Goal: Transaction & Acquisition: Register for event/course

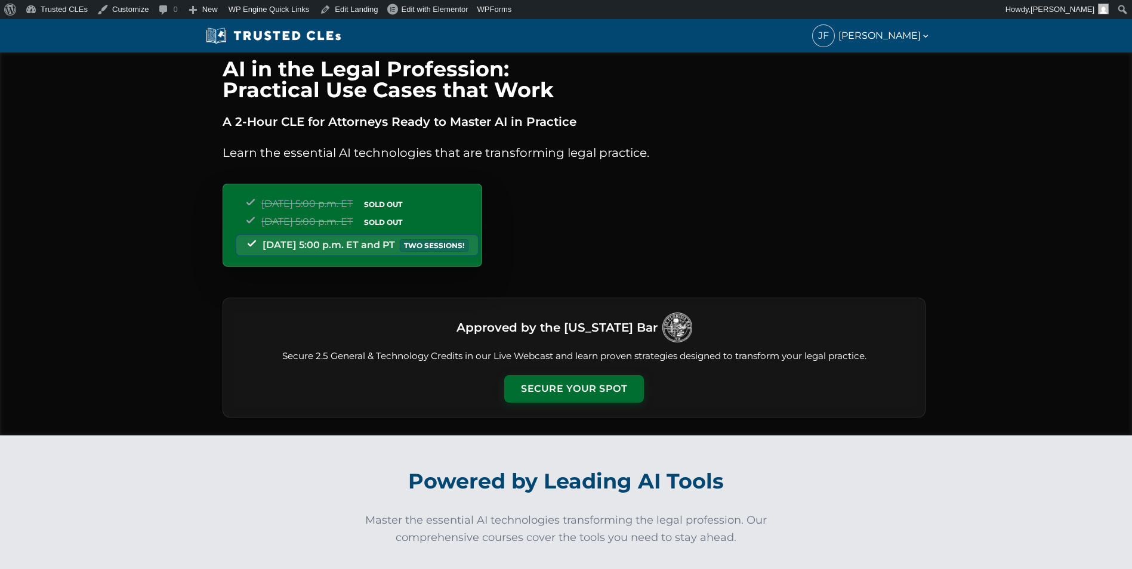
click at [580, 367] on div "Approved by the Florida Bar Secure 2.5 General & Technology Credits in our Live…" at bounding box center [574, 358] width 703 height 120
click at [578, 379] on button "Secure Your Spot" at bounding box center [574, 387] width 140 height 27
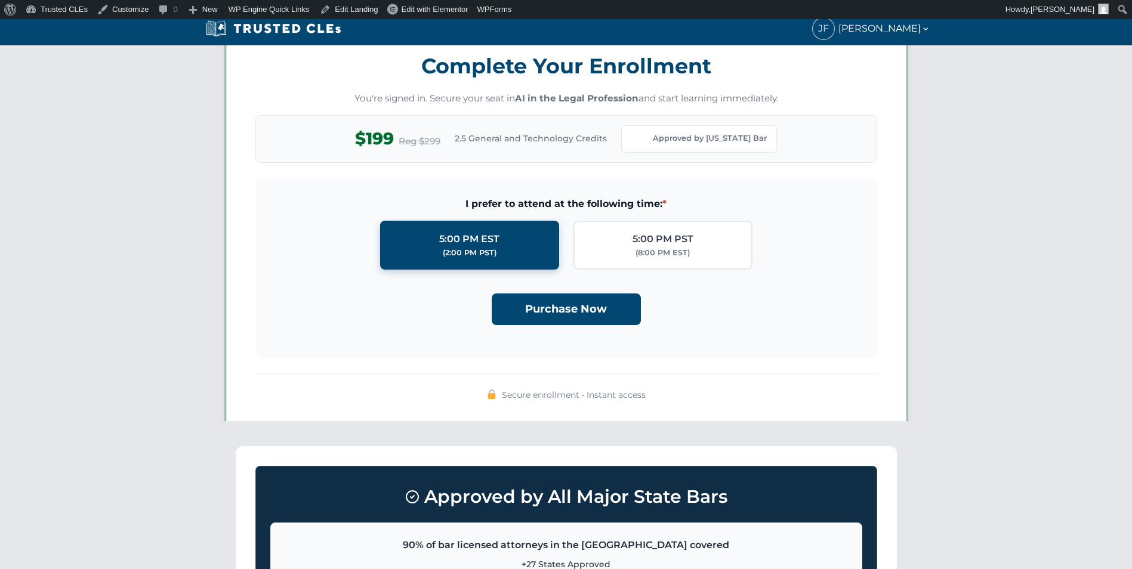
scroll to position [1038, 0]
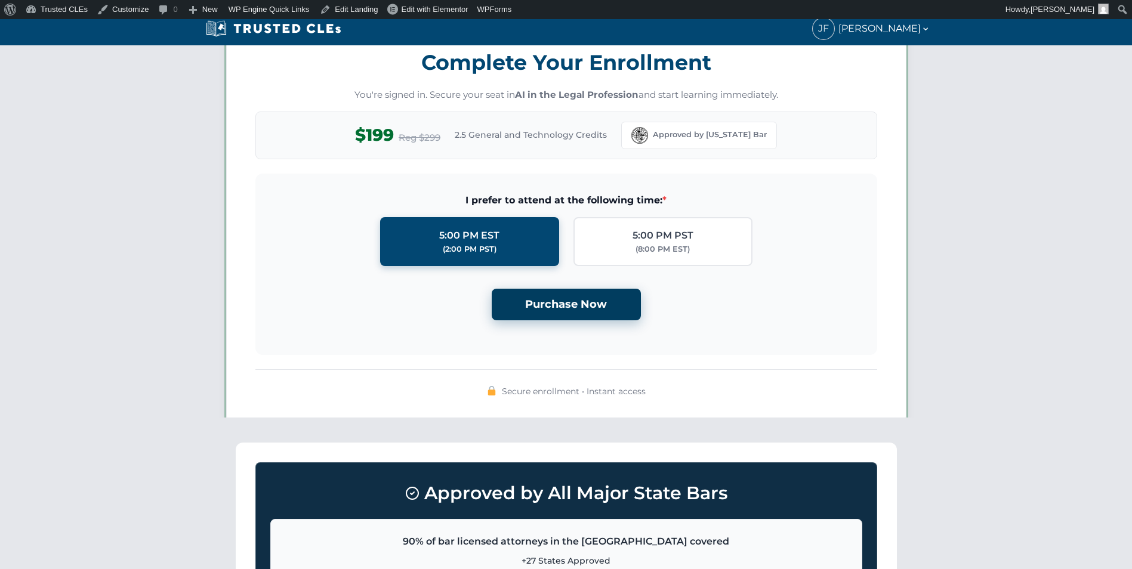
click at [577, 314] on button "Purchase Now" at bounding box center [566, 305] width 149 height 32
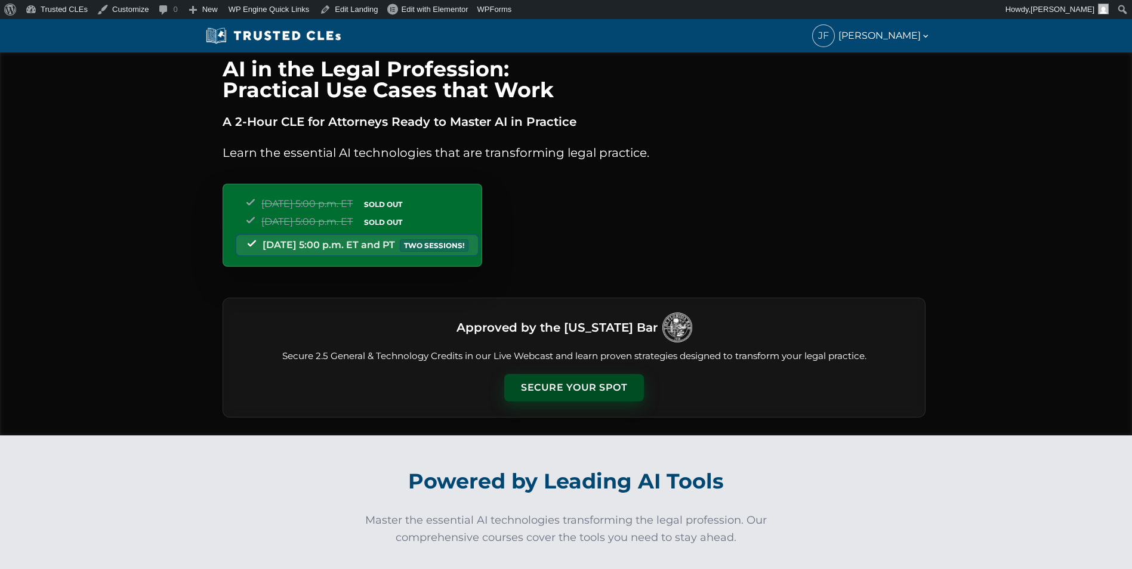
click at [567, 387] on button "Secure Your Spot" at bounding box center [574, 387] width 140 height 27
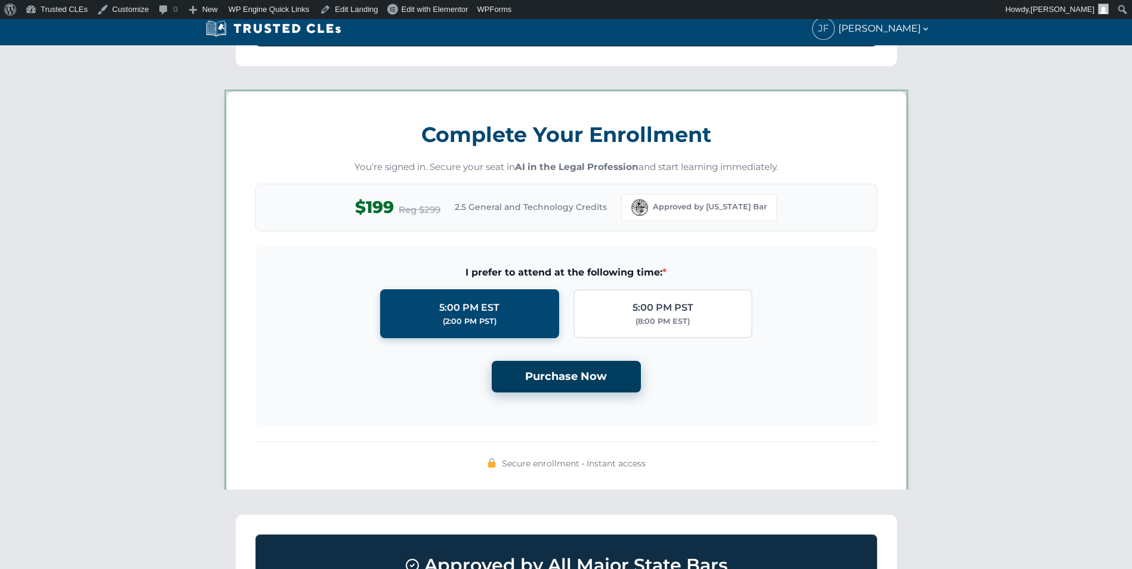
scroll to position [1038, 0]
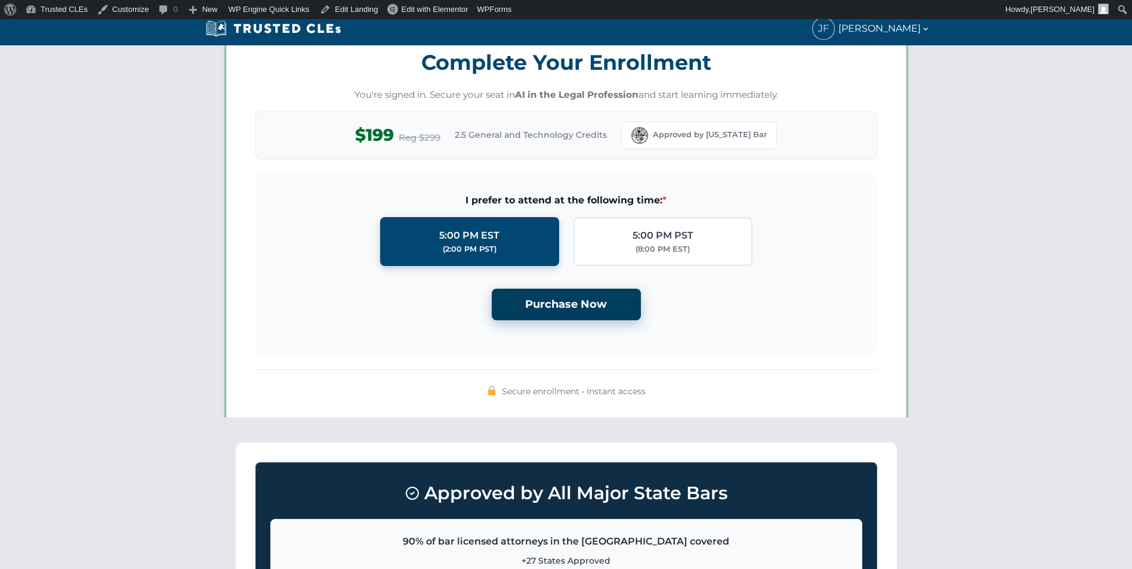
click at [588, 300] on button "Purchase Now" at bounding box center [566, 305] width 149 height 32
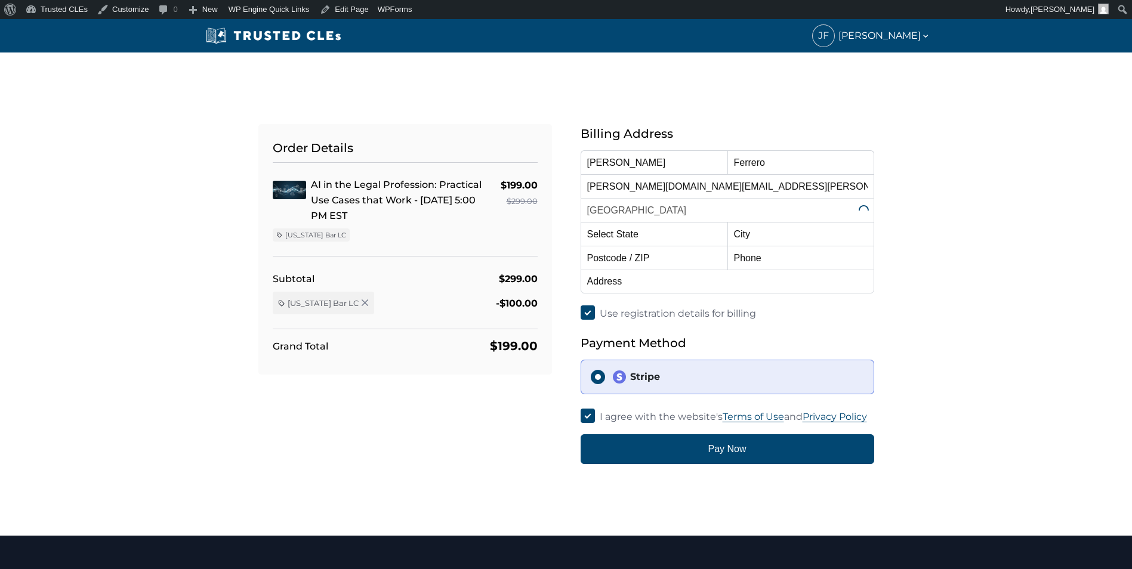
select select "[US_STATE]"
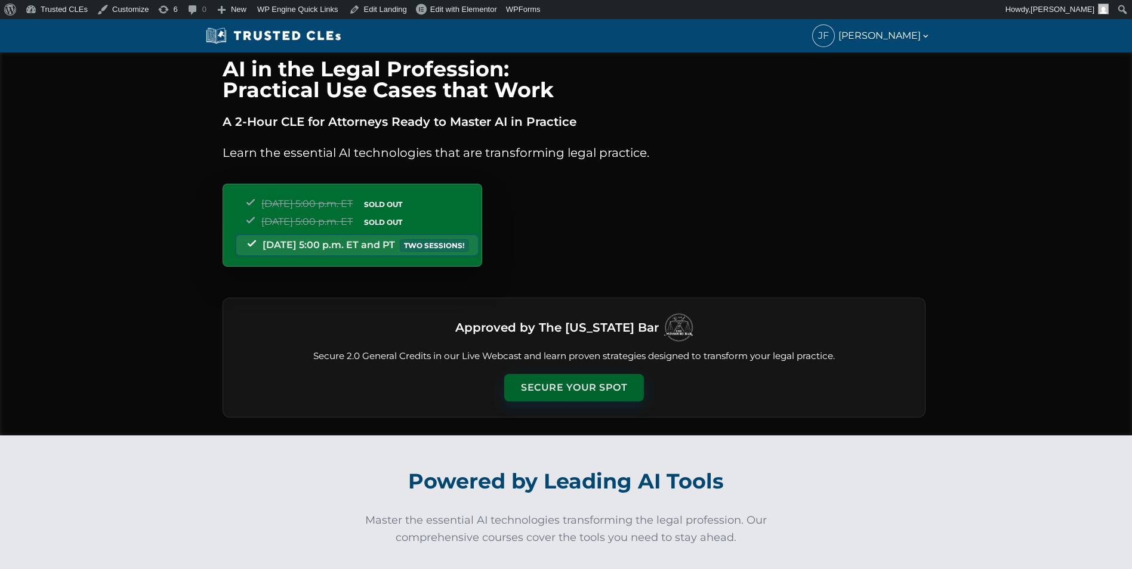
click at [570, 396] on button "Secure Your Spot" at bounding box center [574, 387] width 140 height 27
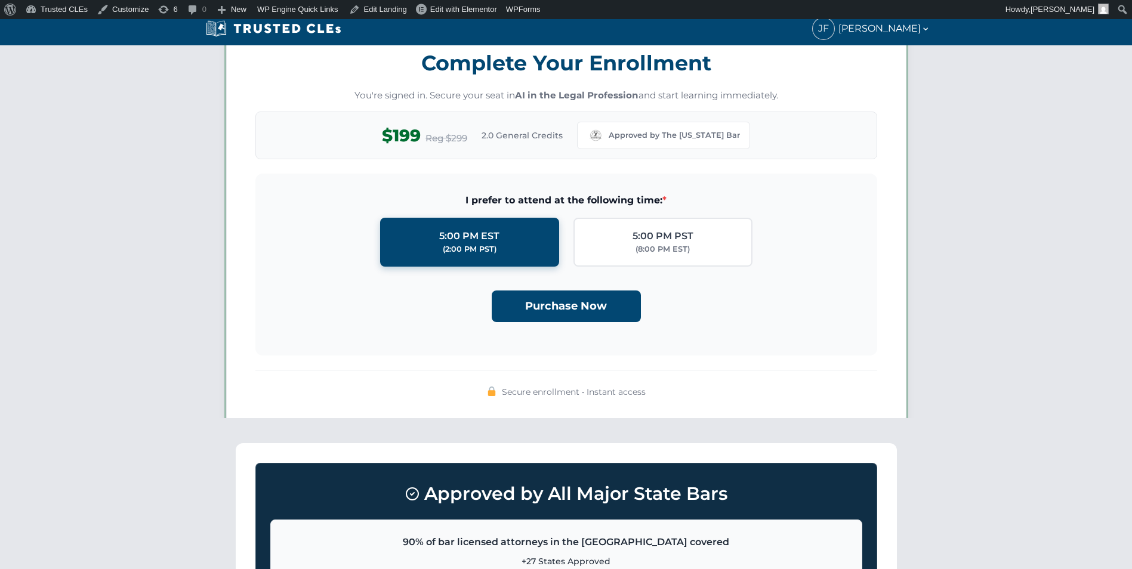
scroll to position [1038, 0]
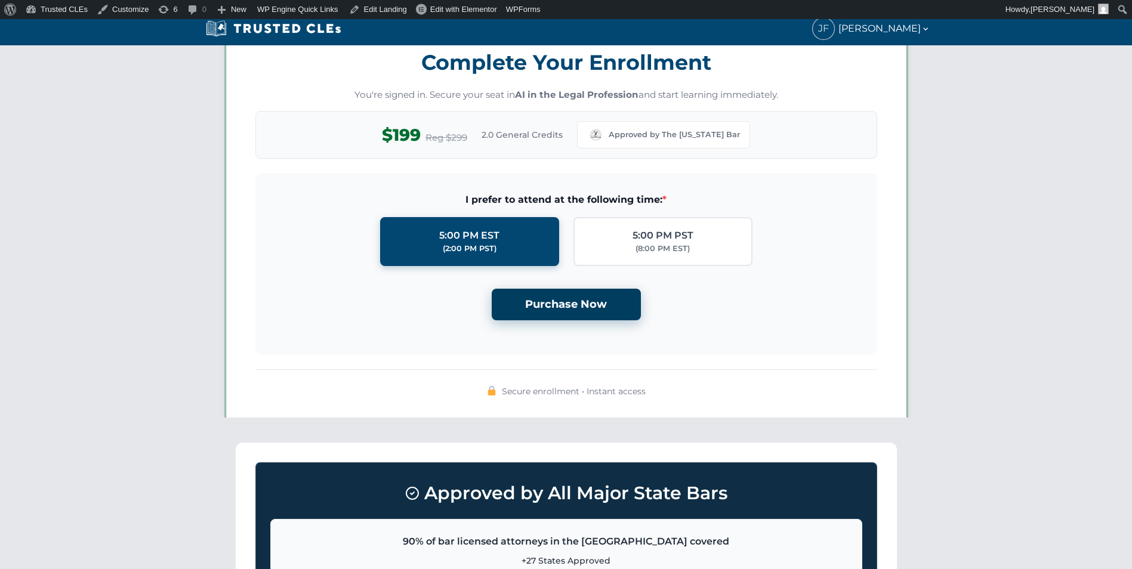
click at [570, 308] on button "Purchase Now" at bounding box center [566, 305] width 149 height 32
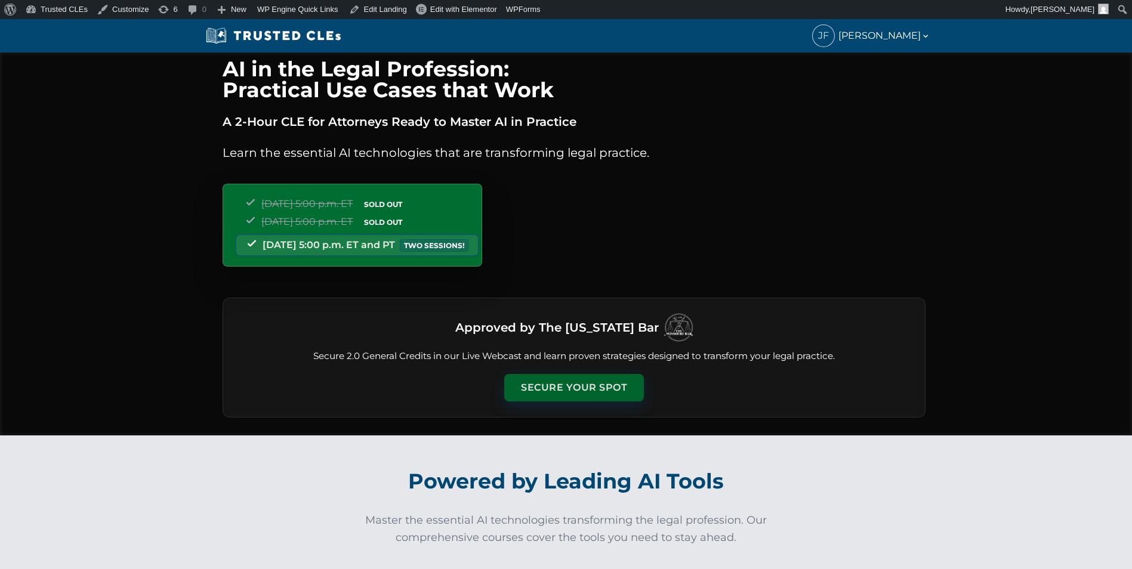
click at [587, 378] on button "Secure Your Spot" at bounding box center [574, 387] width 140 height 27
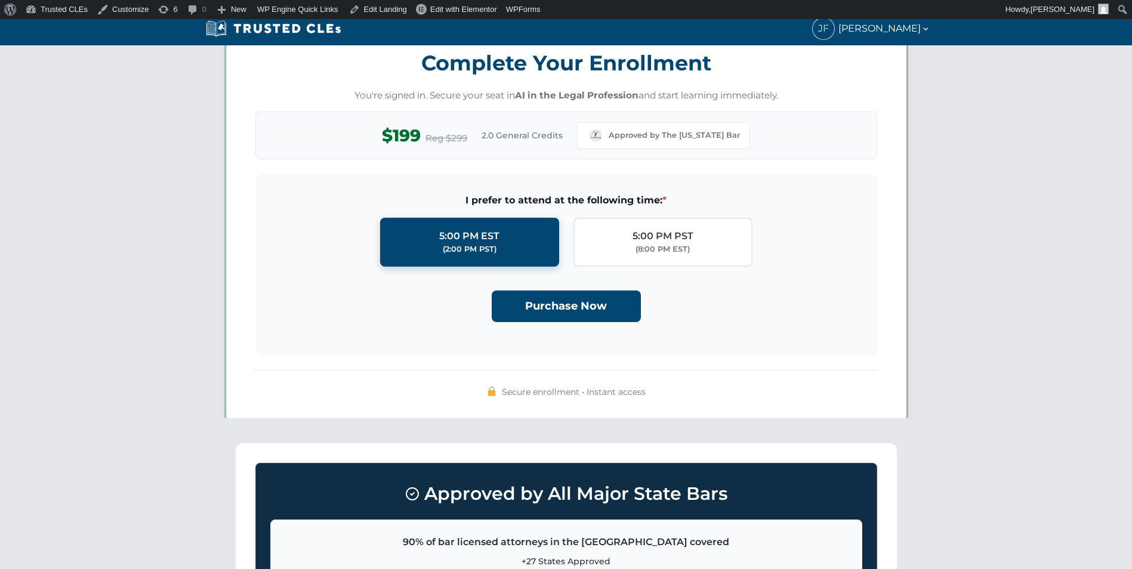
scroll to position [1038, 0]
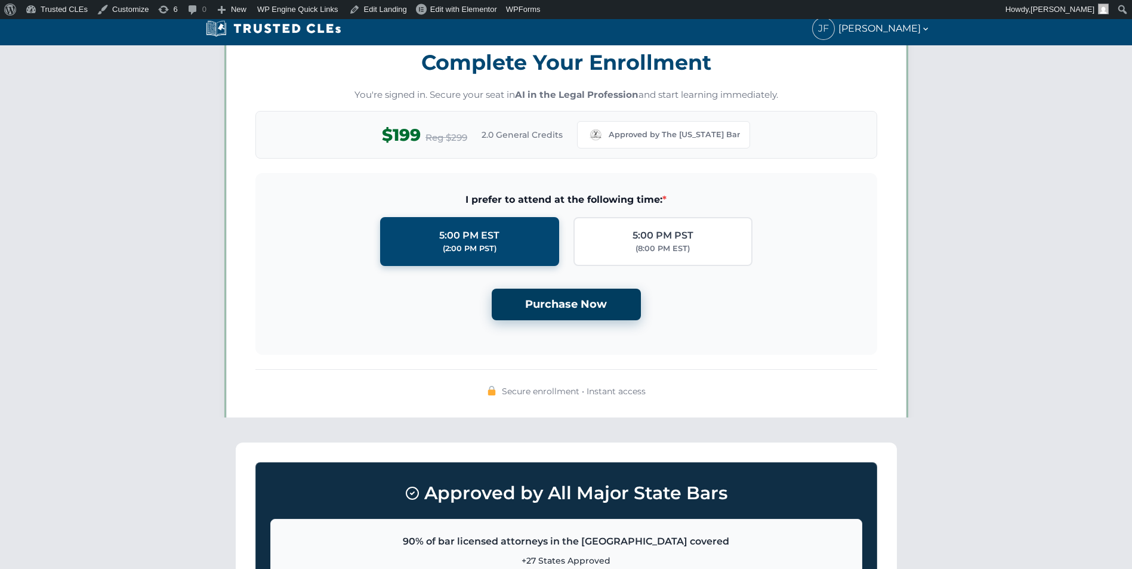
click at [586, 314] on button "Purchase Now" at bounding box center [566, 305] width 149 height 32
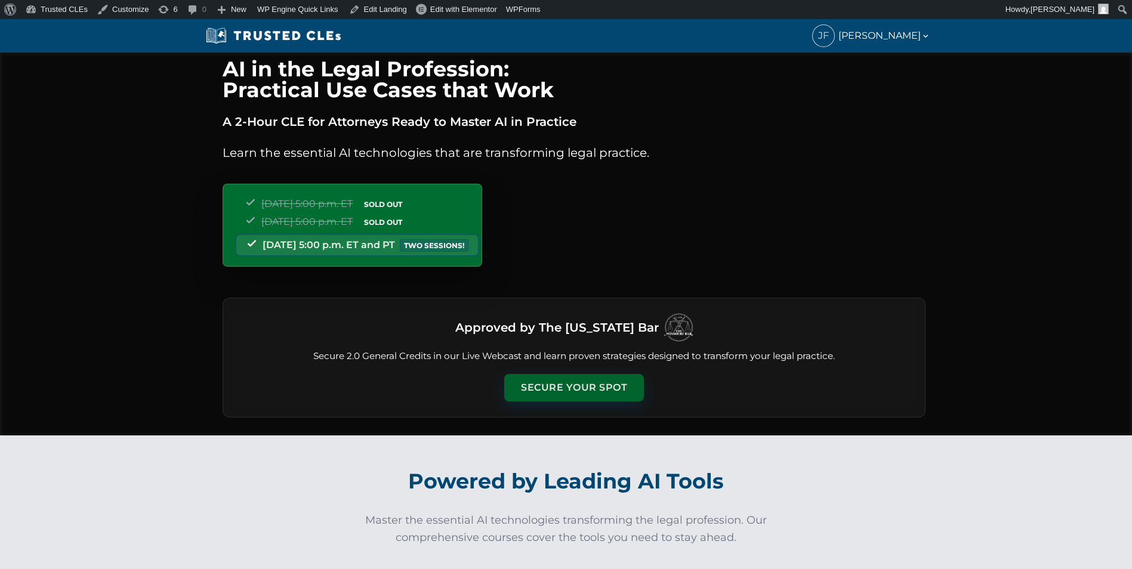
click at [580, 380] on button "Secure Your Spot" at bounding box center [574, 387] width 140 height 27
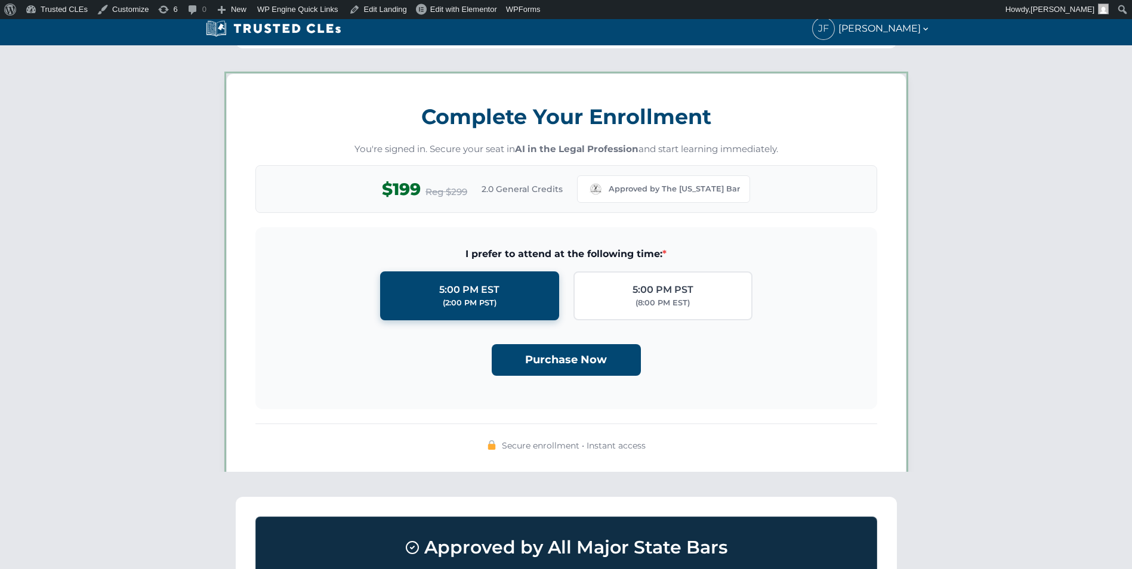
scroll to position [1038, 0]
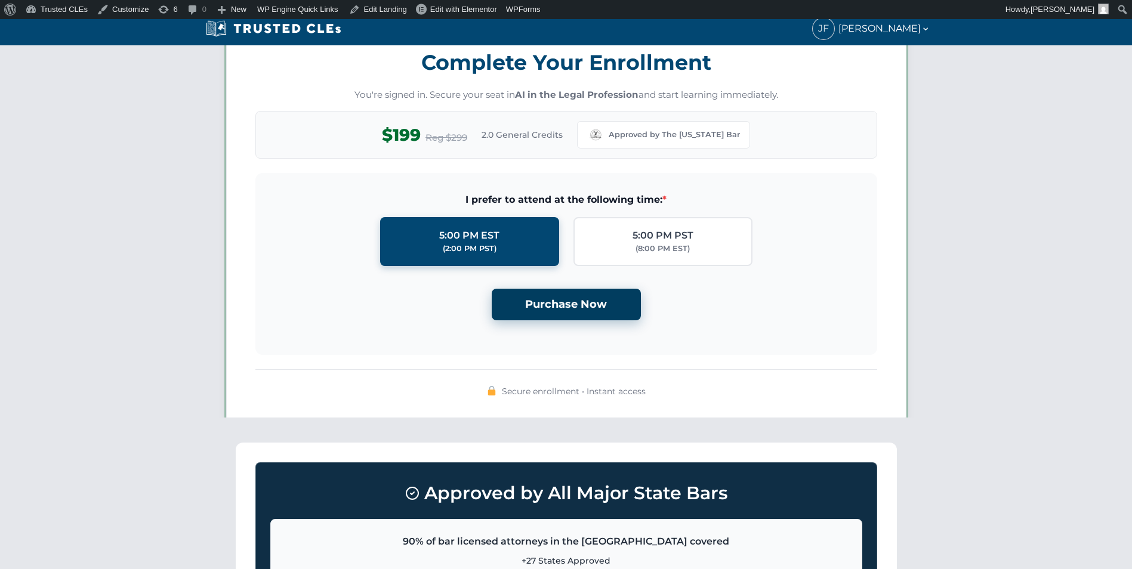
click at [583, 302] on button "Purchase Now" at bounding box center [566, 305] width 149 height 32
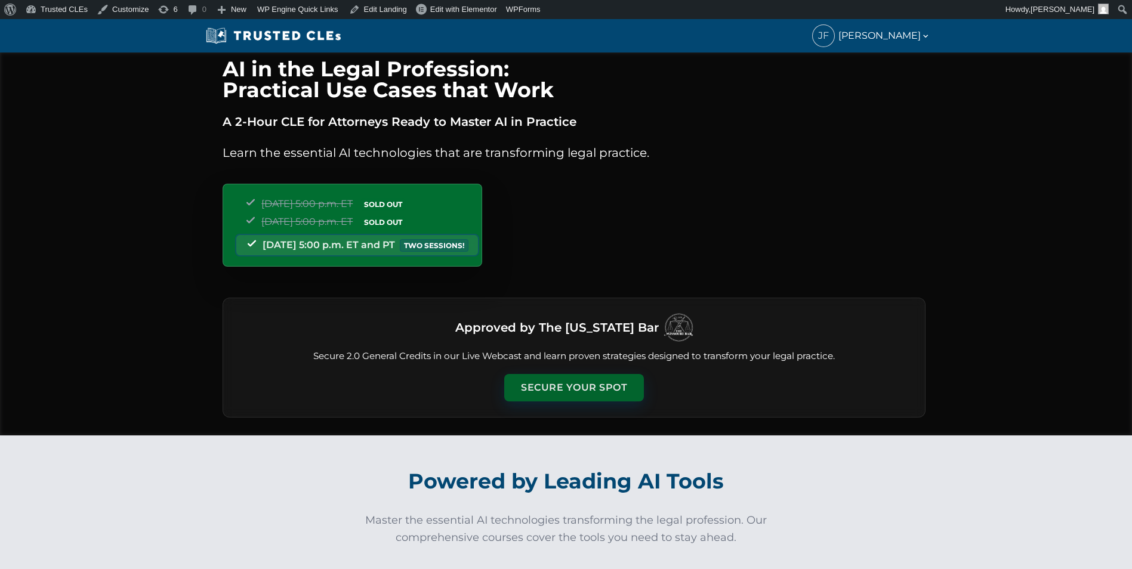
click at [584, 379] on button "Secure Your Spot" at bounding box center [574, 387] width 140 height 27
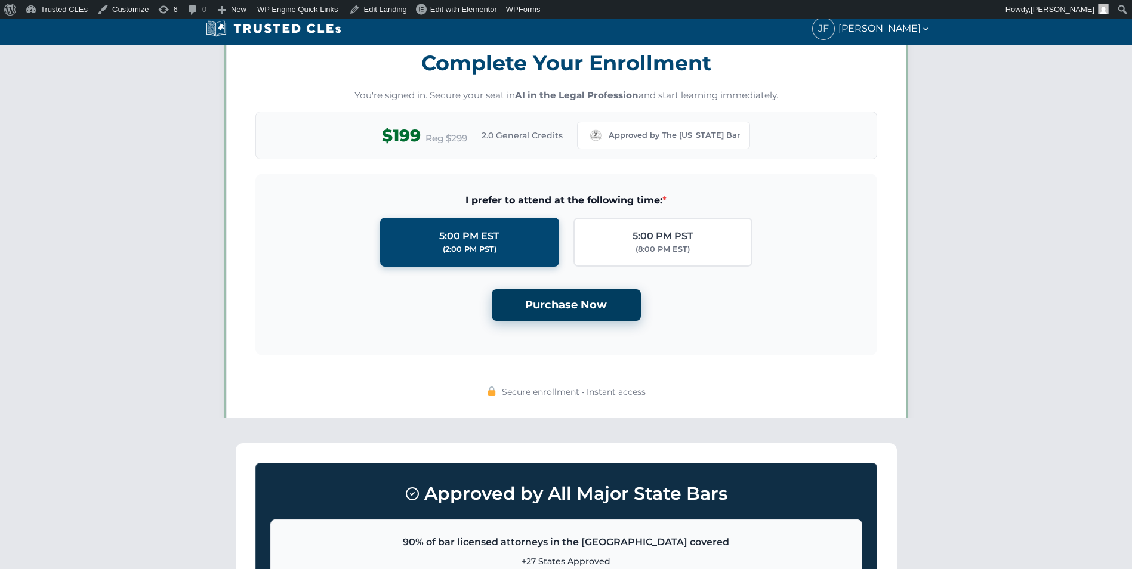
scroll to position [1038, 0]
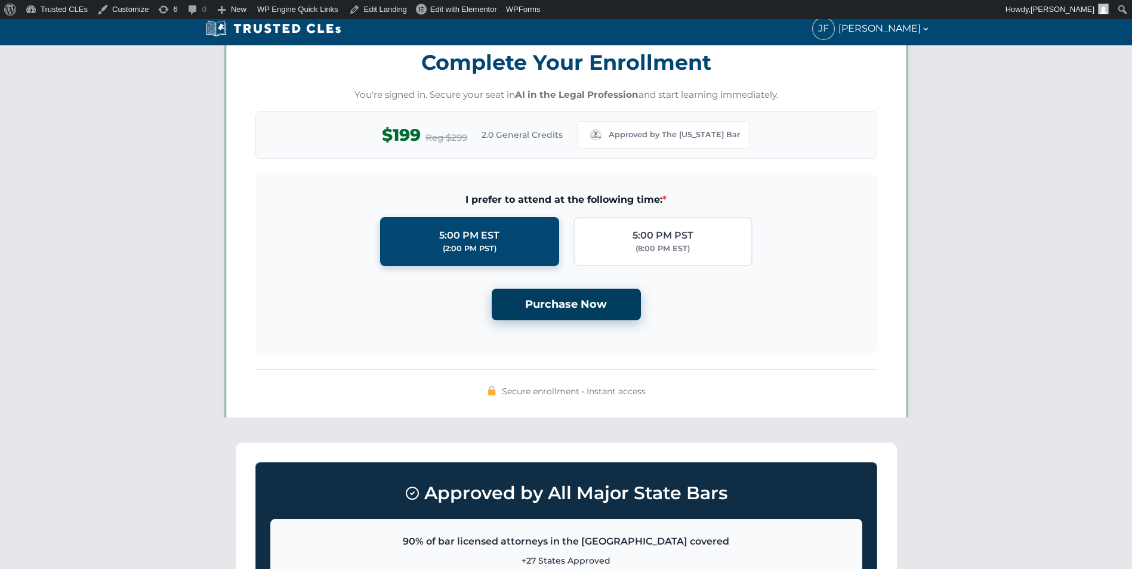
click at [594, 300] on button "Purchase Now" at bounding box center [566, 305] width 149 height 32
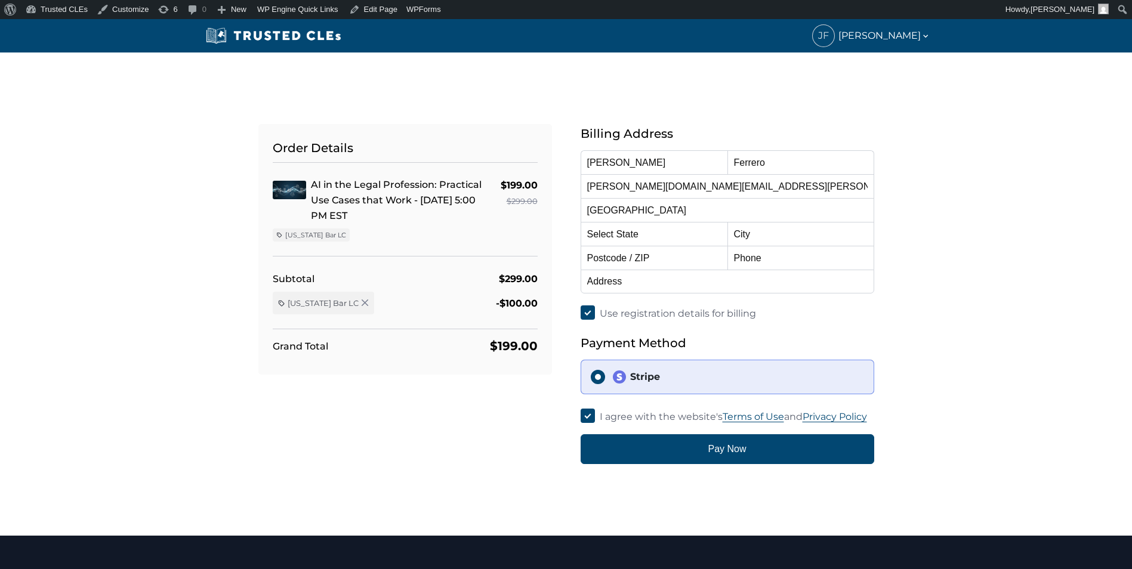
select select "[US_STATE]"
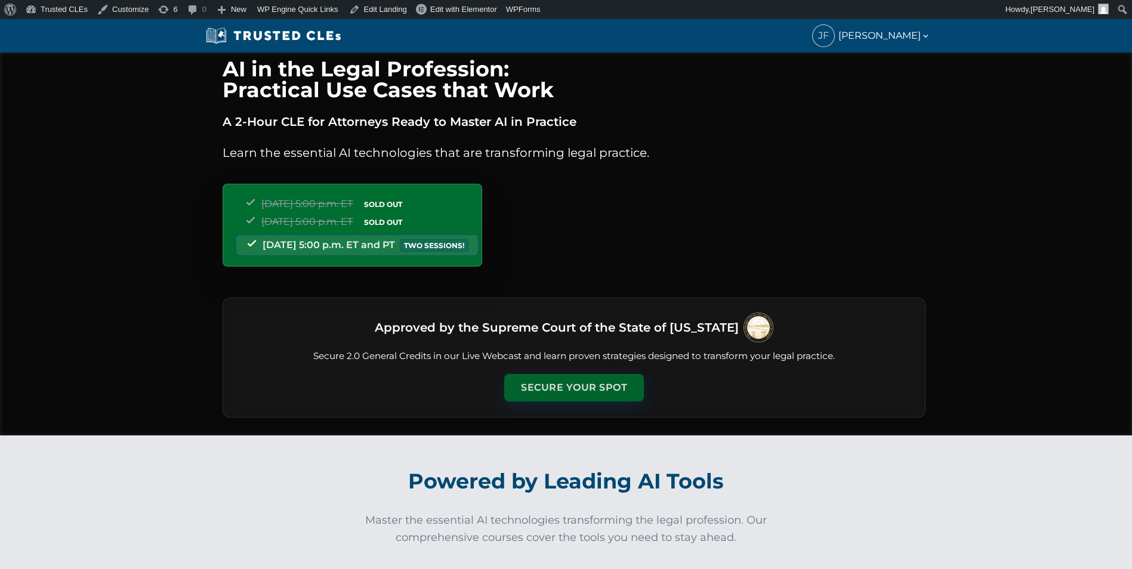
click at [582, 395] on button "Secure Your Spot" at bounding box center [574, 387] width 140 height 27
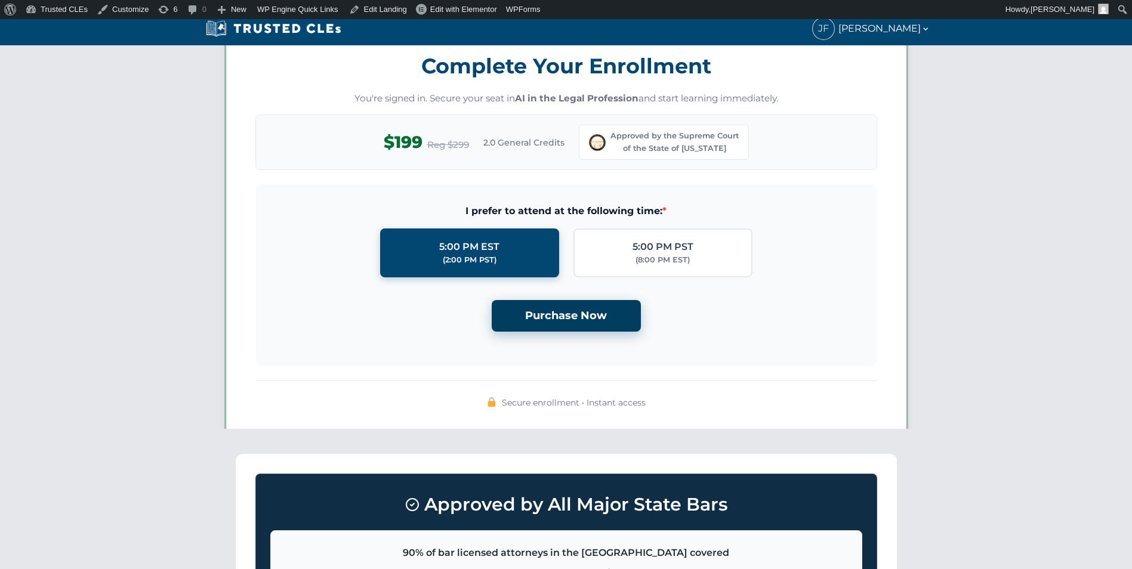
scroll to position [1038, 0]
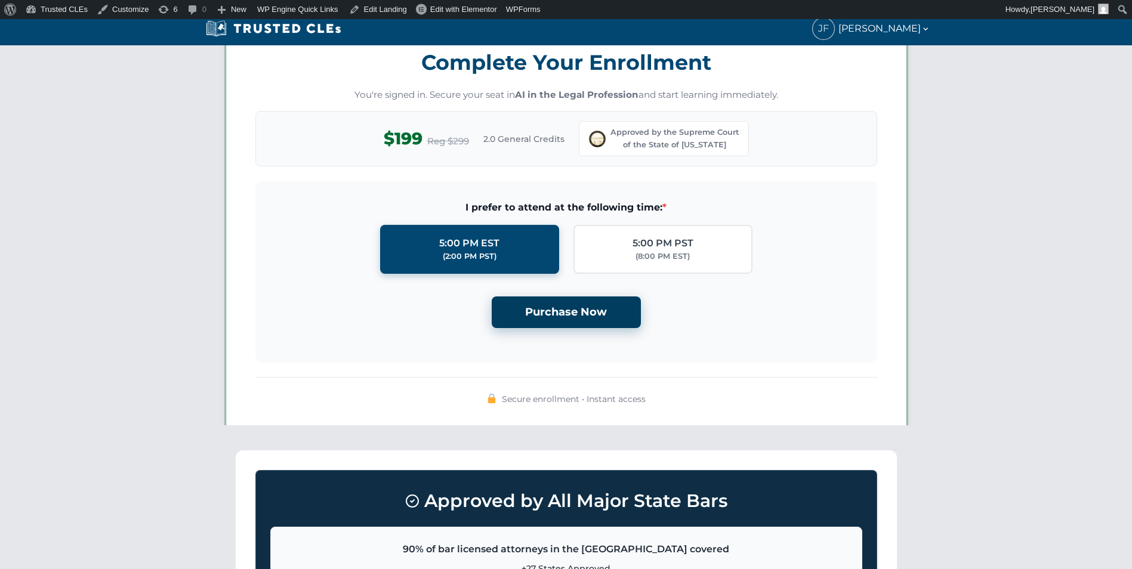
click at [587, 310] on button "Purchase Now" at bounding box center [566, 313] width 149 height 32
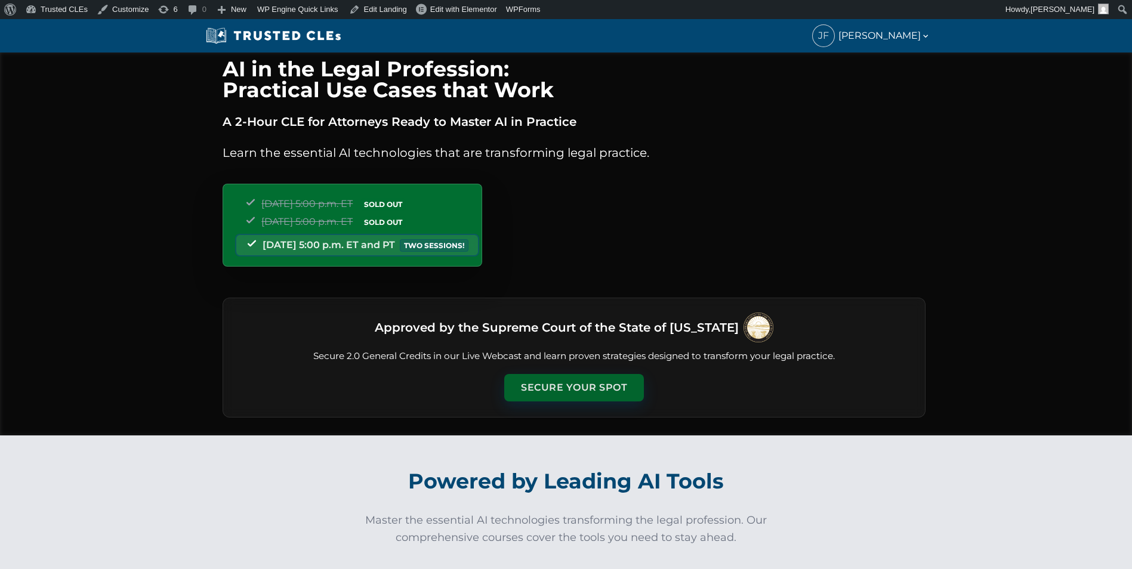
click at [574, 388] on button "Secure Your Spot" at bounding box center [574, 387] width 140 height 27
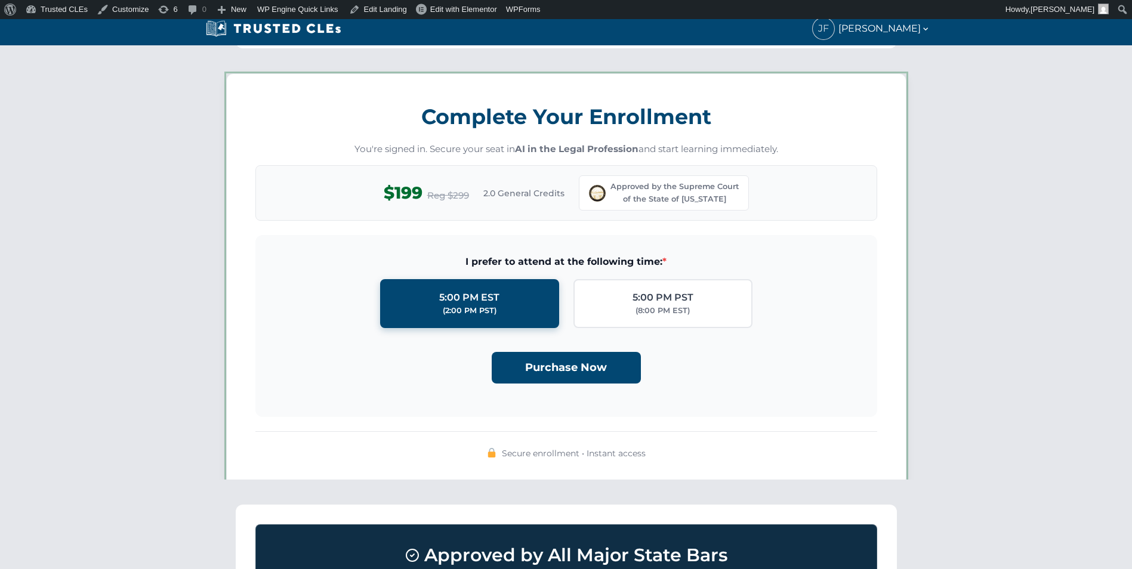
scroll to position [1038, 0]
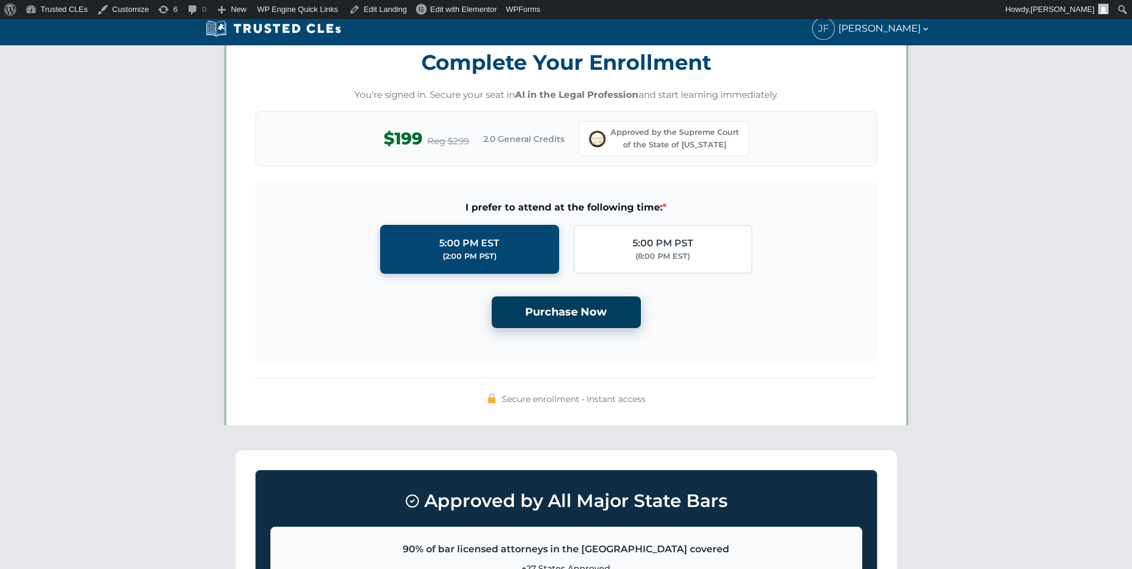
click at [586, 305] on button "Purchase Now" at bounding box center [566, 313] width 149 height 32
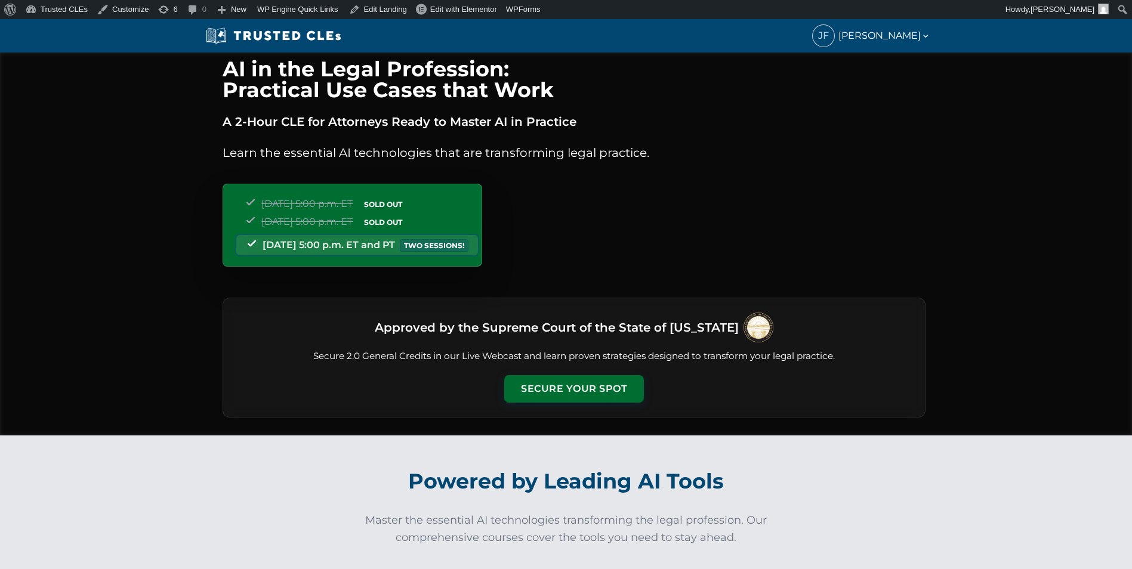
click at [546, 372] on div "Approved by the Supreme Court of the State of Ohio Secure 2.0 General Credits i…" at bounding box center [574, 358] width 703 height 120
click at [546, 379] on button "Secure Your Spot" at bounding box center [574, 387] width 140 height 27
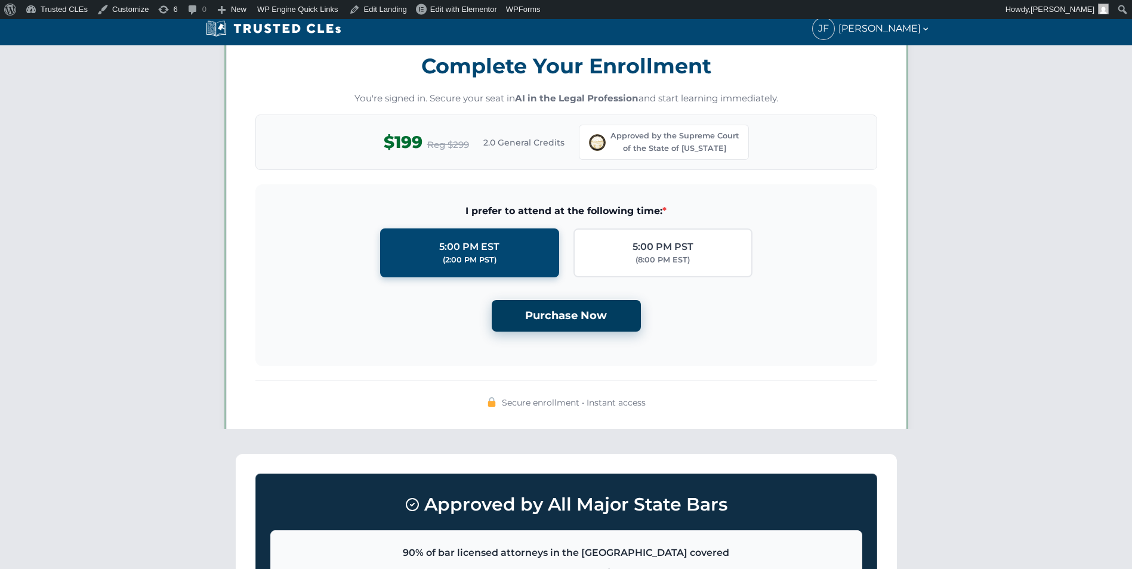
scroll to position [1038, 0]
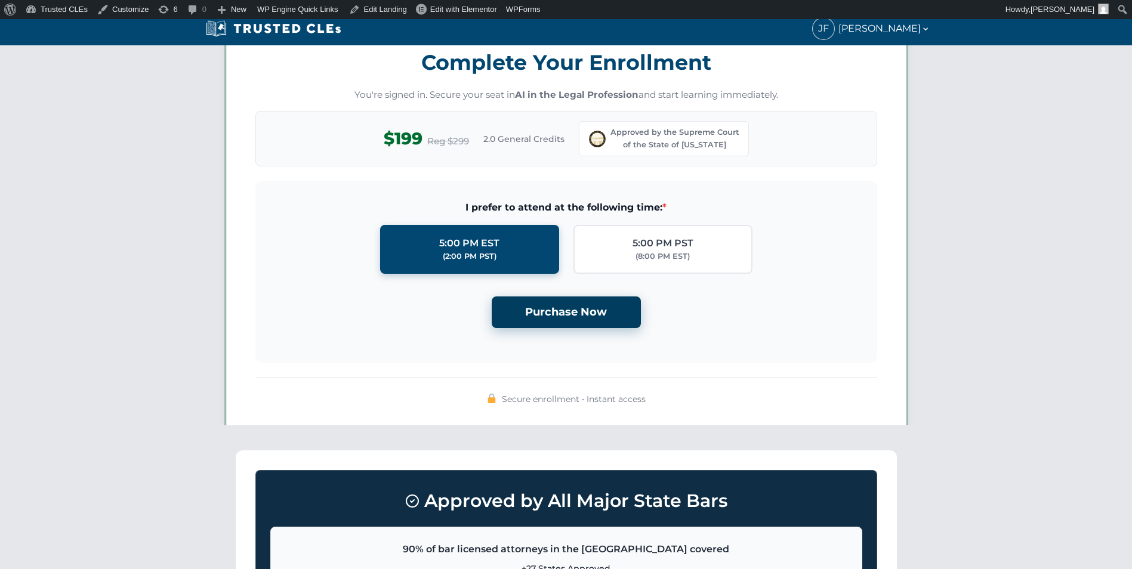
click at [561, 307] on button "Purchase Now" at bounding box center [566, 313] width 149 height 32
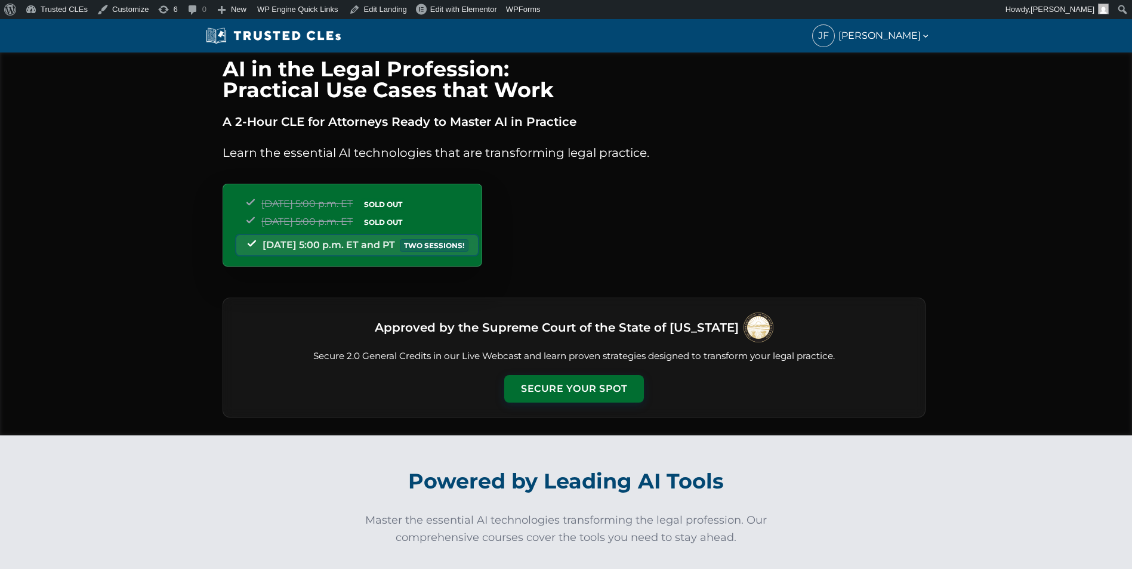
click at [619, 373] on div "Approved by the Supreme Court of the State of Ohio Secure 2.0 General Credits i…" at bounding box center [574, 358] width 703 height 120
click at [618, 376] on div "Approved by the Supreme Court of the State of Ohio Secure 2.0 General Credits i…" at bounding box center [574, 358] width 703 height 120
drag, startPoint x: 618, startPoint y: 376, endPoint x: 619, endPoint y: 383, distance: 6.7
click at [619, 383] on button "Secure Your Spot" at bounding box center [574, 387] width 140 height 27
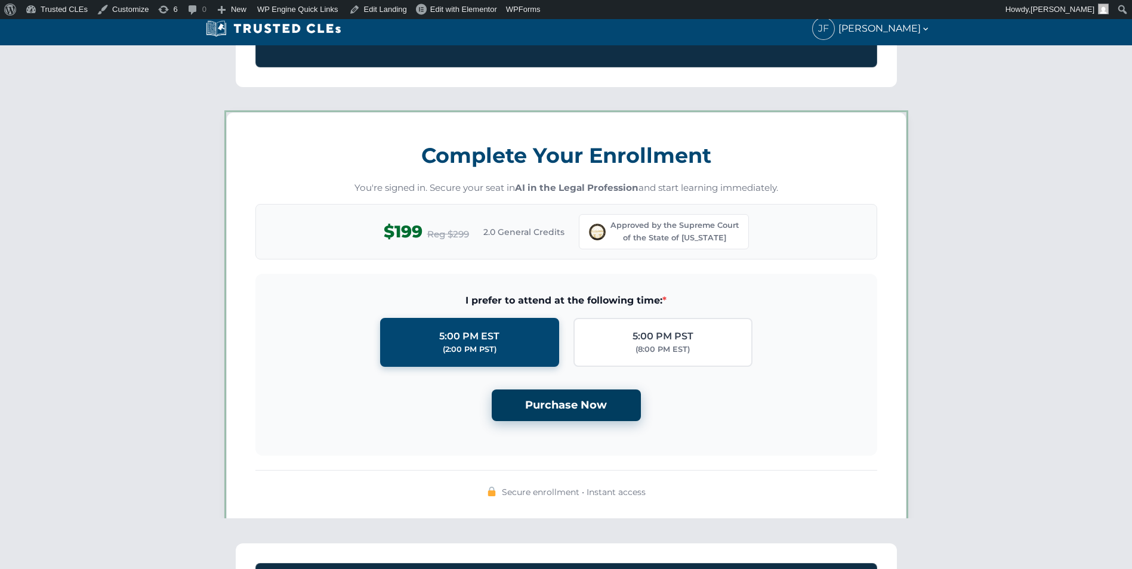
scroll to position [1038, 0]
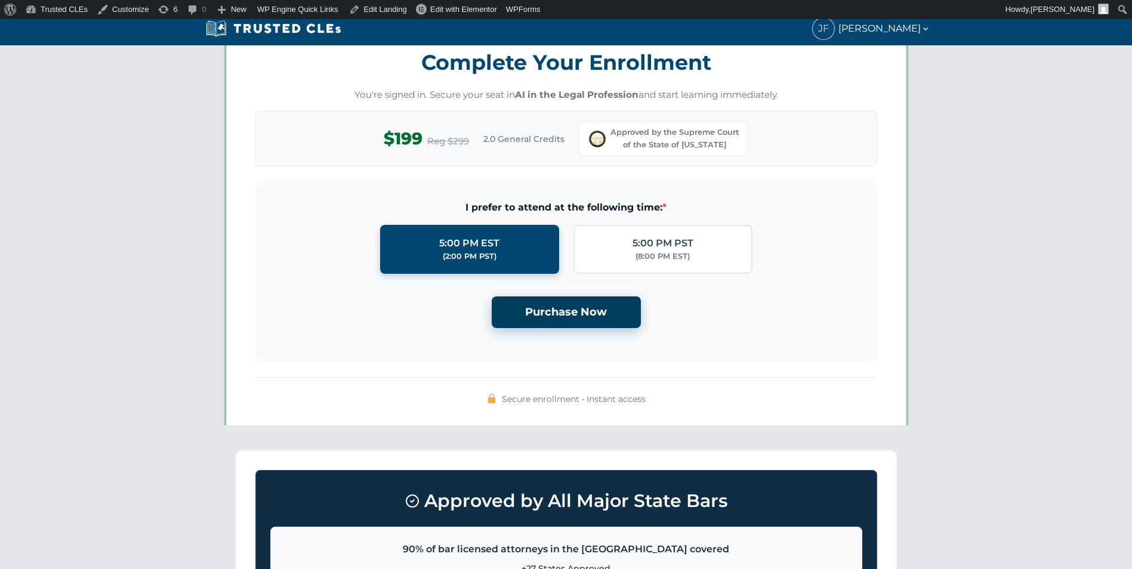
click at [615, 311] on button "Purchase Now" at bounding box center [566, 313] width 149 height 32
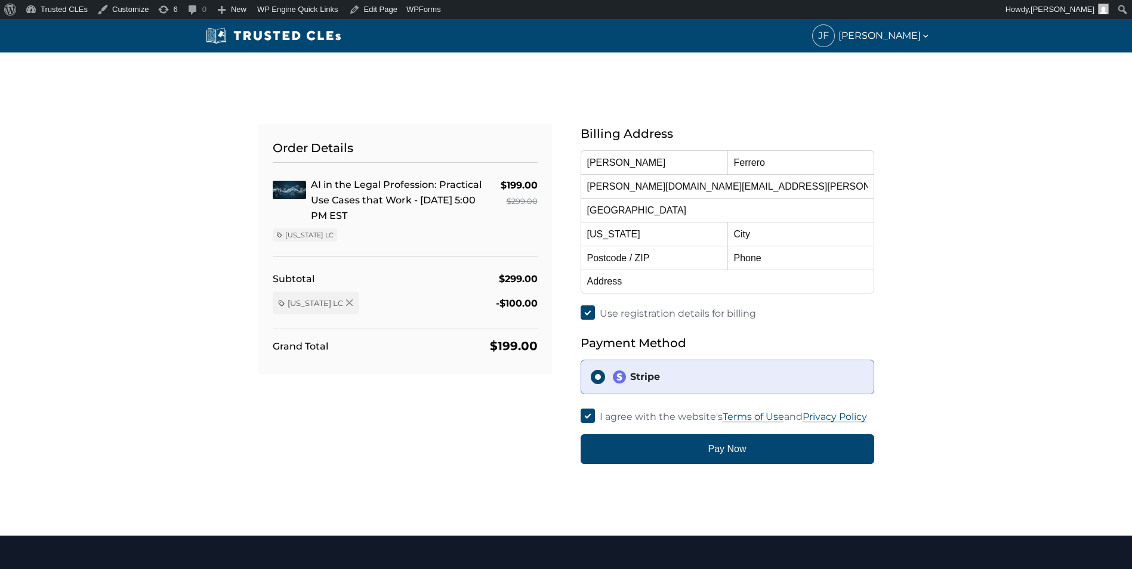
select select "[US_STATE]"
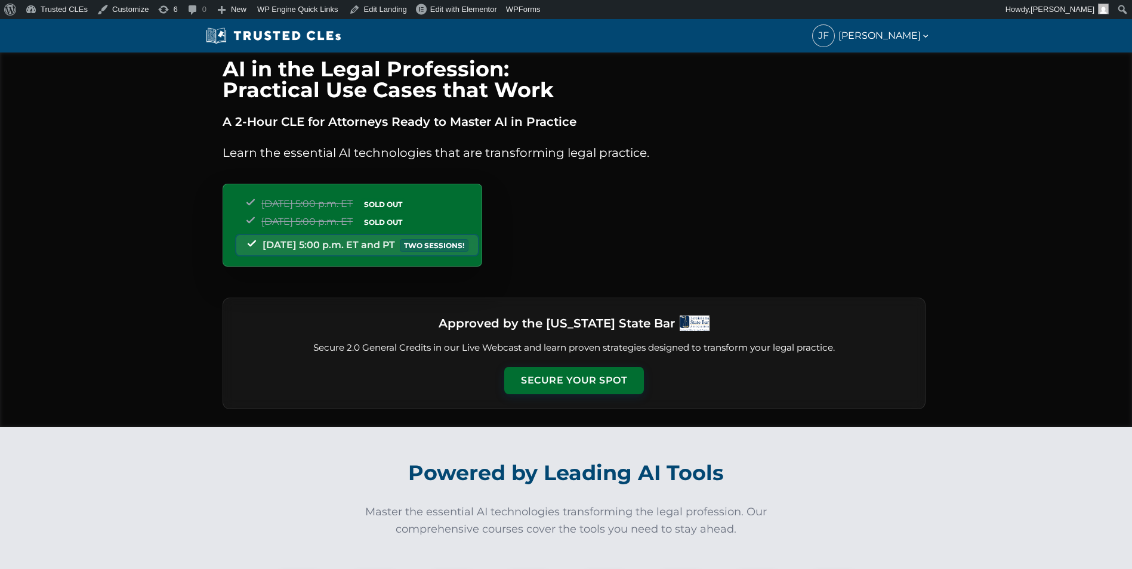
click at [578, 396] on div "Approved by the [US_STATE] State Bar Secure 2.0 General Credits in our Live Web…" at bounding box center [574, 354] width 703 height 112
click at [578, 373] on button "Secure Your Spot" at bounding box center [574, 379] width 140 height 27
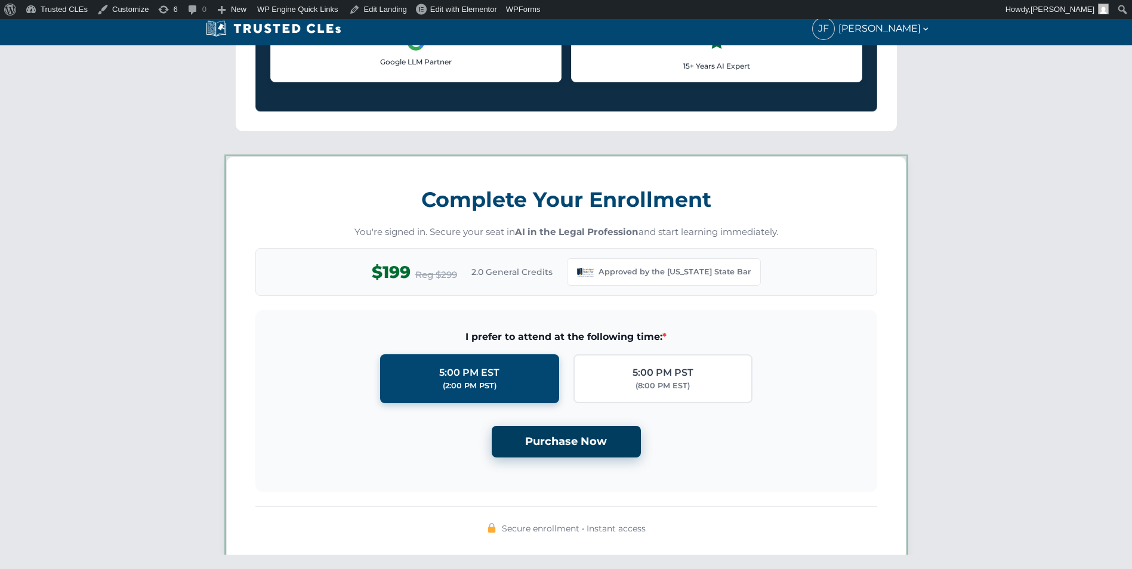
scroll to position [1030, 0]
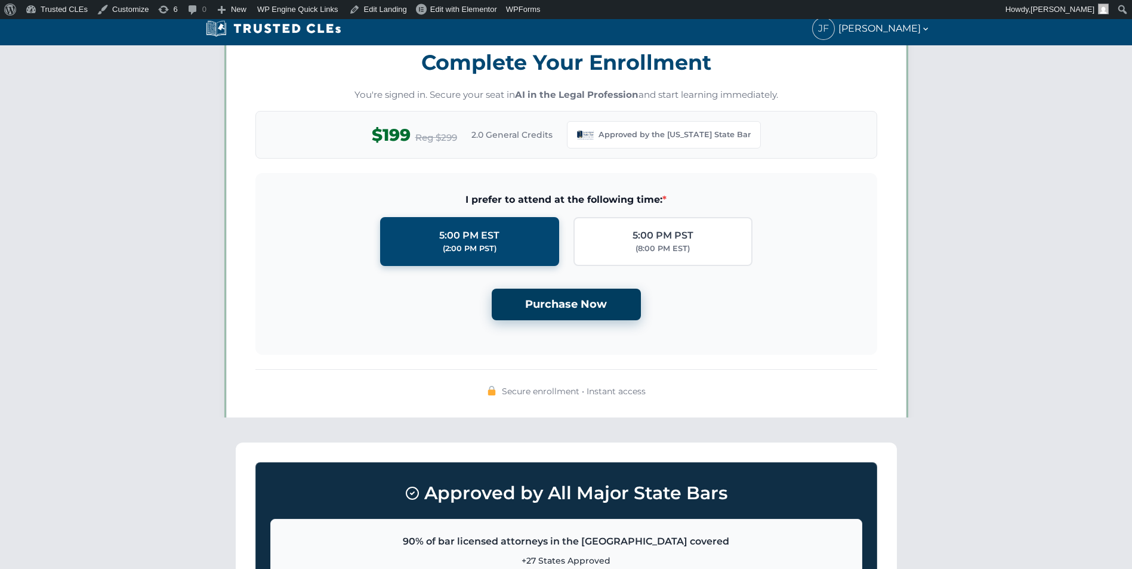
click at [585, 307] on button "Purchase Now" at bounding box center [566, 305] width 149 height 32
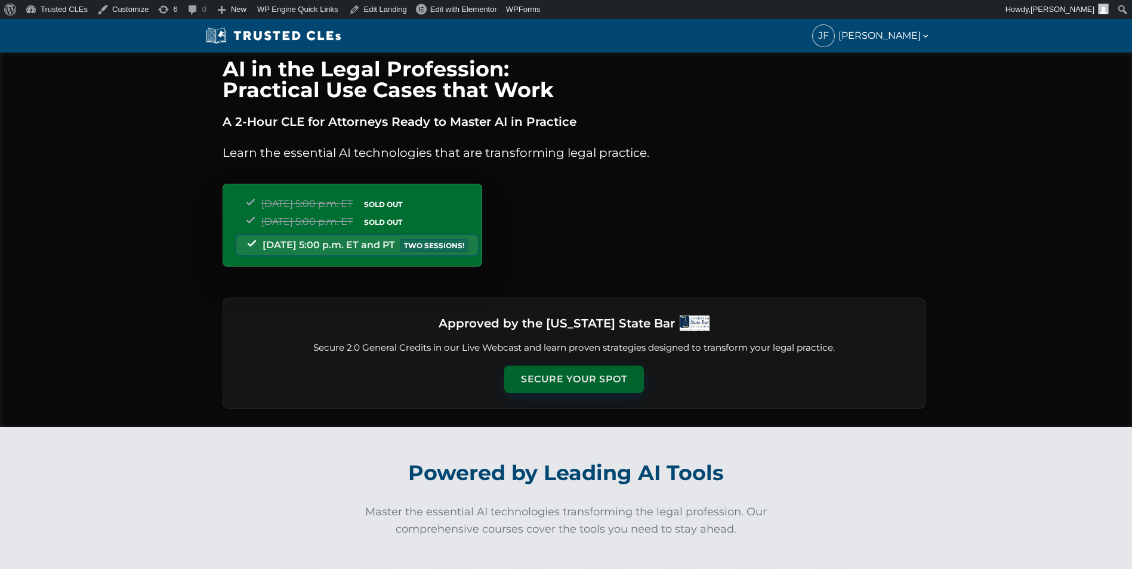
click at [590, 376] on button "Secure Your Spot" at bounding box center [574, 379] width 140 height 27
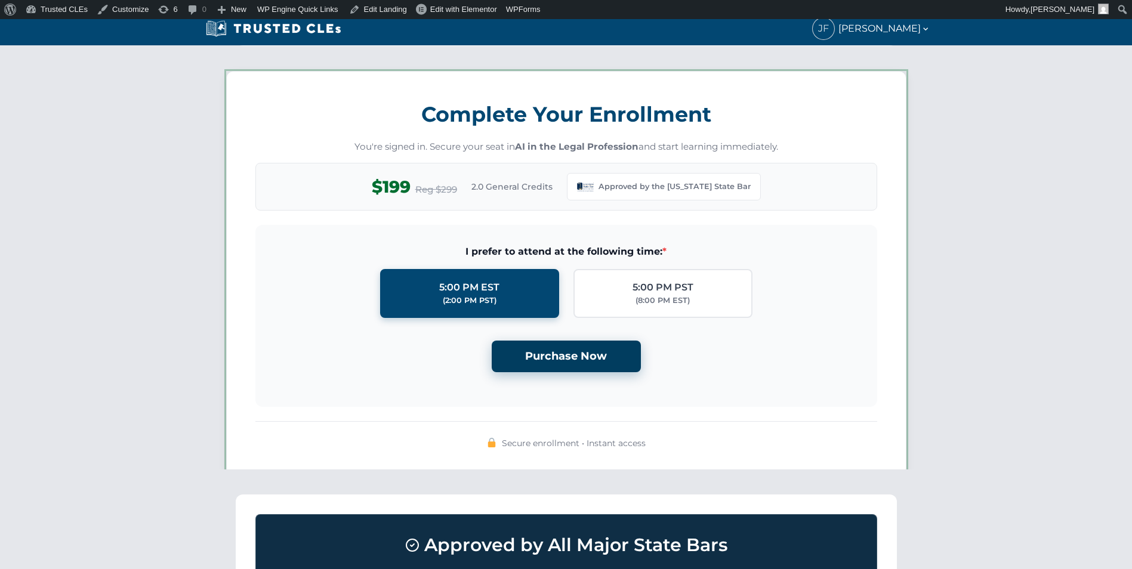
scroll to position [1030, 0]
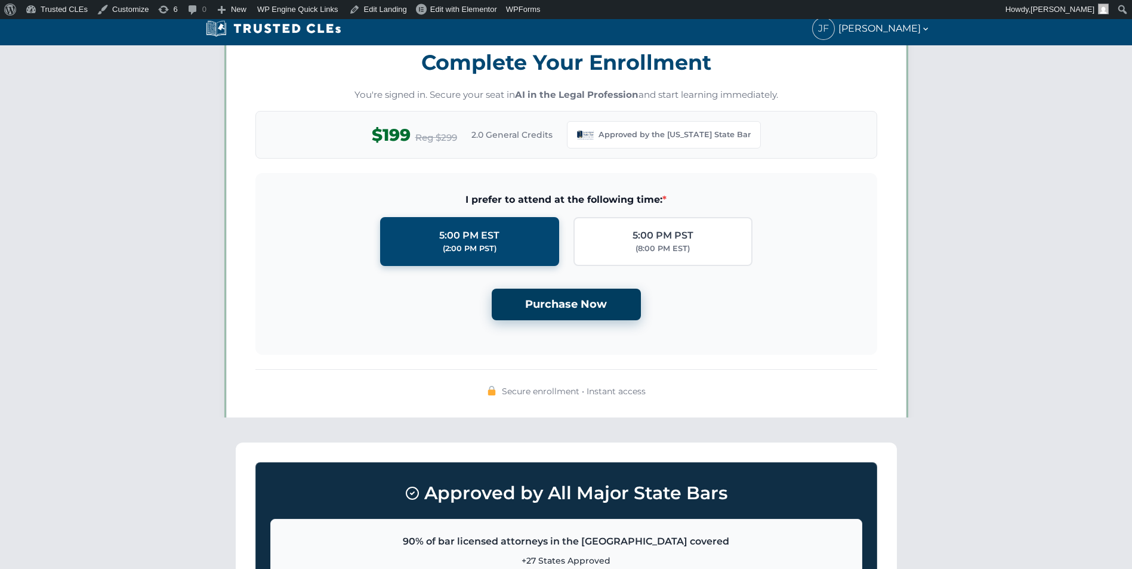
click at [581, 302] on button "Purchase Now" at bounding box center [566, 305] width 149 height 32
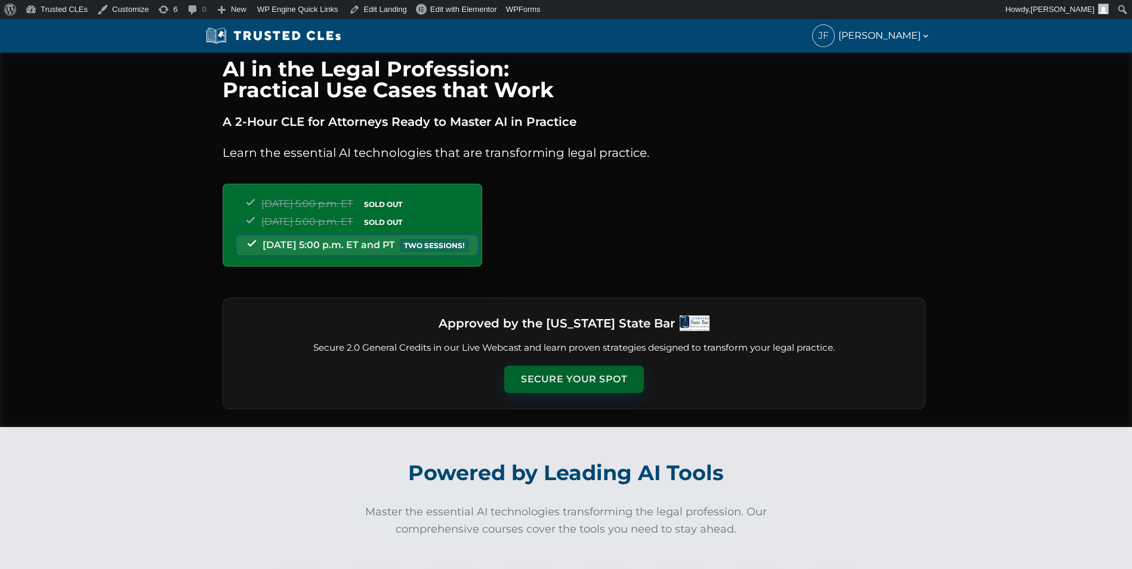
click at [577, 371] on button "Secure Your Spot" at bounding box center [574, 379] width 140 height 27
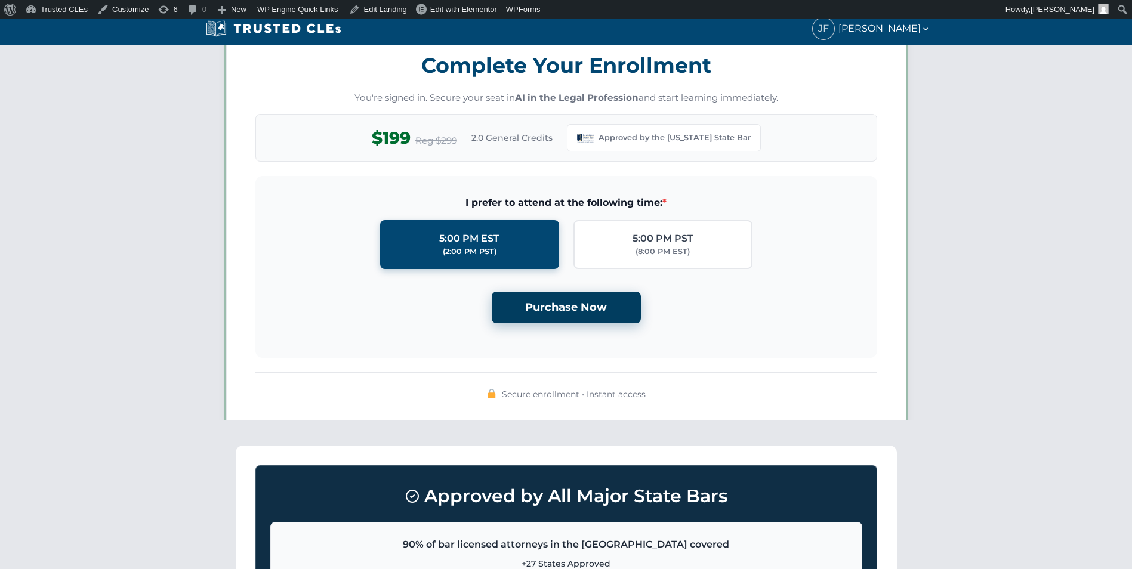
scroll to position [1030, 0]
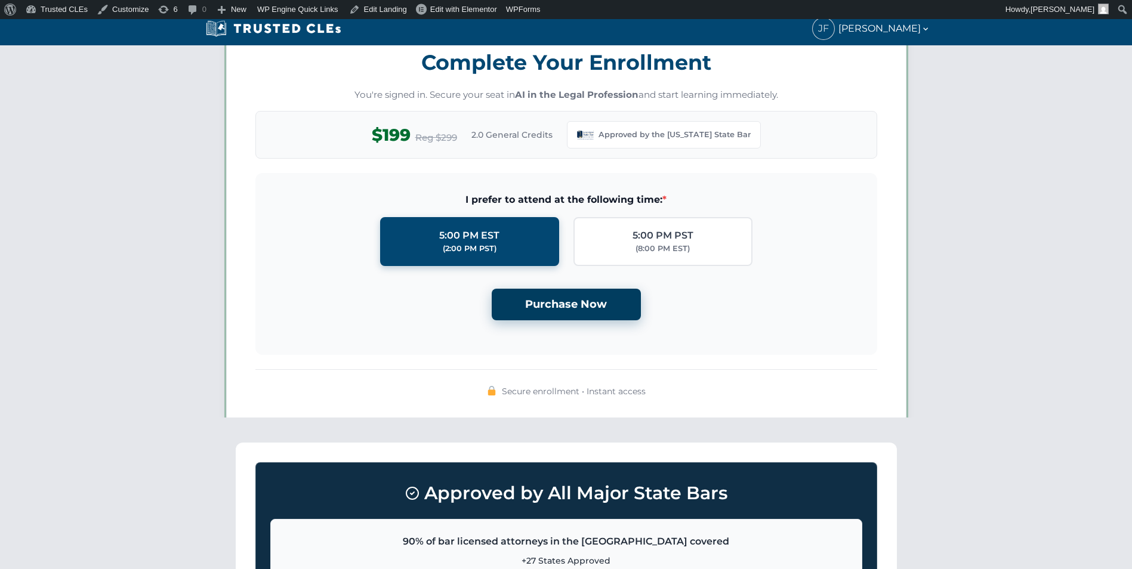
click at [571, 302] on button "Purchase Now" at bounding box center [566, 305] width 149 height 32
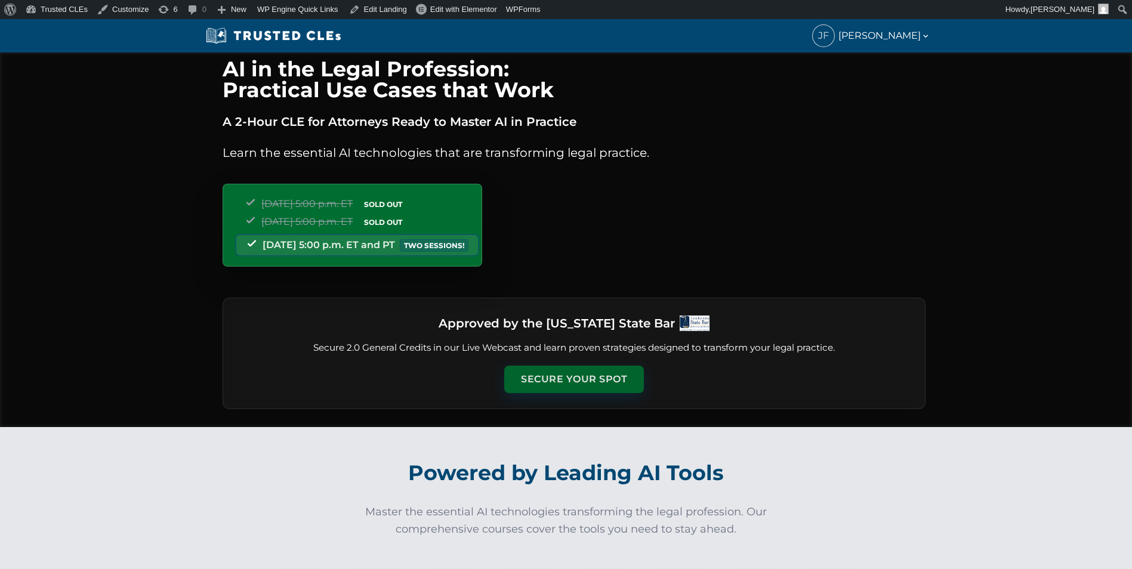
click at [604, 372] on button "Secure Your Spot" at bounding box center [574, 379] width 140 height 27
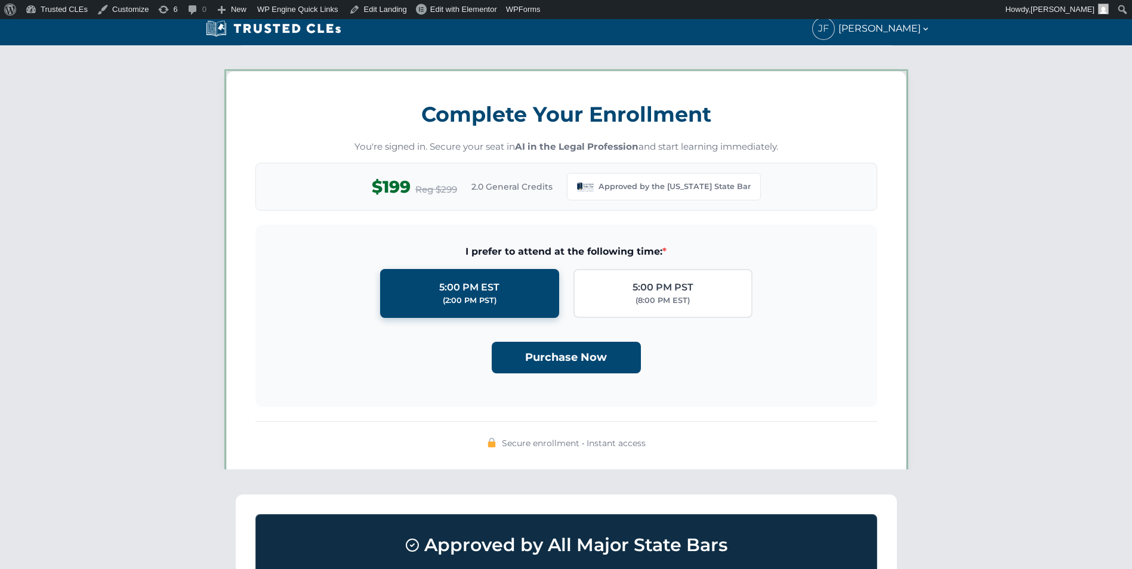
scroll to position [1030, 0]
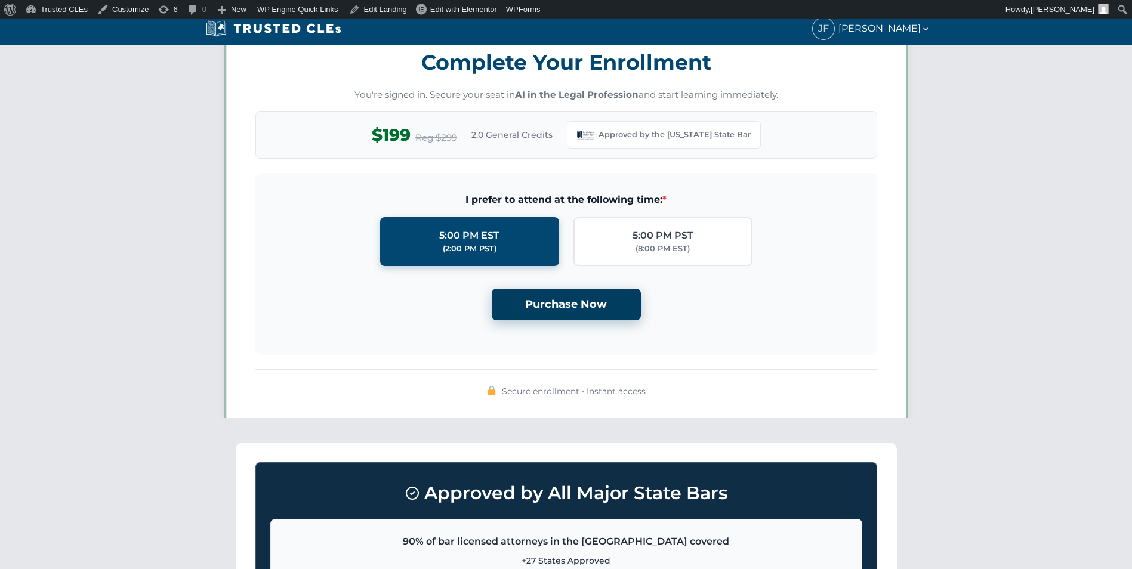
click at [620, 301] on button "Purchase Now" at bounding box center [566, 305] width 149 height 32
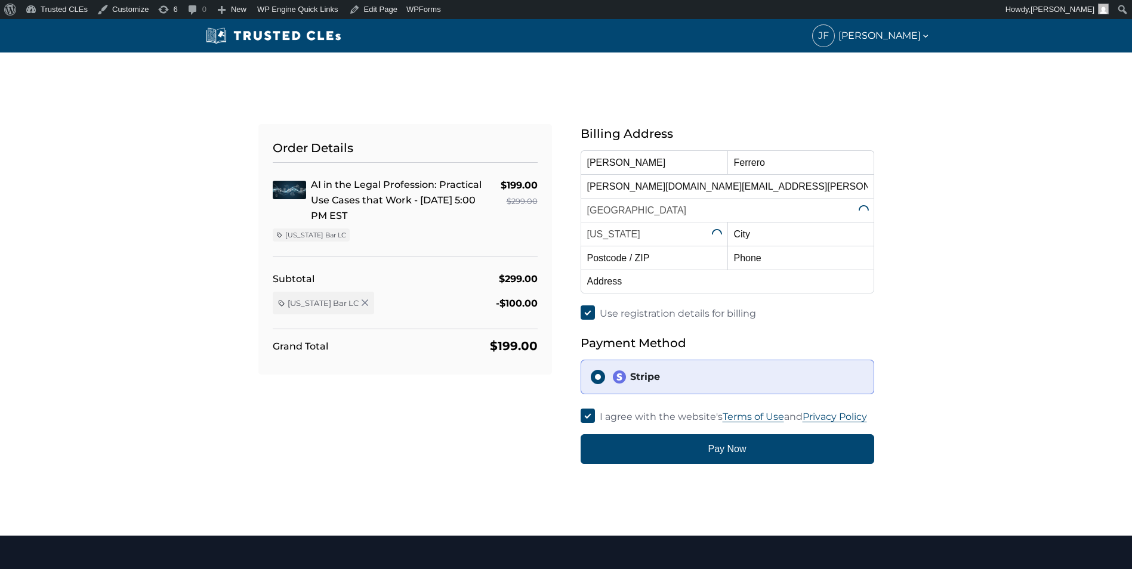
select select "[US_STATE]"
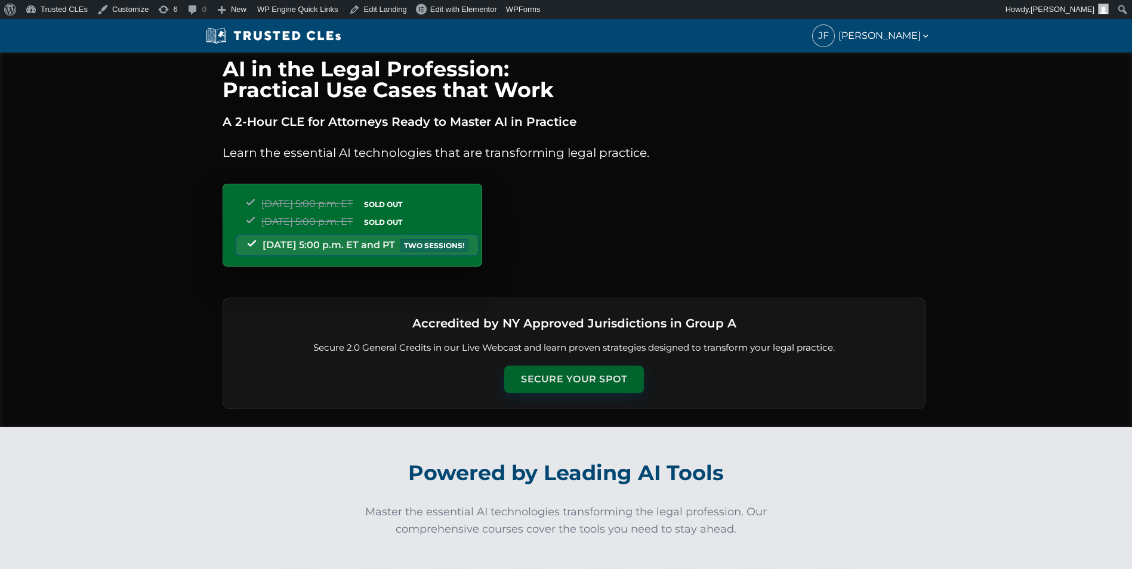
click at [585, 376] on button "Secure Your Spot" at bounding box center [574, 379] width 140 height 27
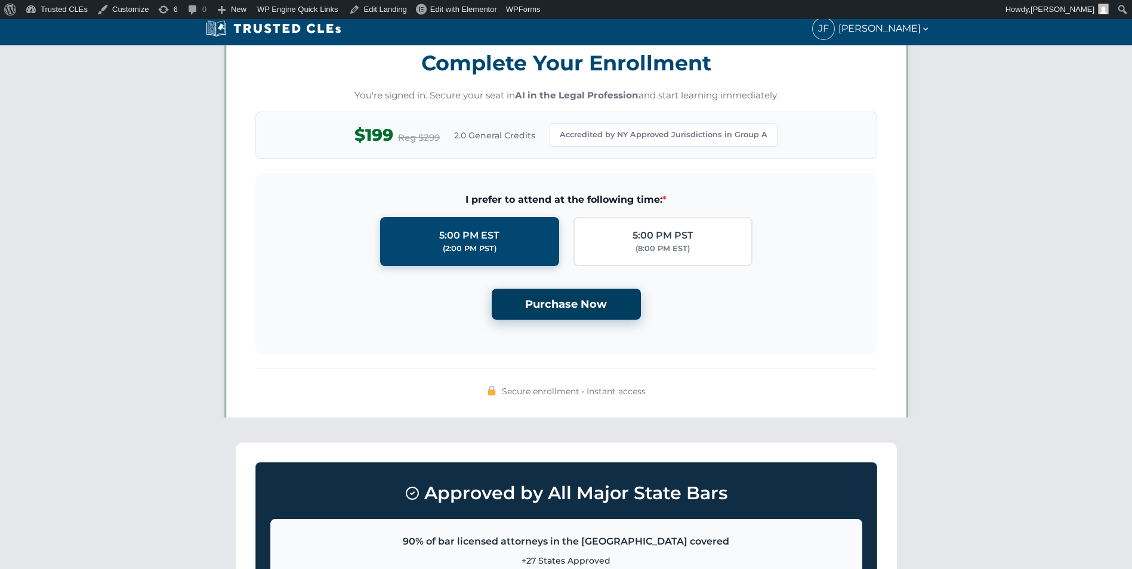
scroll to position [1030, 0]
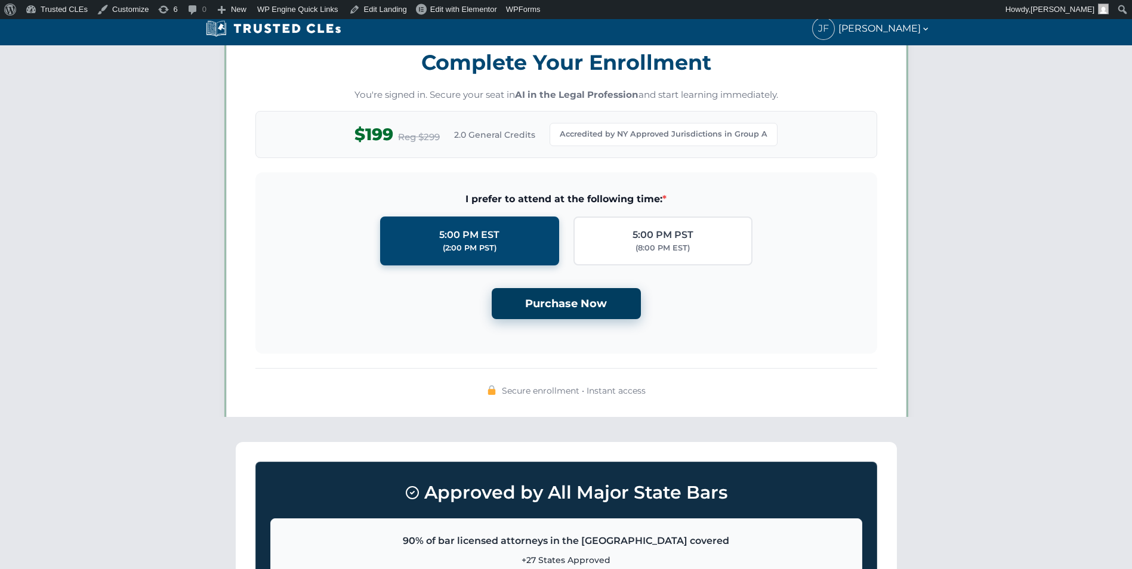
click at [596, 301] on button "Purchase Now" at bounding box center [566, 304] width 149 height 32
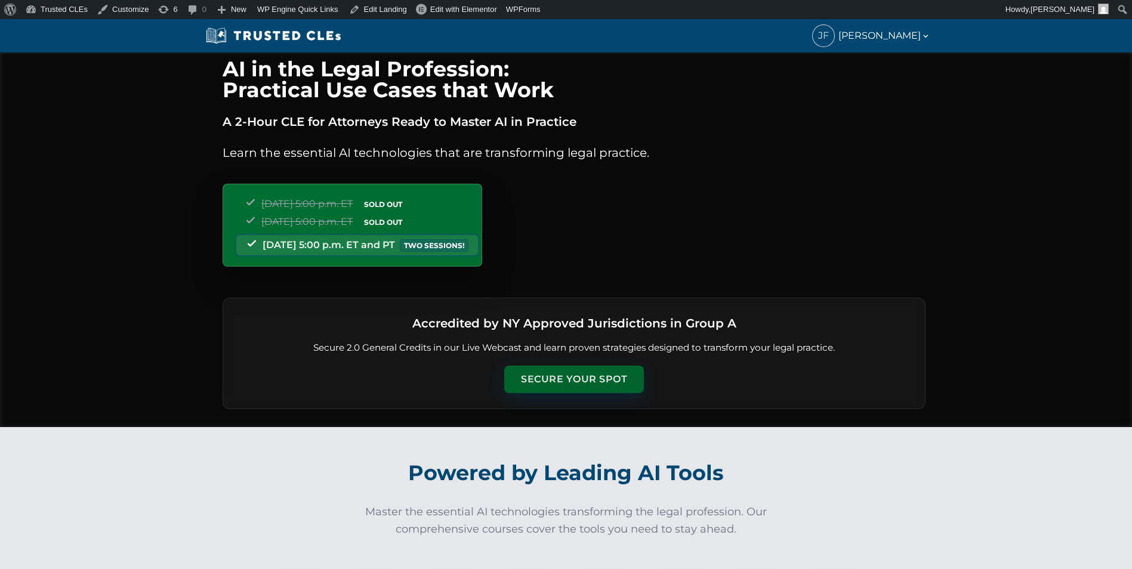
click at [564, 369] on button "Secure Your Spot" at bounding box center [574, 379] width 140 height 27
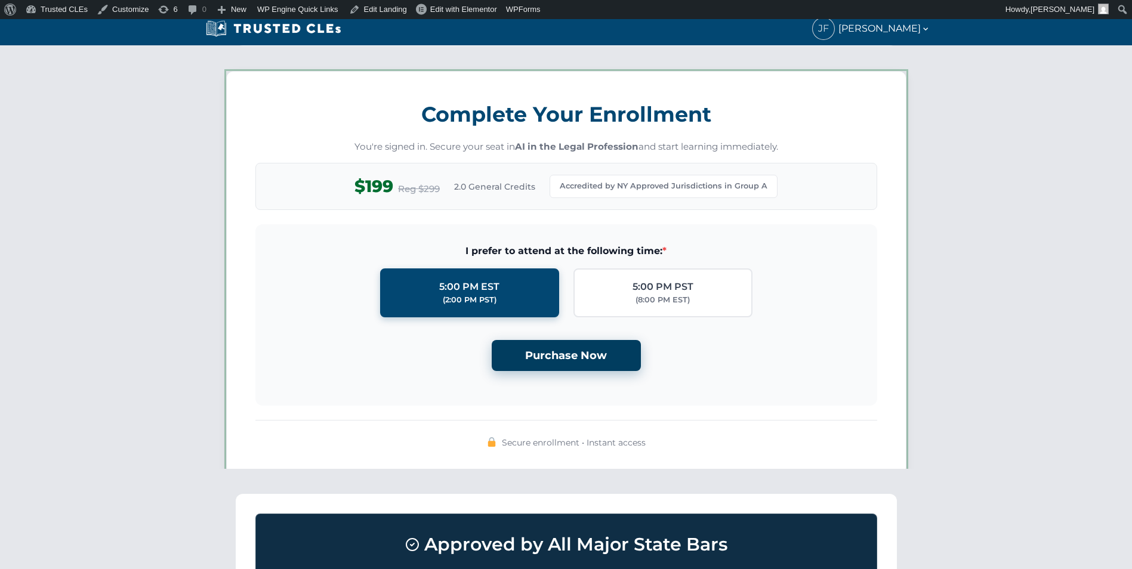
scroll to position [1030, 0]
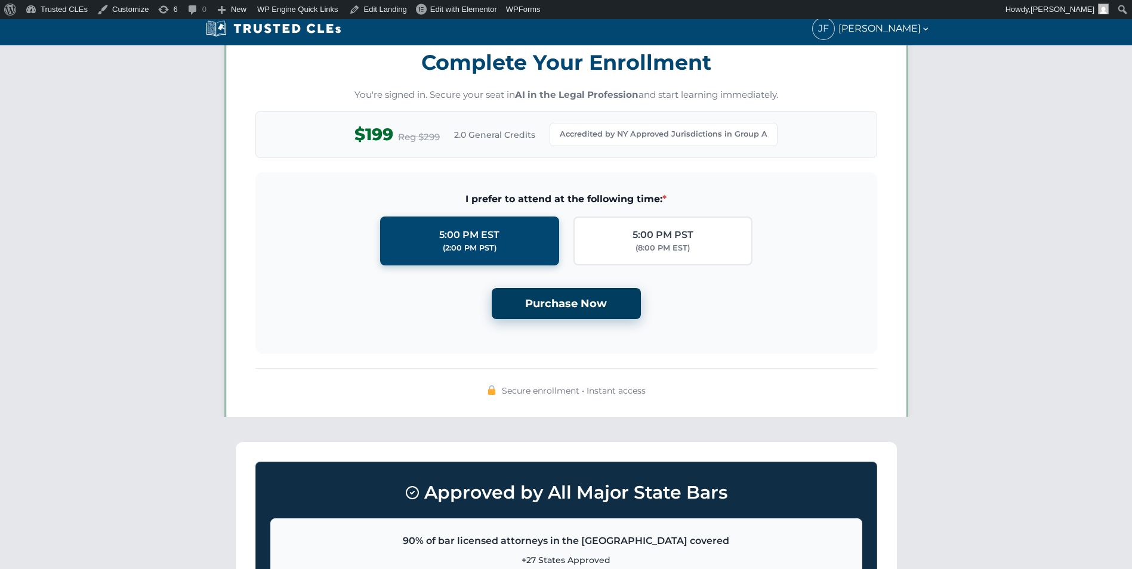
click at [575, 294] on button "Purchase Now" at bounding box center [566, 304] width 149 height 32
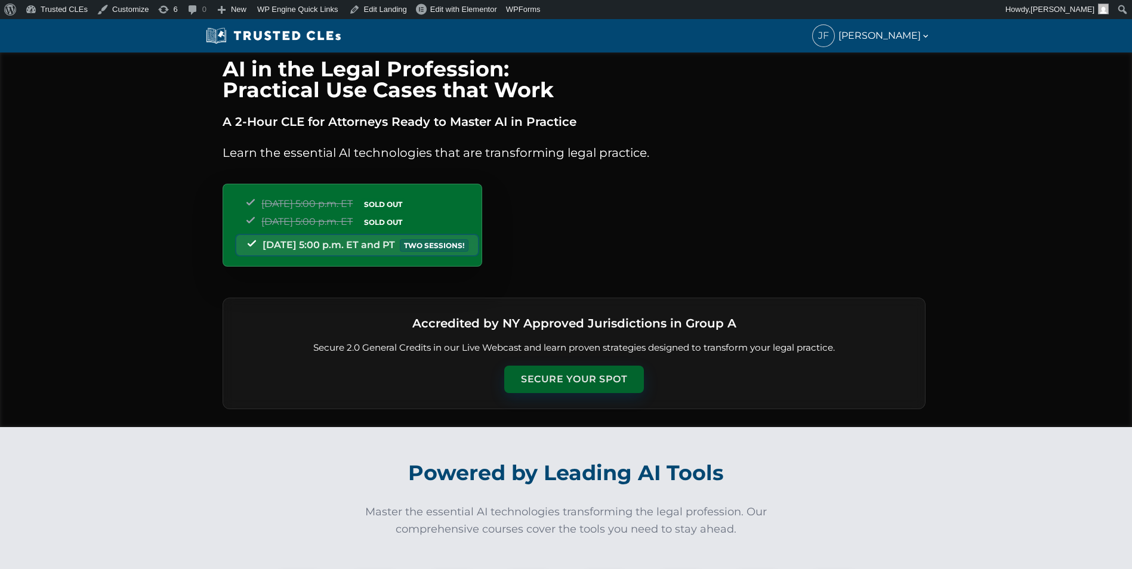
click at [576, 387] on button "Secure Your Spot" at bounding box center [574, 379] width 140 height 27
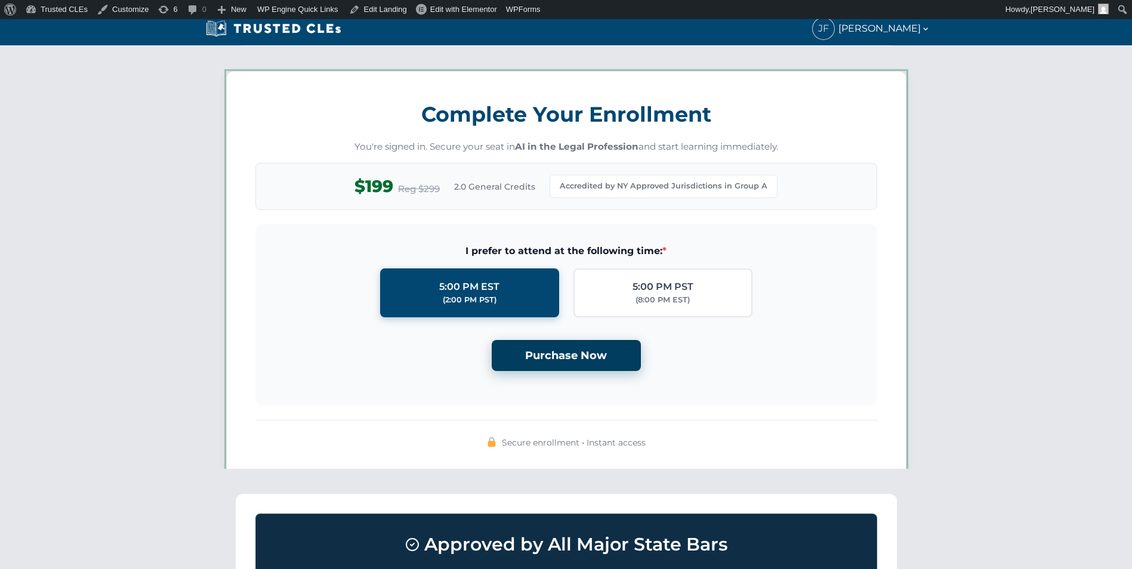
scroll to position [1030, 0]
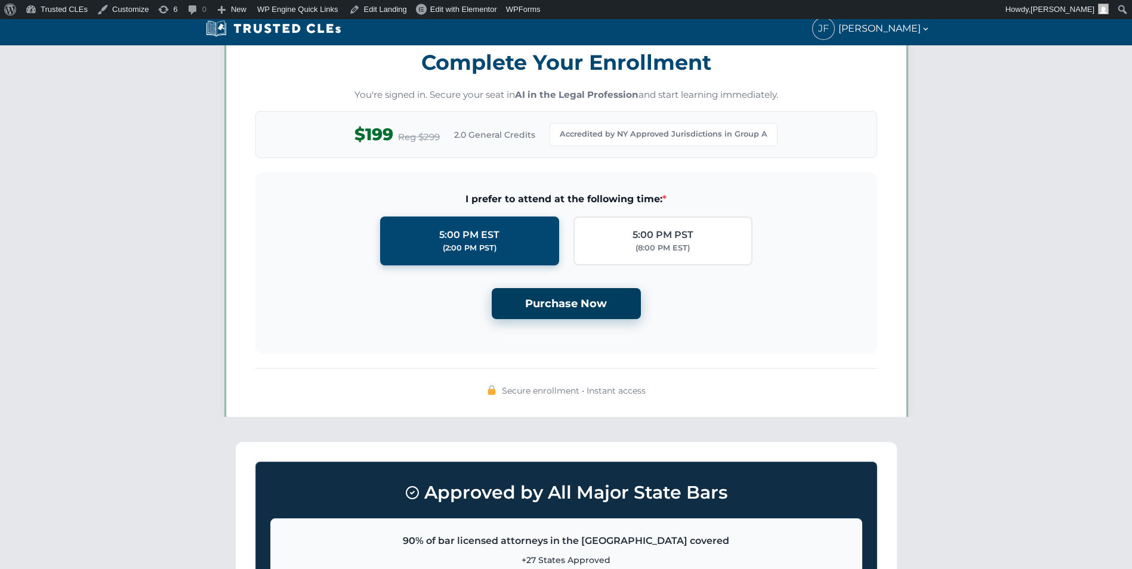
click at [578, 306] on button "Purchase Now" at bounding box center [566, 304] width 149 height 32
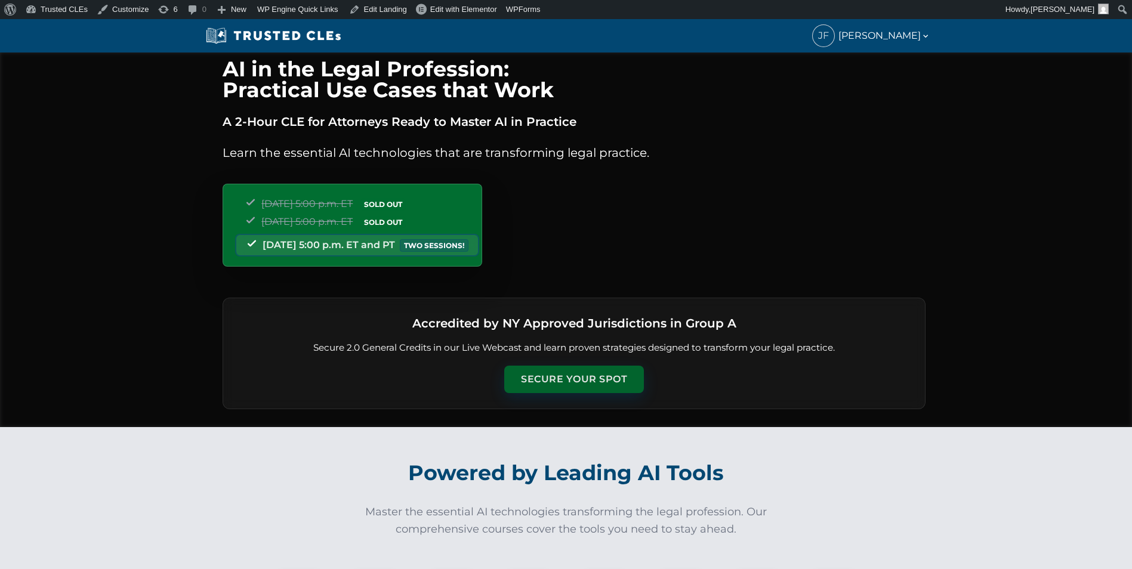
click at [573, 380] on button "Secure Your Spot" at bounding box center [574, 379] width 140 height 27
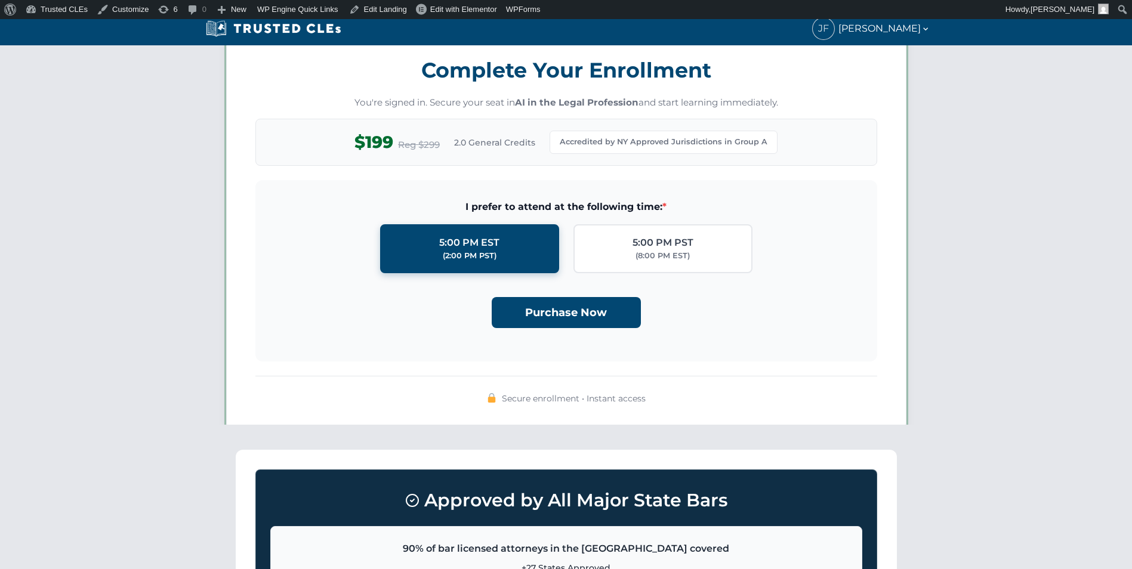
scroll to position [1030, 0]
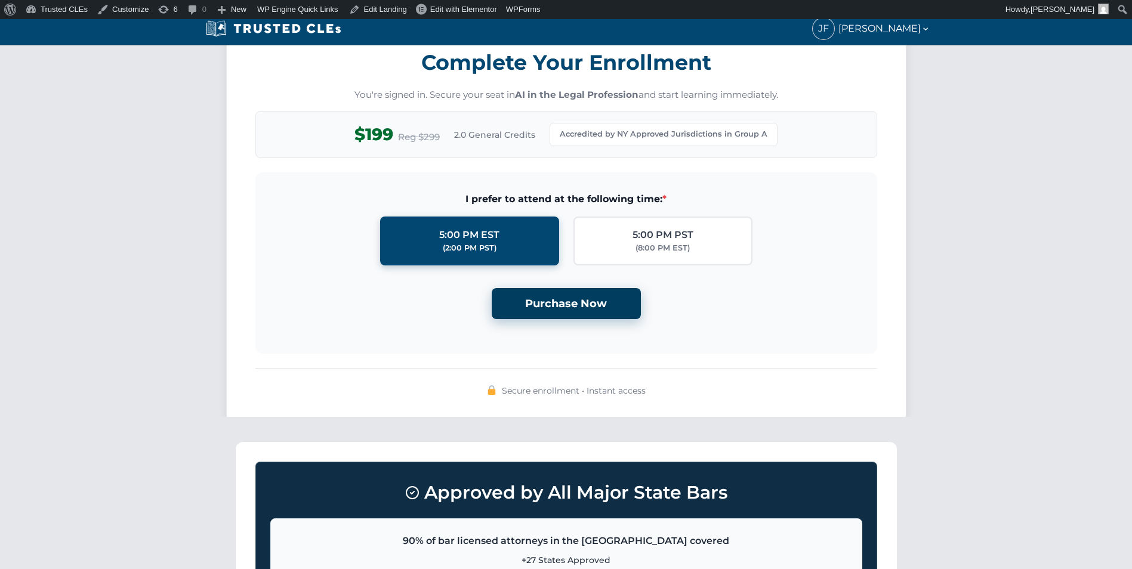
click at [571, 305] on button "Purchase Now" at bounding box center [566, 304] width 149 height 32
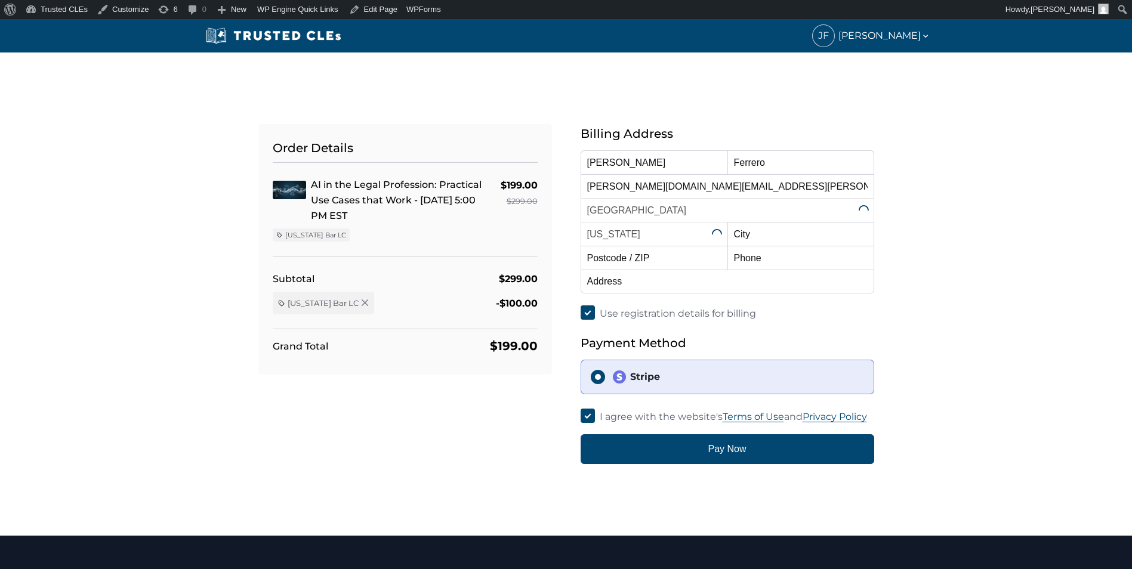
select select "[US_STATE]"
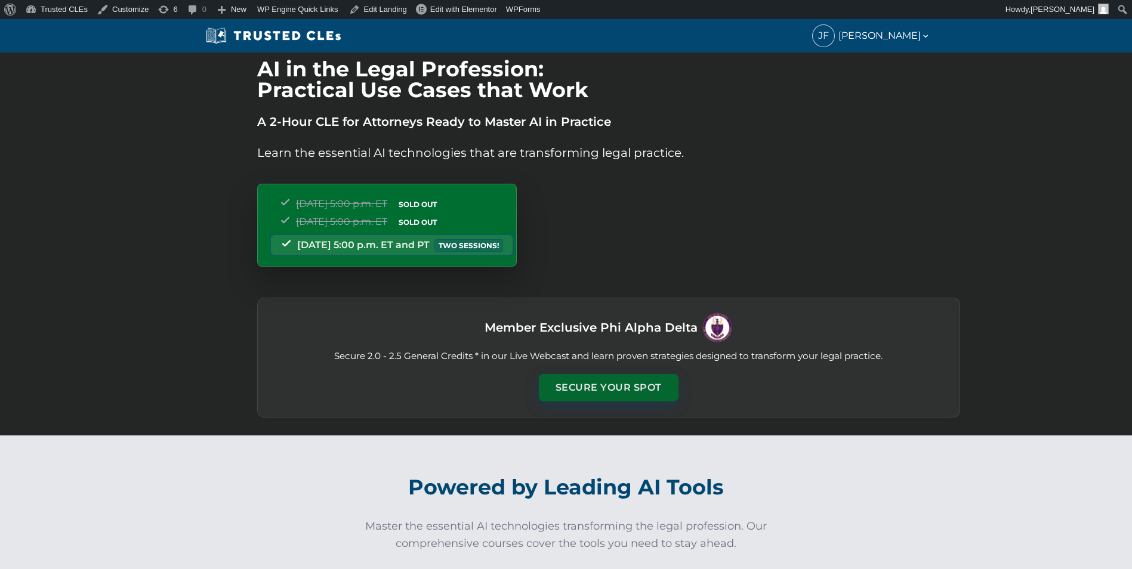
click at [581, 387] on button "Secure Your Spot" at bounding box center [609, 387] width 140 height 27
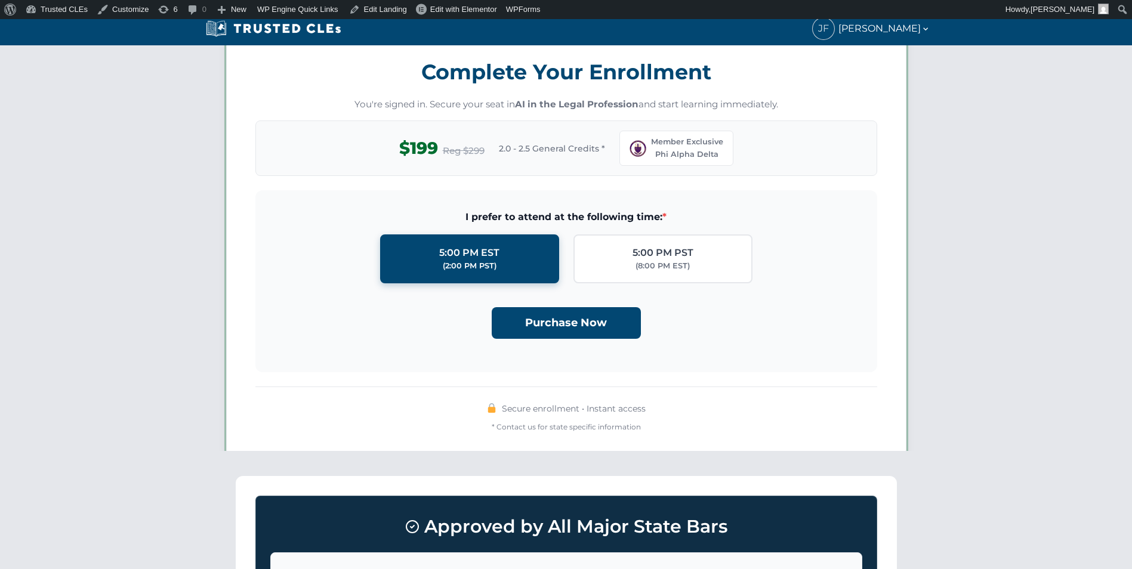
scroll to position [1044, 0]
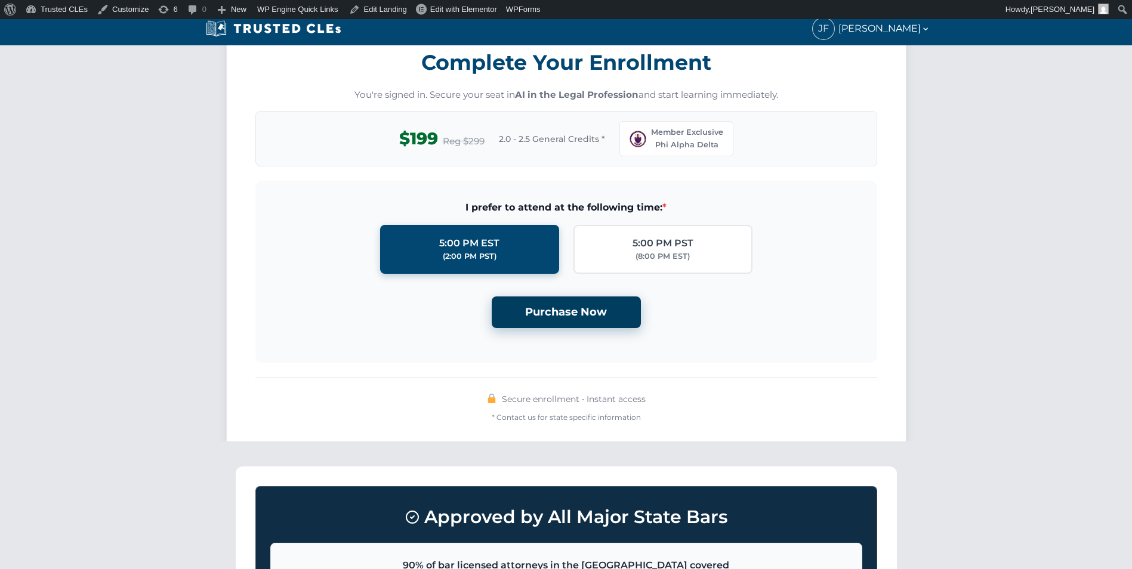
click at [586, 320] on button "Purchase Now" at bounding box center [566, 313] width 149 height 32
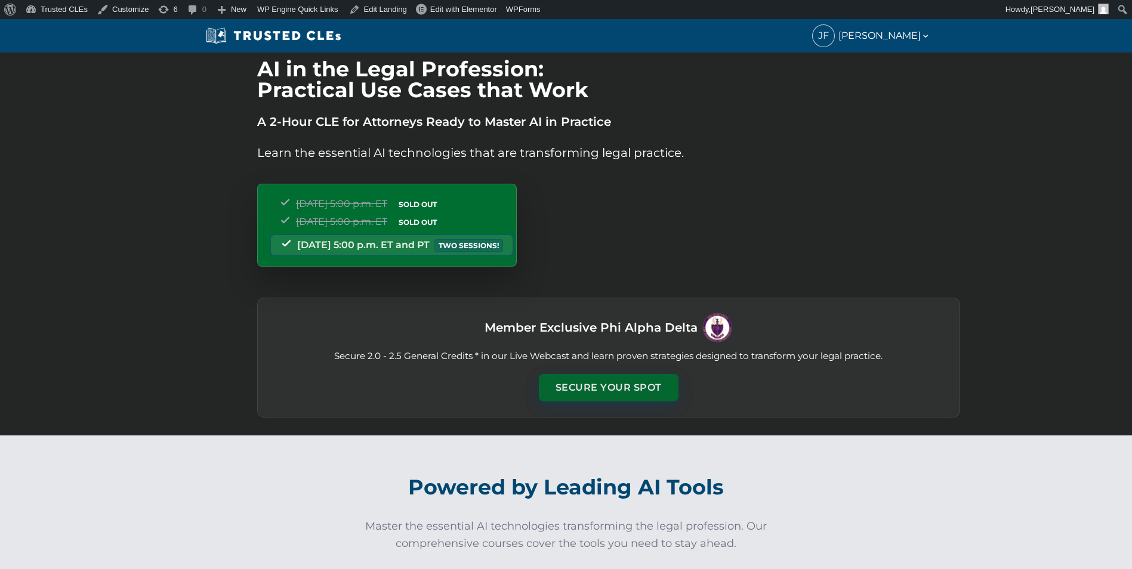
click at [571, 379] on button "Secure Your Spot" at bounding box center [609, 387] width 140 height 27
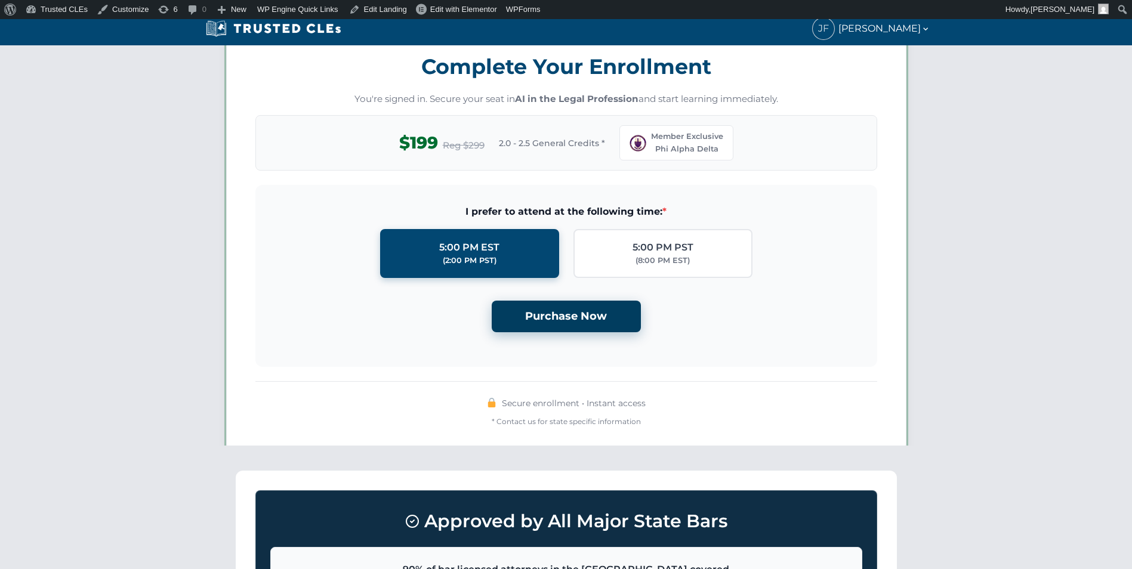
scroll to position [1044, 0]
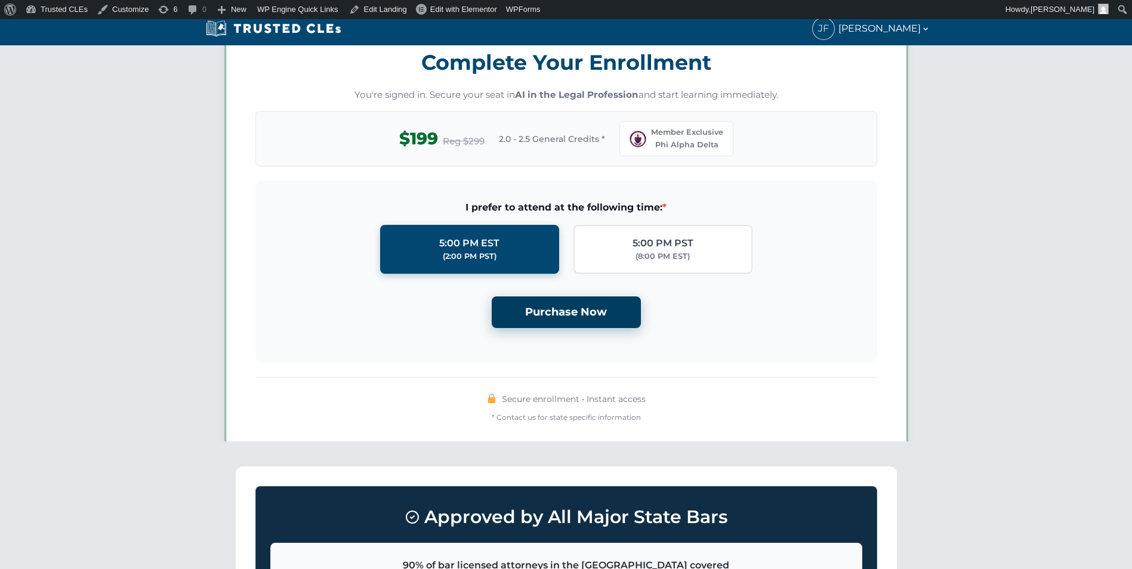
click at [582, 313] on button "Purchase Now" at bounding box center [566, 313] width 149 height 32
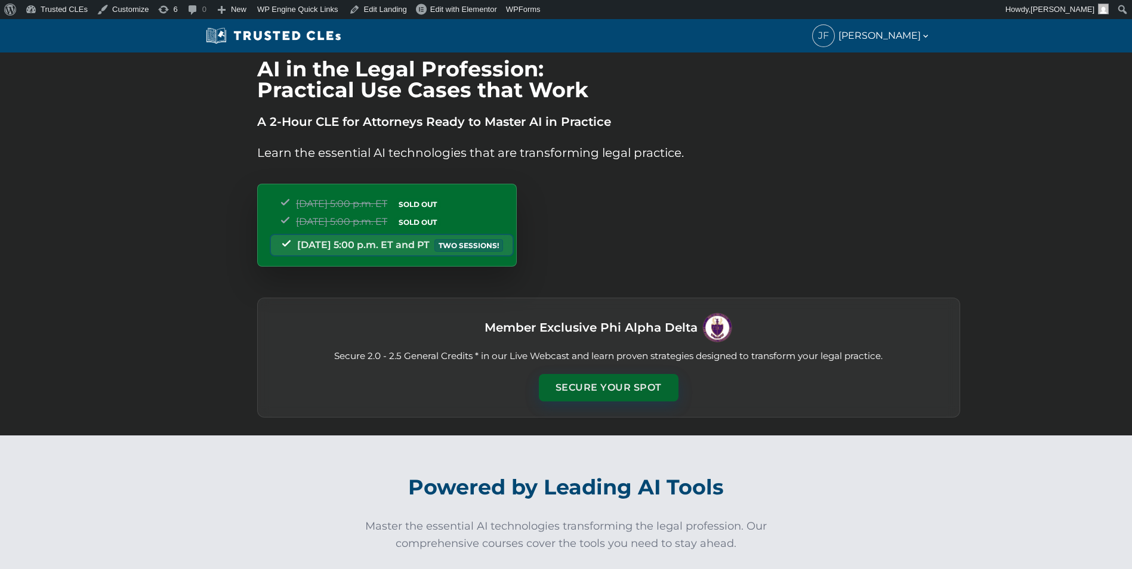
click at [587, 391] on button "Secure Your Spot" at bounding box center [609, 387] width 140 height 27
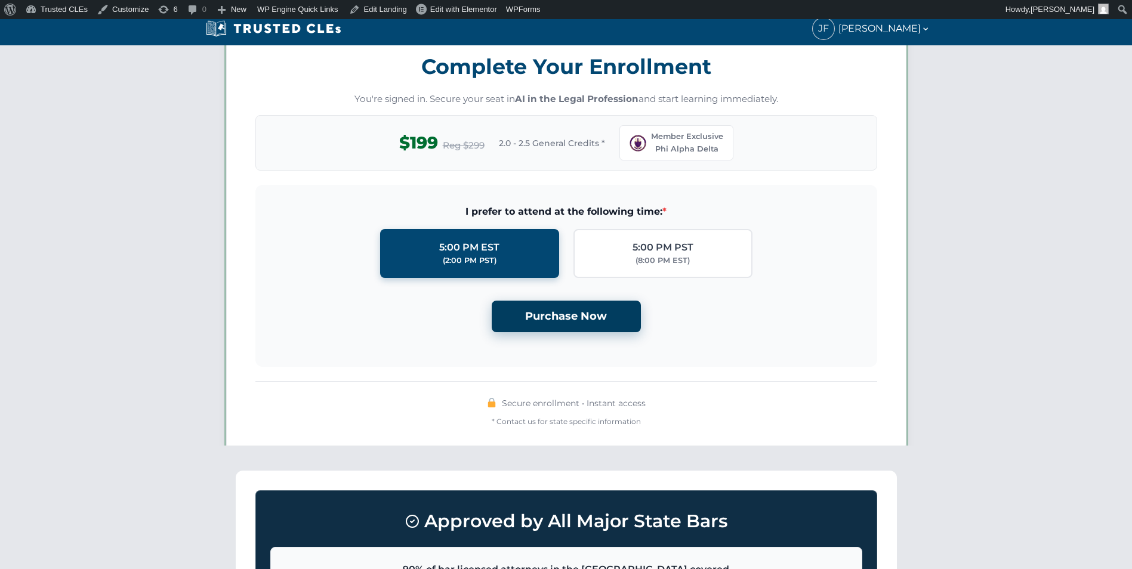
scroll to position [1044, 0]
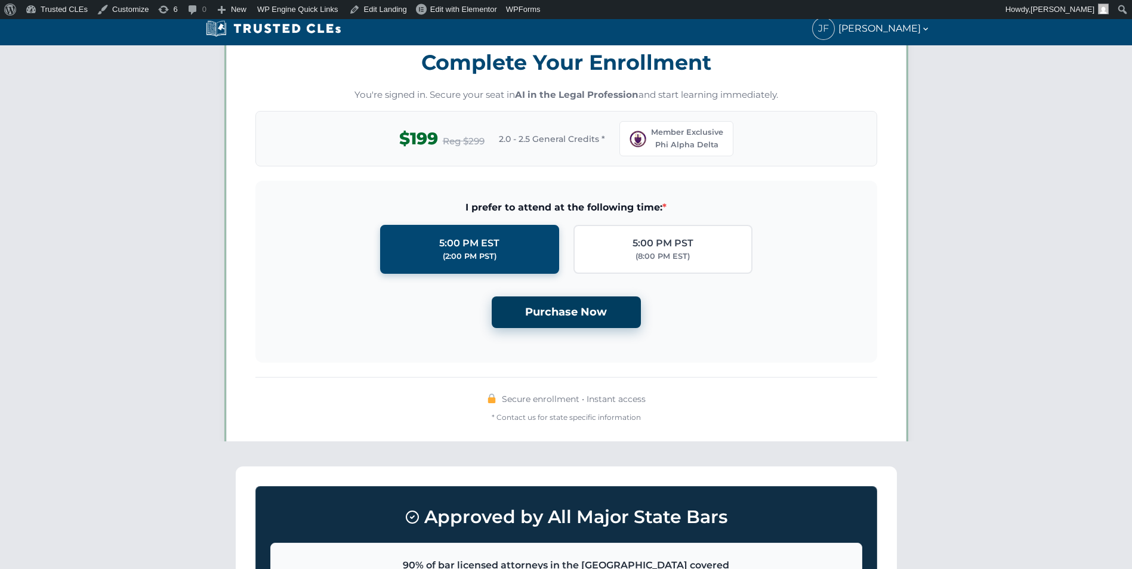
click at [613, 305] on button "Purchase Now" at bounding box center [566, 313] width 149 height 32
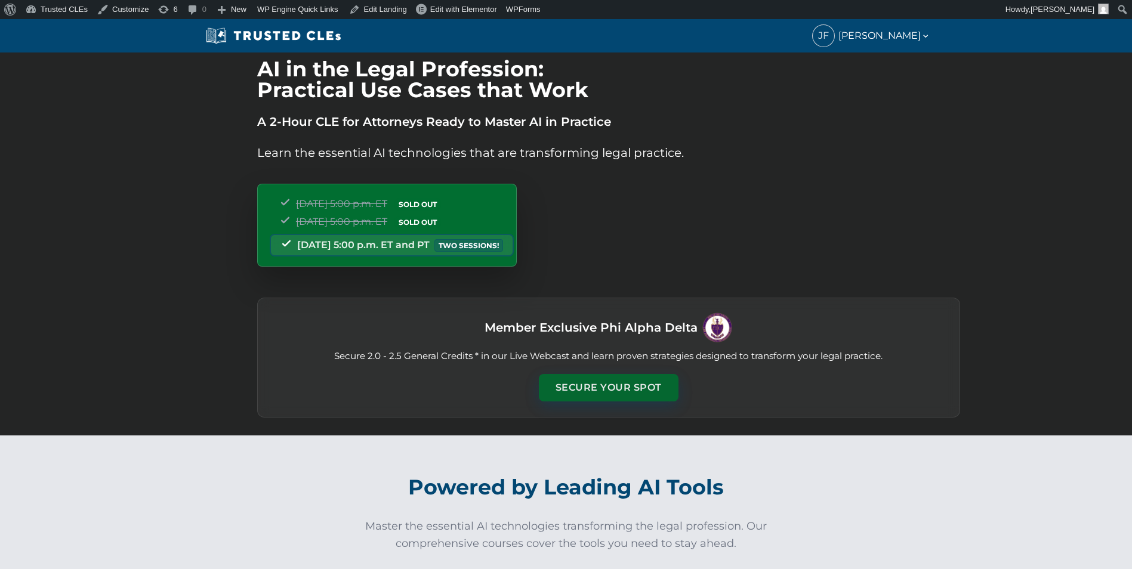
click at [614, 381] on button "Secure Your Spot" at bounding box center [609, 387] width 140 height 27
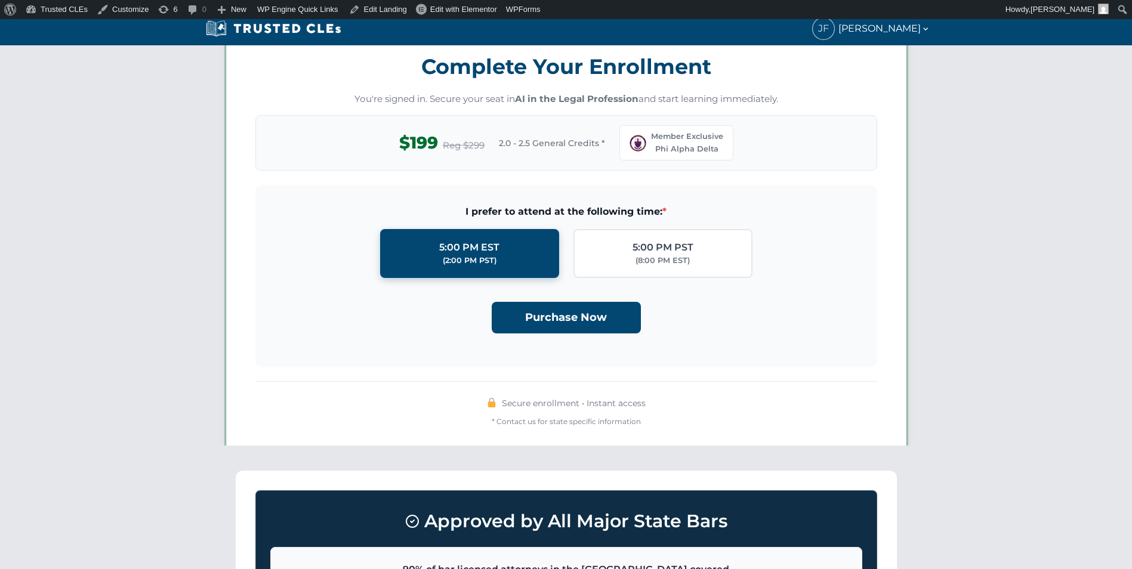
scroll to position [1044, 0]
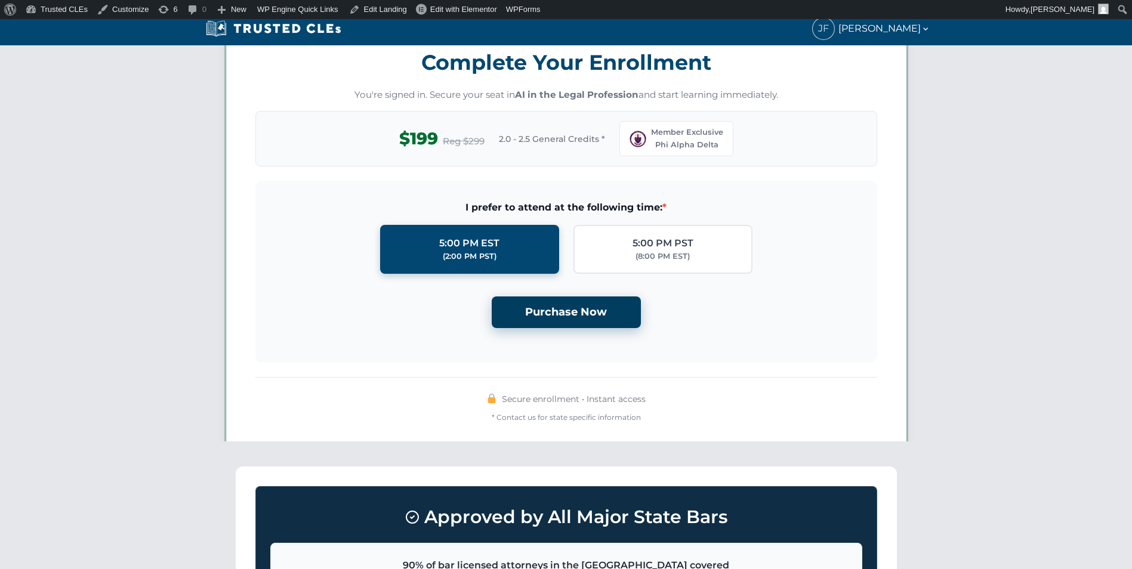
click at [573, 305] on button "Purchase Now" at bounding box center [566, 313] width 149 height 32
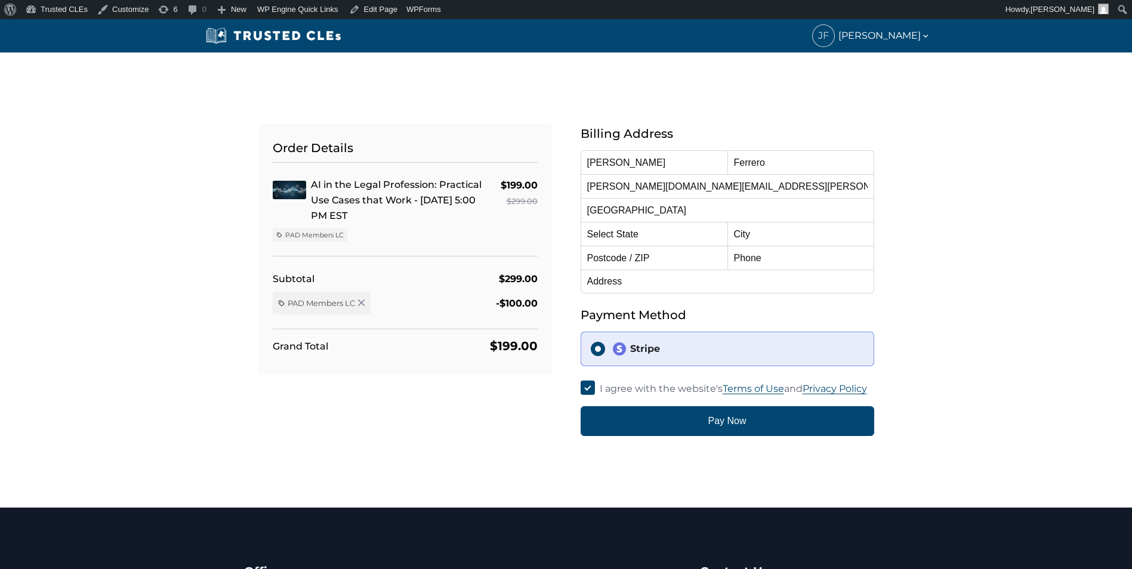
select select
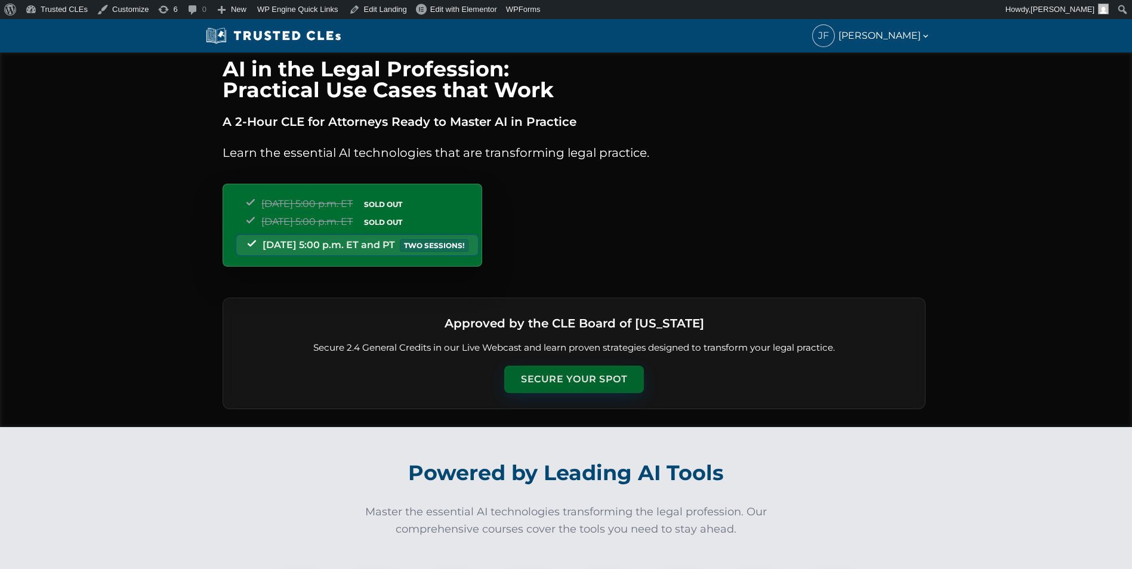
click at [577, 376] on button "Secure Your Spot" at bounding box center [574, 379] width 140 height 27
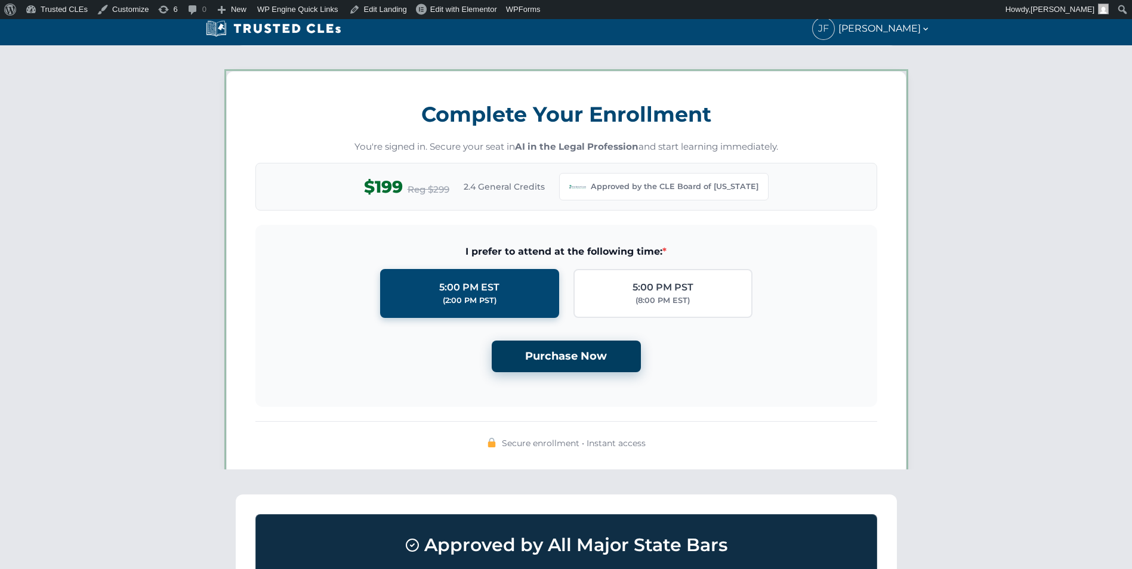
scroll to position [1030, 0]
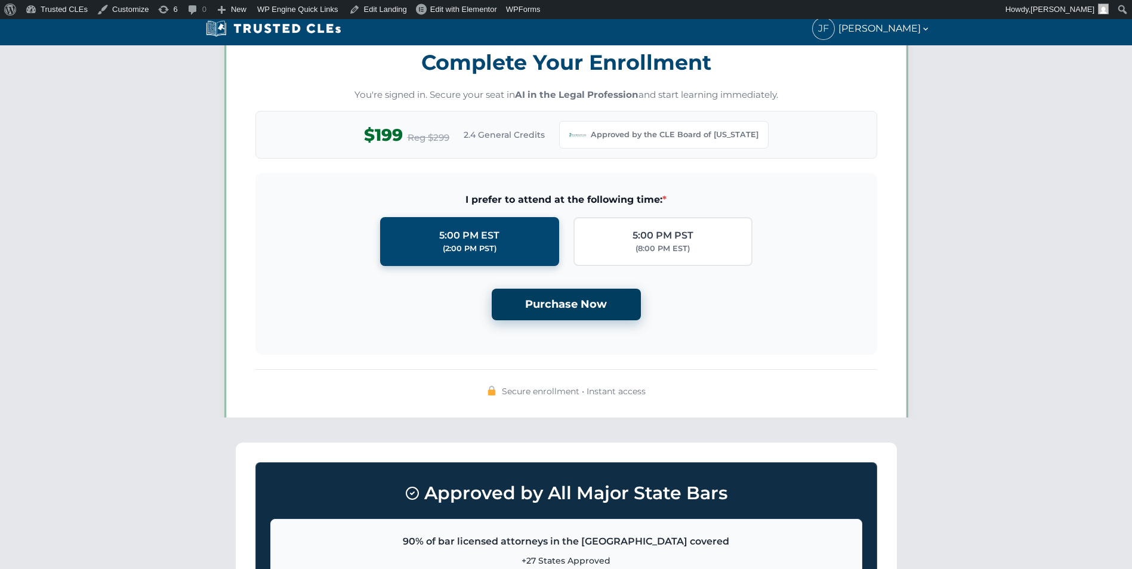
click at [580, 311] on button "Purchase Now" at bounding box center [566, 305] width 149 height 32
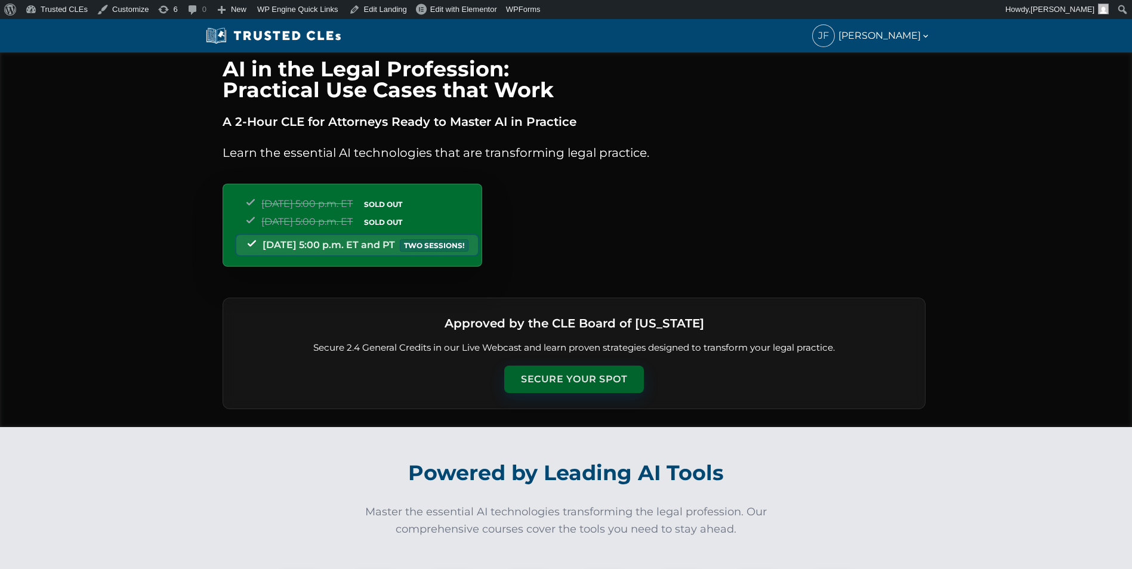
click at [597, 376] on button "Secure Your Spot" at bounding box center [574, 379] width 140 height 27
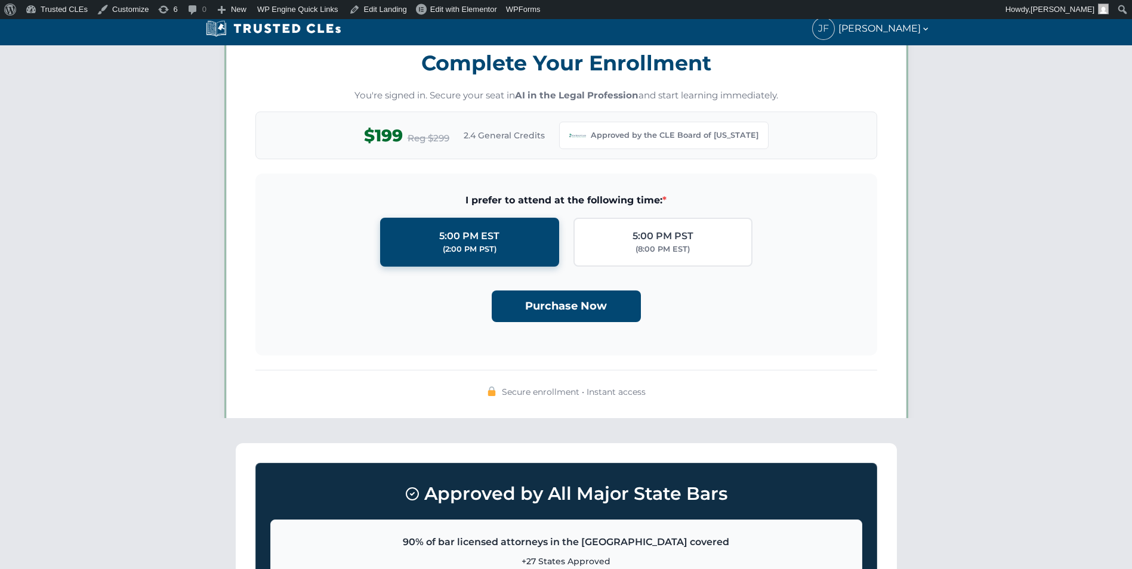
scroll to position [1030, 0]
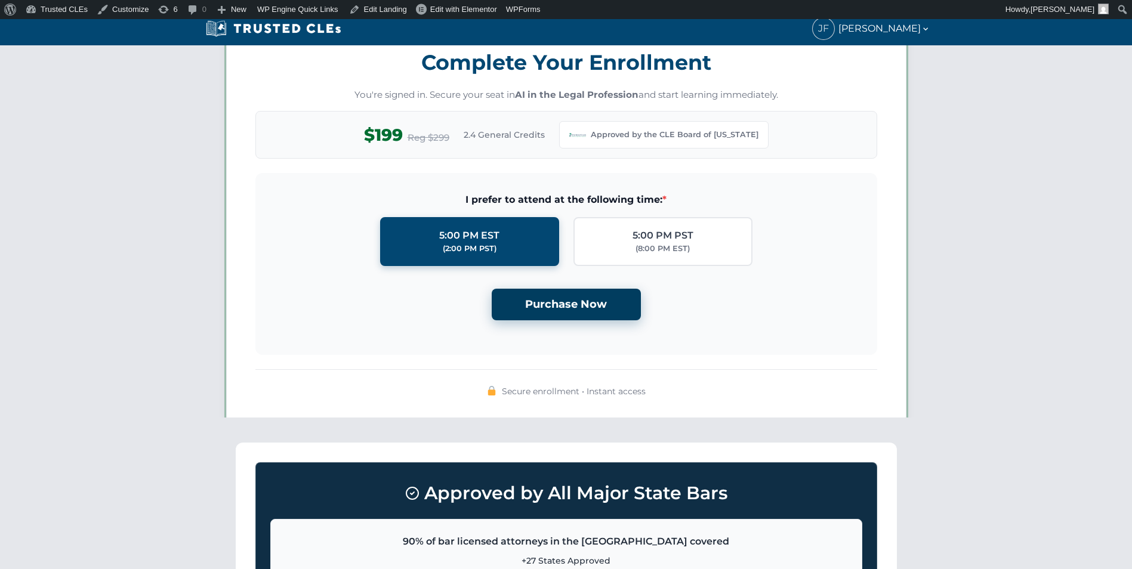
click at [600, 308] on button "Purchase Now" at bounding box center [566, 305] width 149 height 32
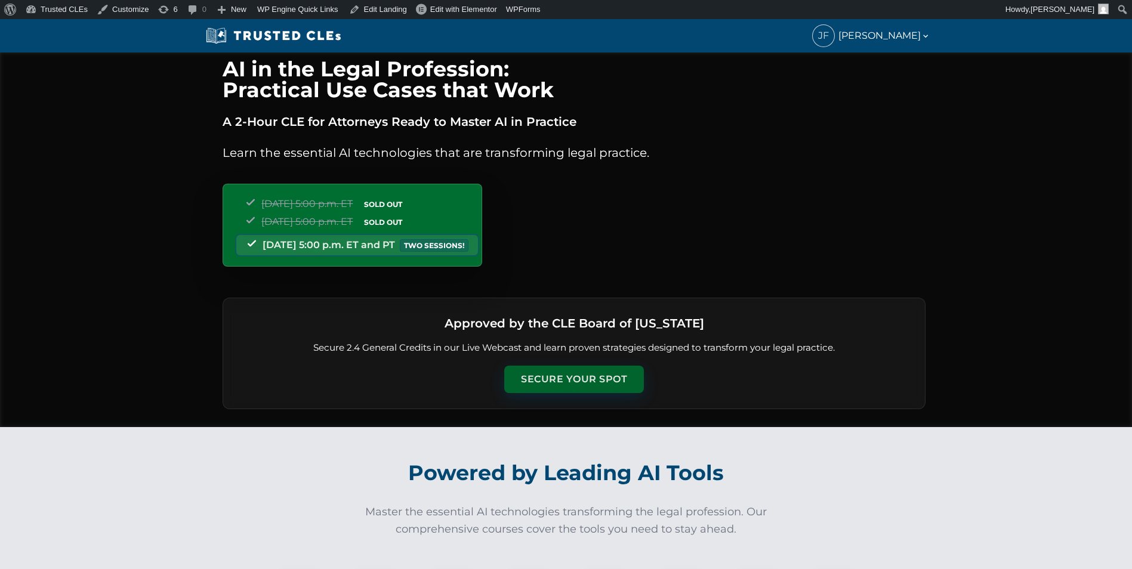
click at [596, 382] on button "Secure Your Spot" at bounding box center [574, 379] width 140 height 27
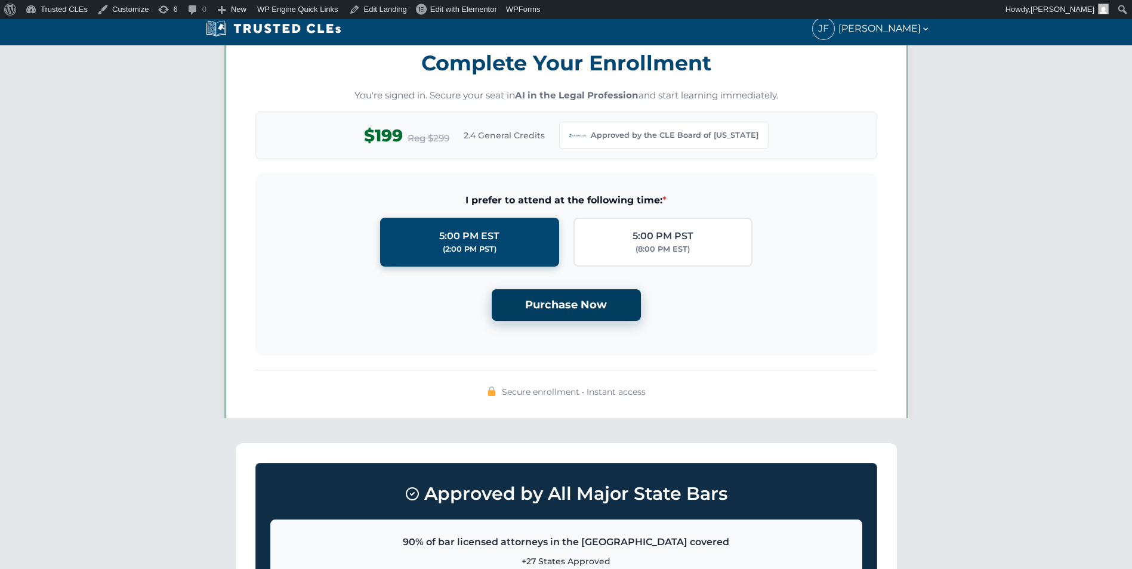
scroll to position [1030, 0]
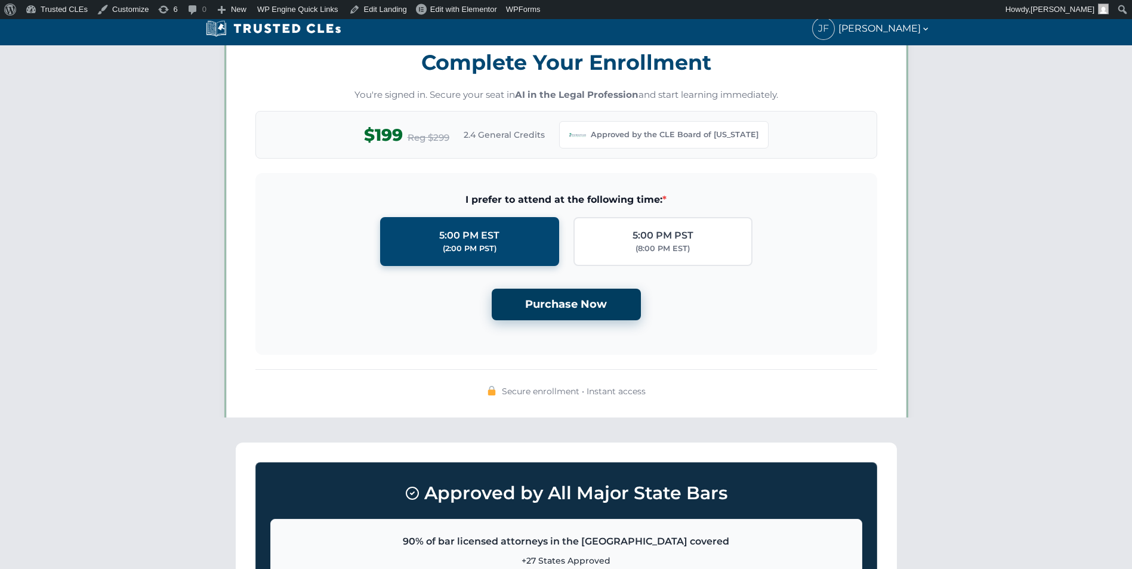
click at [597, 302] on button "Purchase Now" at bounding box center [566, 305] width 149 height 32
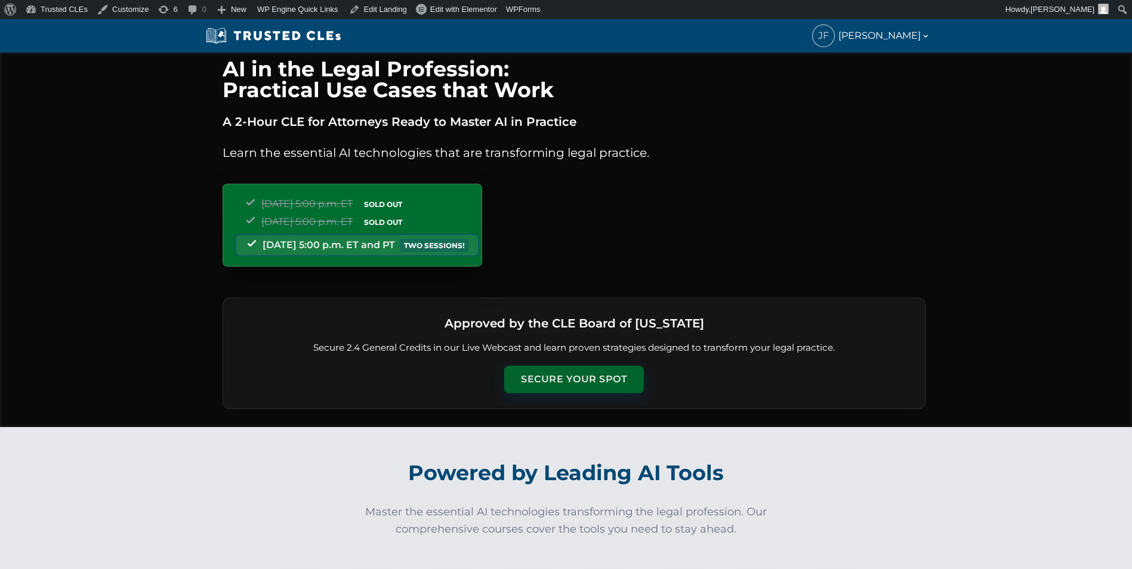
click at [615, 372] on button "Secure Your Spot" at bounding box center [574, 379] width 140 height 27
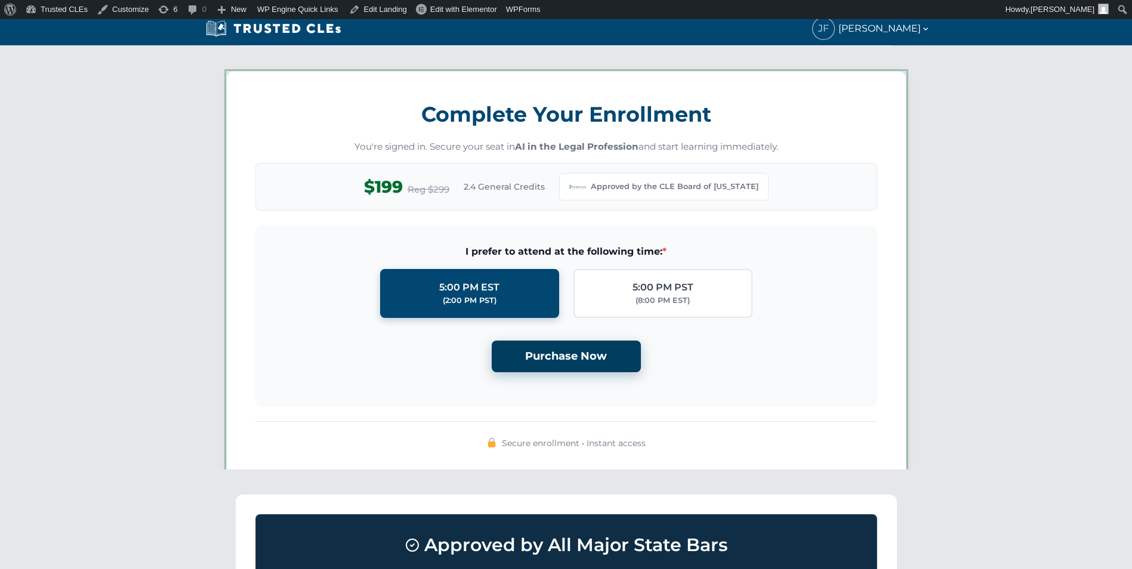
scroll to position [1030, 0]
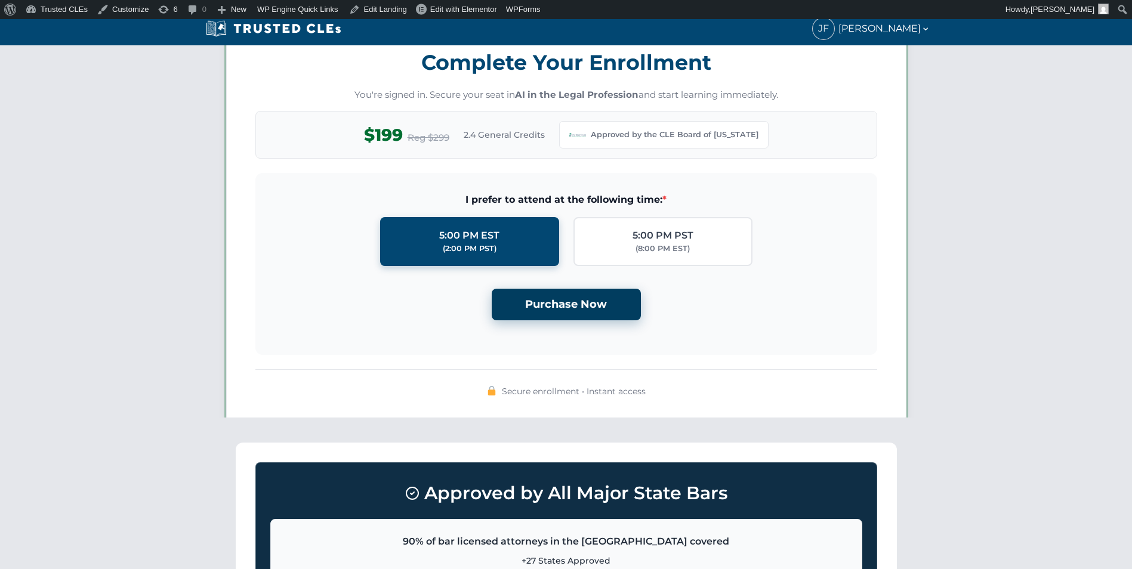
click at [613, 294] on button "Purchase Now" at bounding box center [566, 305] width 149 height 32
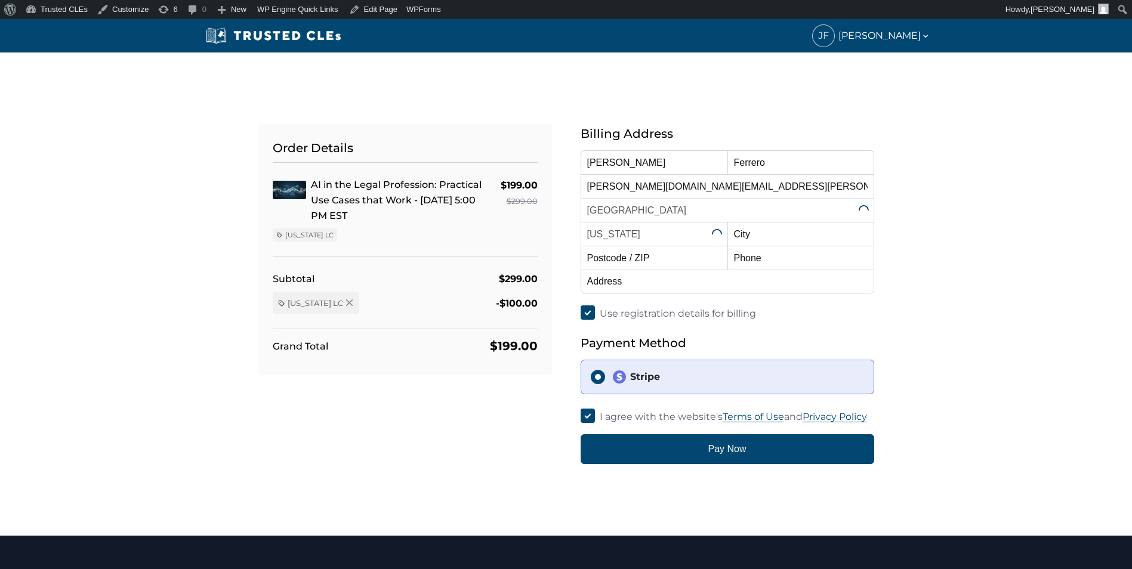
select select "[US_STATE]"
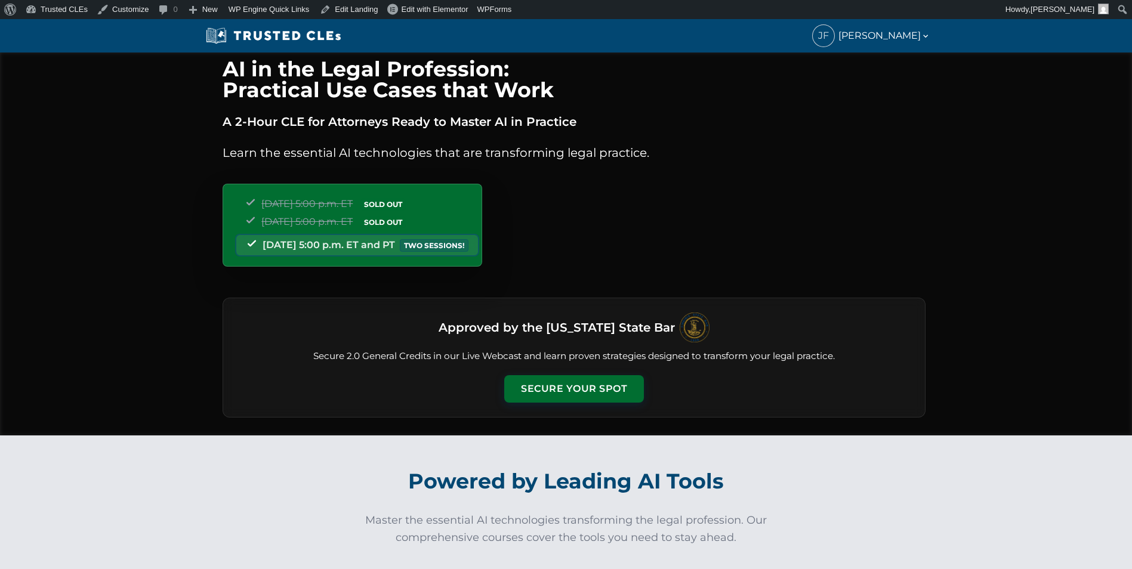
click at [562, 374] on div "Approved by the Virginia State Bar Secure 2.0 General Credits in our Live Webca…" at bounding box center [574, 358] width 703 height 120
click at [562, 375] on button "Secure Your Spot" at bounding box center [574, 387] width 140 height 27
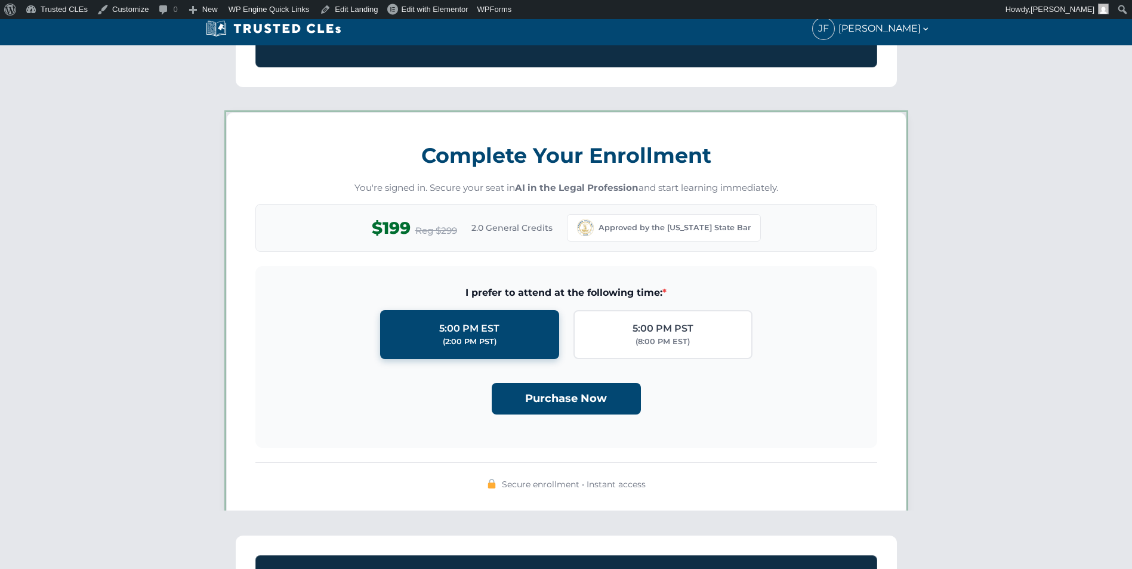
scroll to position [1038, 0]
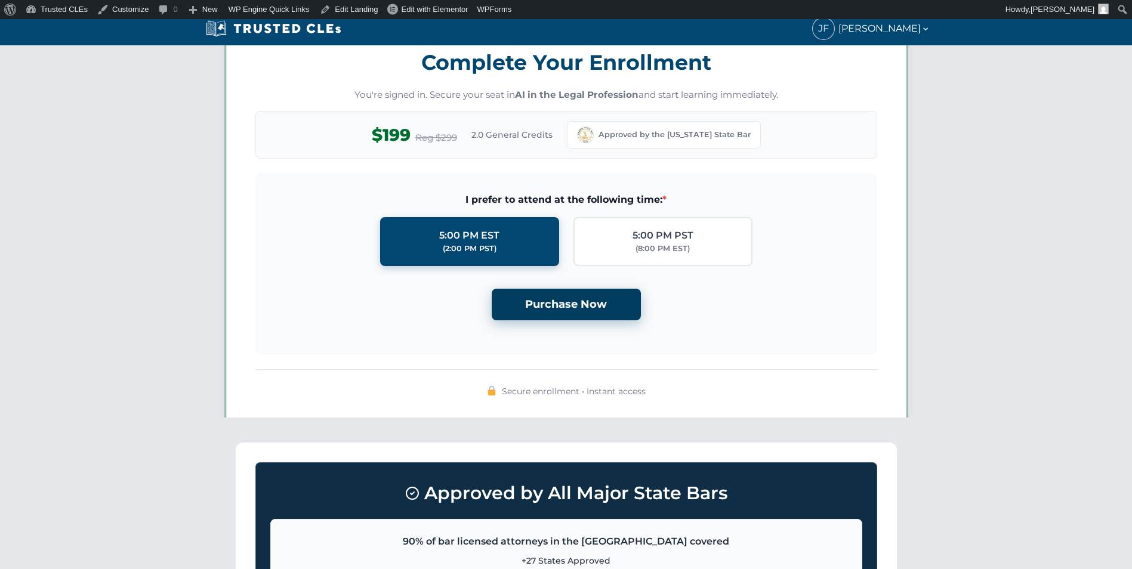
click at [570, 302] on button "Purchase Now" at bounding box center [566, 305] width 149 height 32
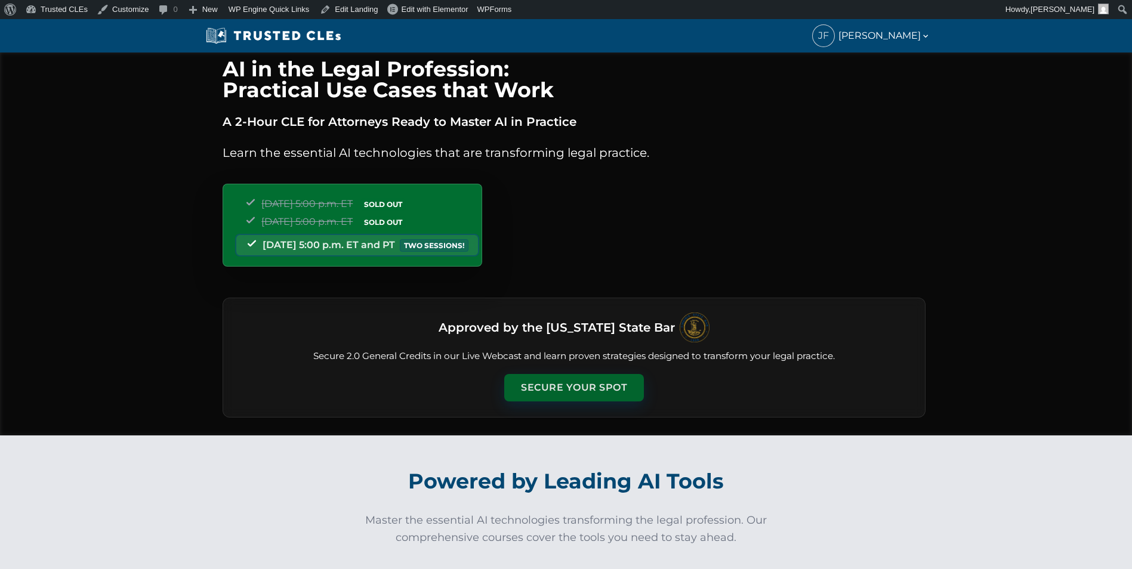
click at [576, 378] on button "Secure Your Spot" at bounding box center [574, 387] width 140 height 27
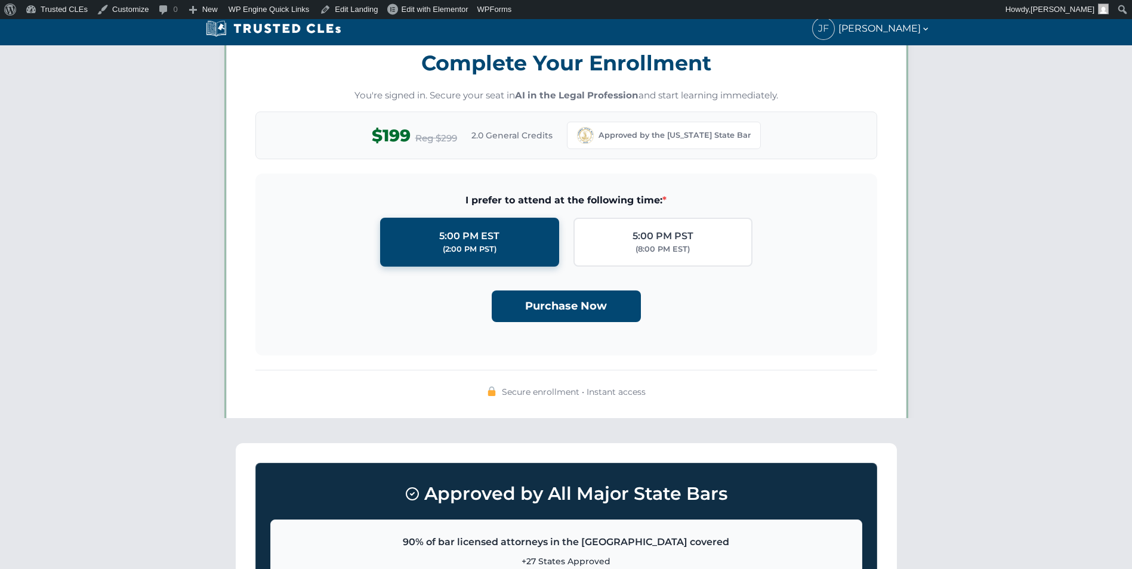
scroll to position [1038, 0]
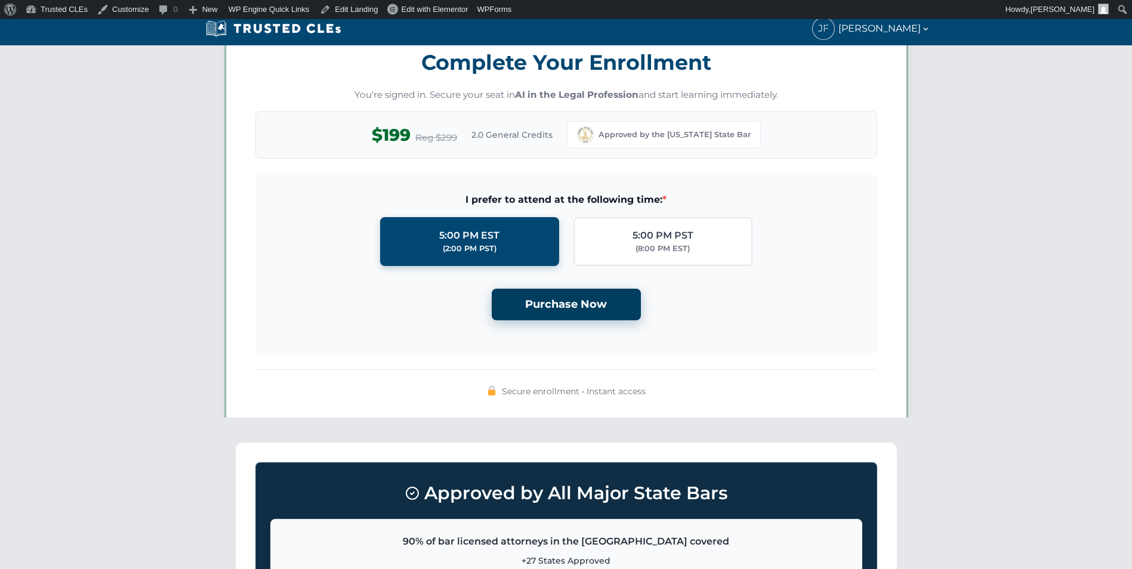
click at [579, 317] on button "Purchase Now" at bounding box center [566, 305] width 149 height 32
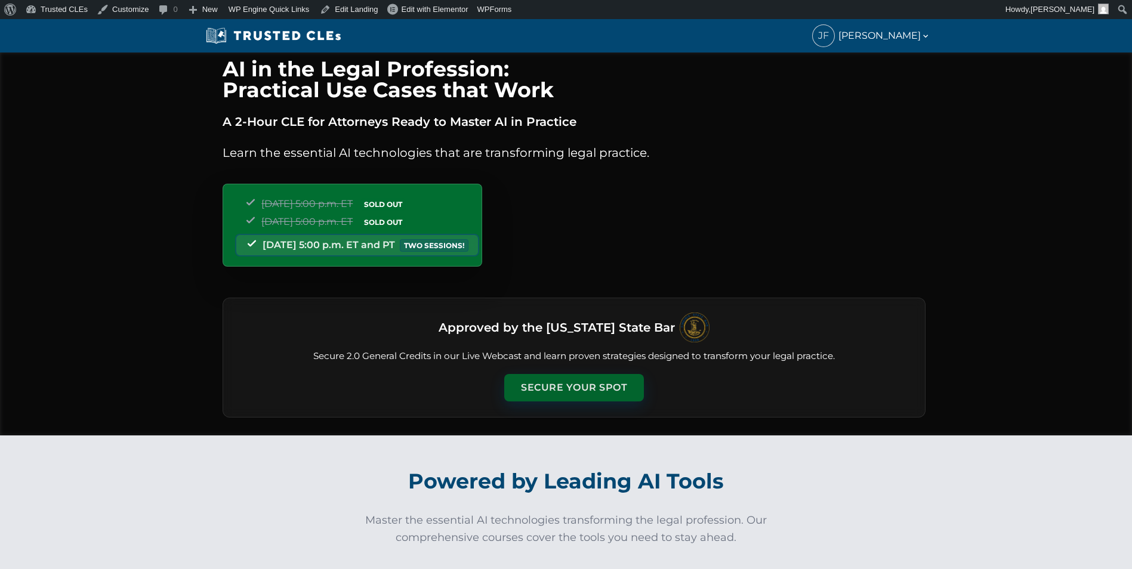
click at [564, 381] on button "Secure Your Spot" at bounding box center [574, 387] width 140 height 27
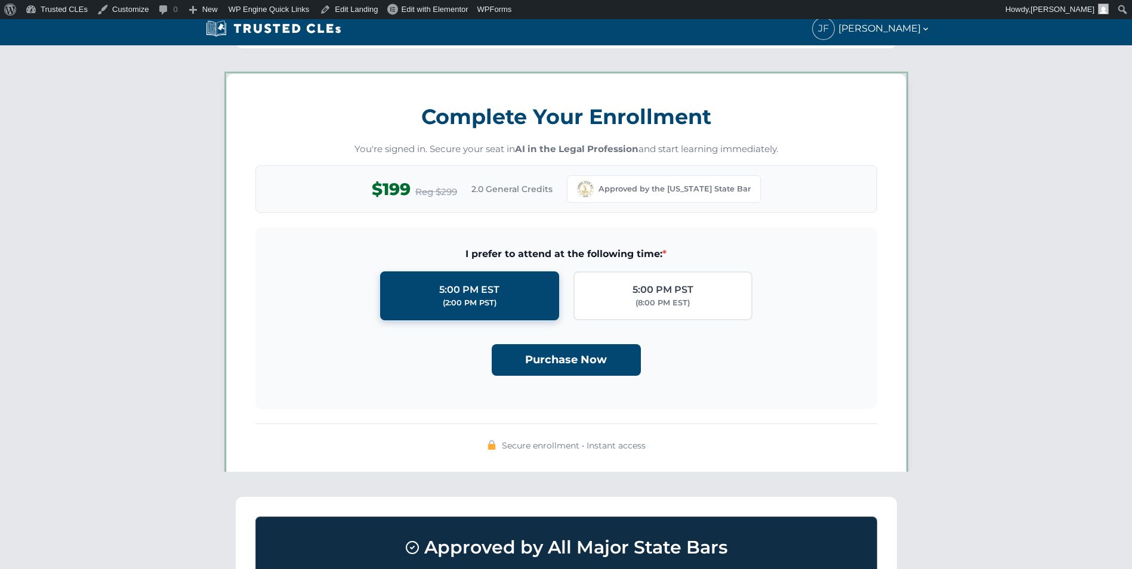
scroll to position [1038, 0]
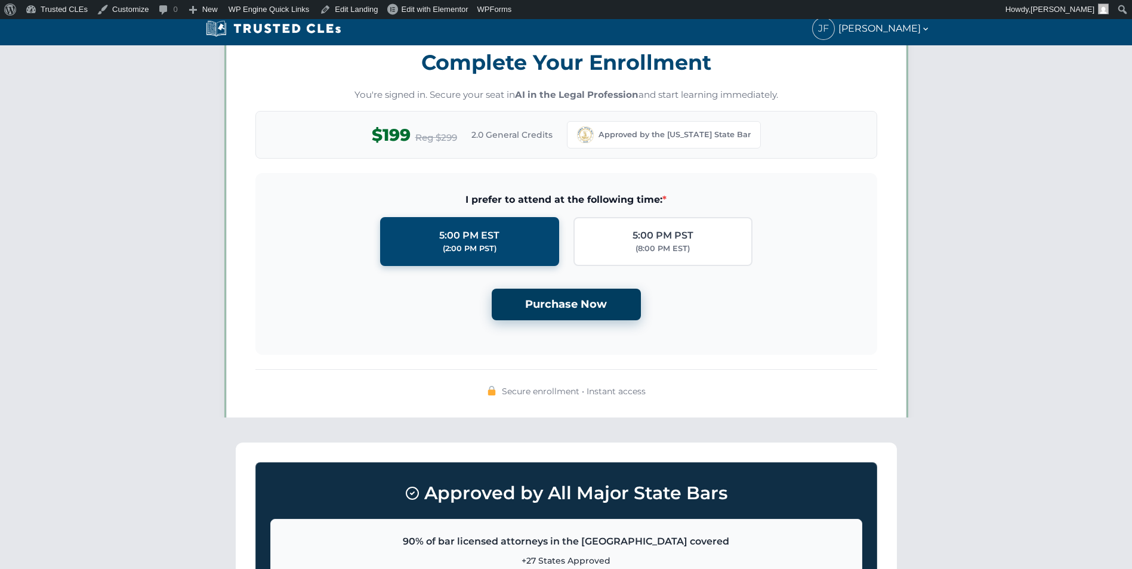
click at [582, 304] on button "Purchase Now" at bounding box center [566, 305] width 149 height 32
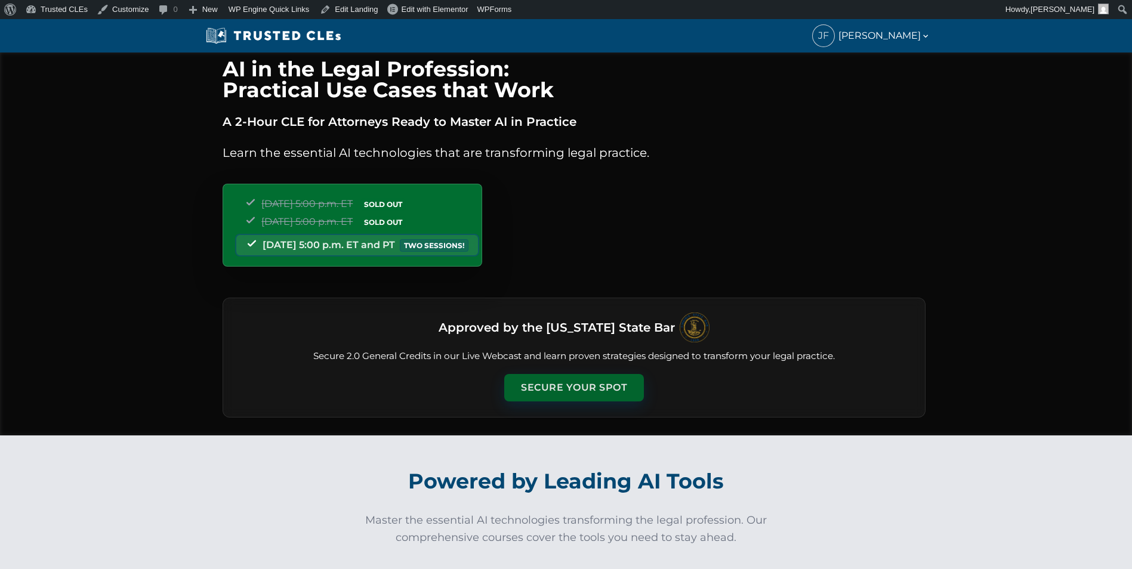
click at [603, 378] on button "Secure Your Spot" at bounding box center [574, 387] width 140 height 27
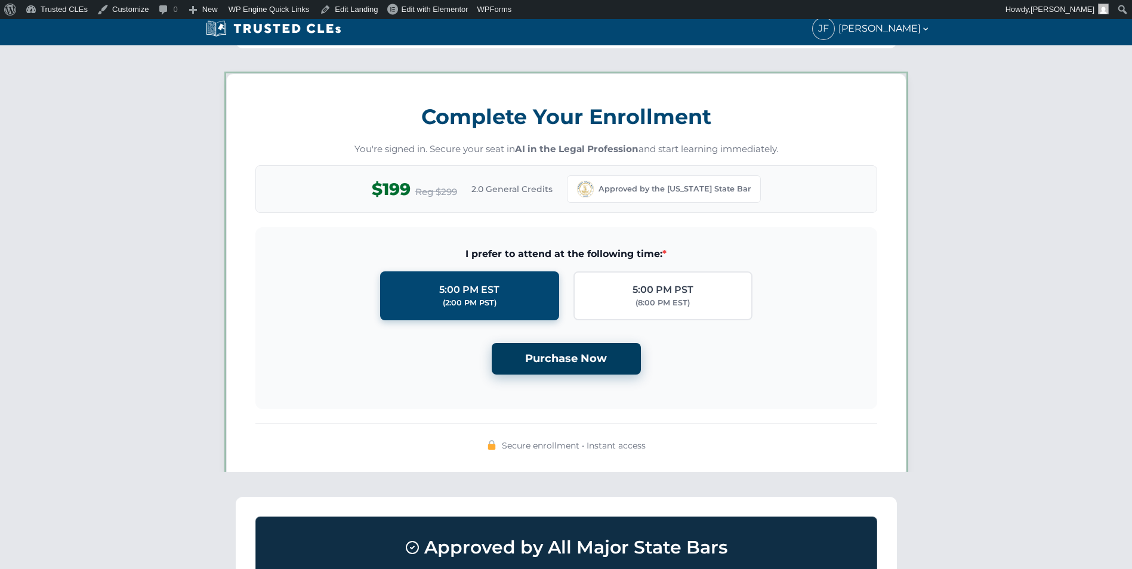
scroll to position [1038, 0]
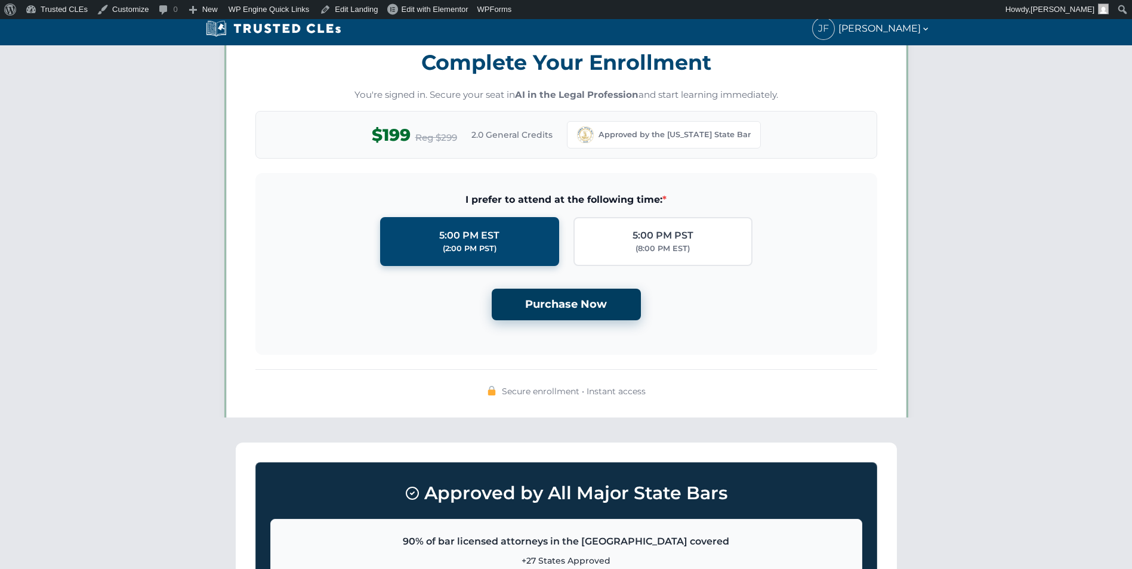
click at [594, 301] on button "Purchase Now" at bounding box center [566, 305] width 149 height 32
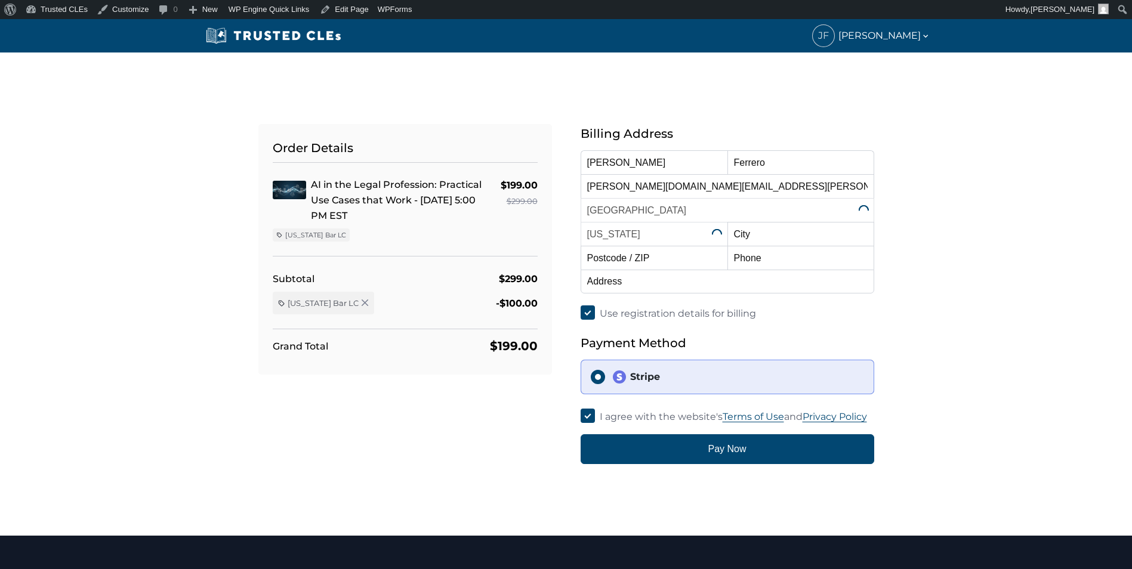
select select "[US_STATE]"
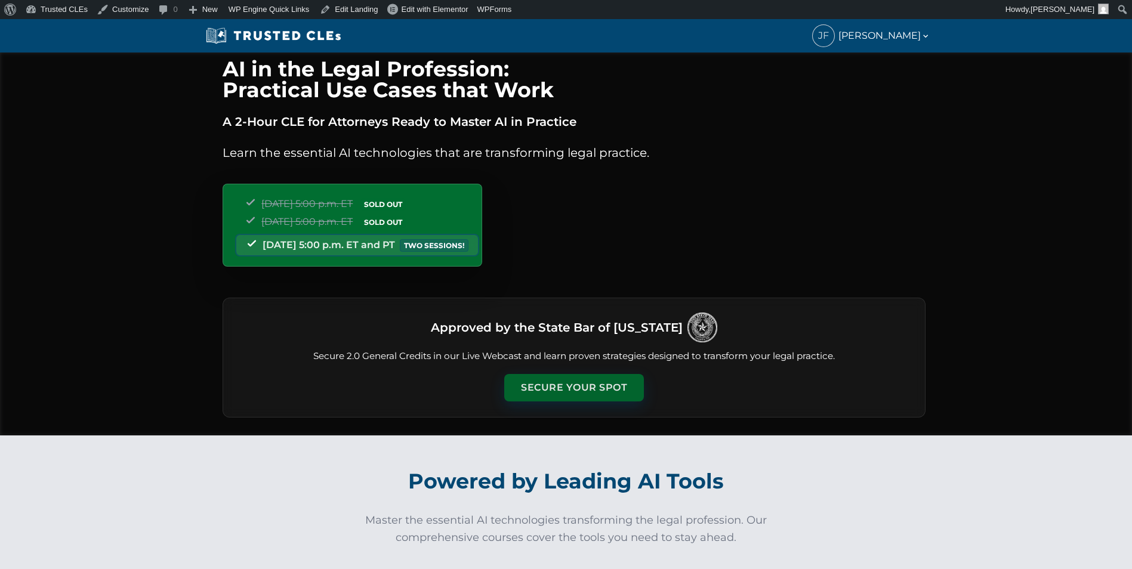
click at [596, 383] on button "Secure Your Spot" at bounding box center [574, 387] width 140 height 27
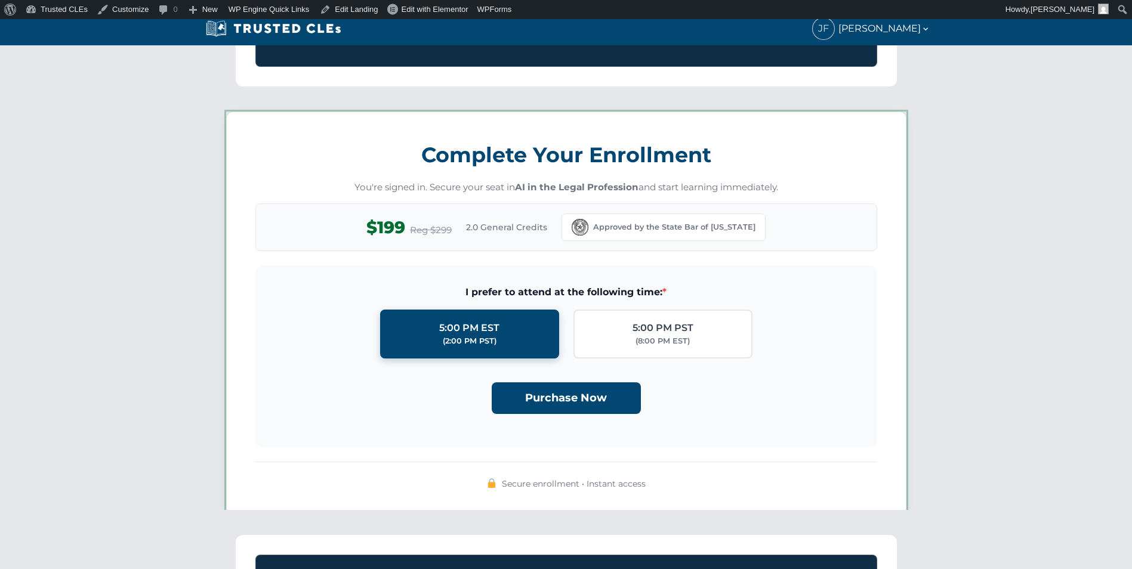
scroll to position [1038, 0]
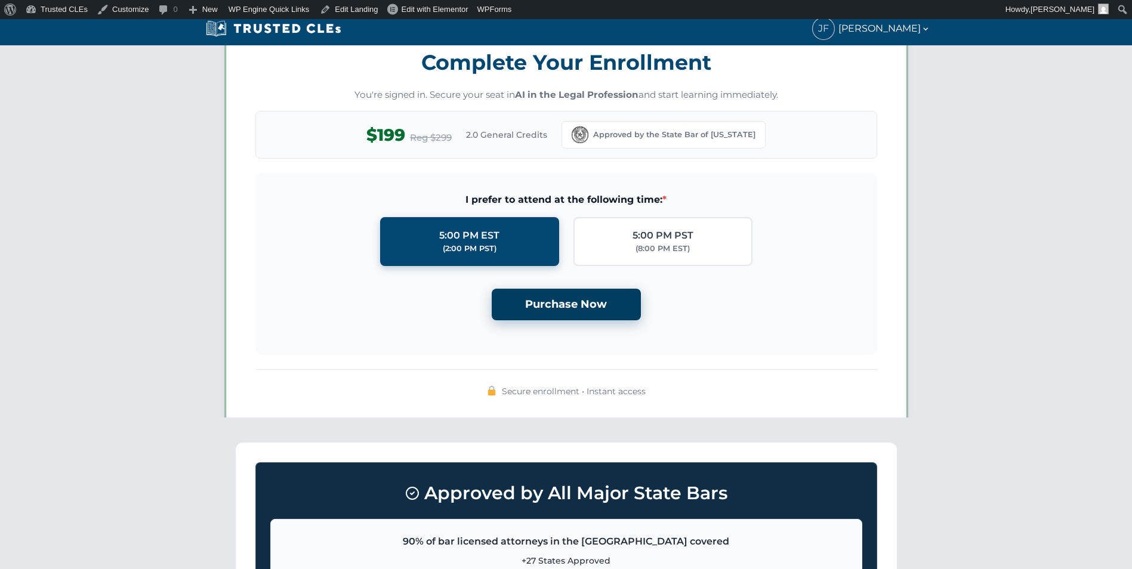
click at [593, 310] on button "Purchase Now" at bounding box center [566, 305] width 149 height 32
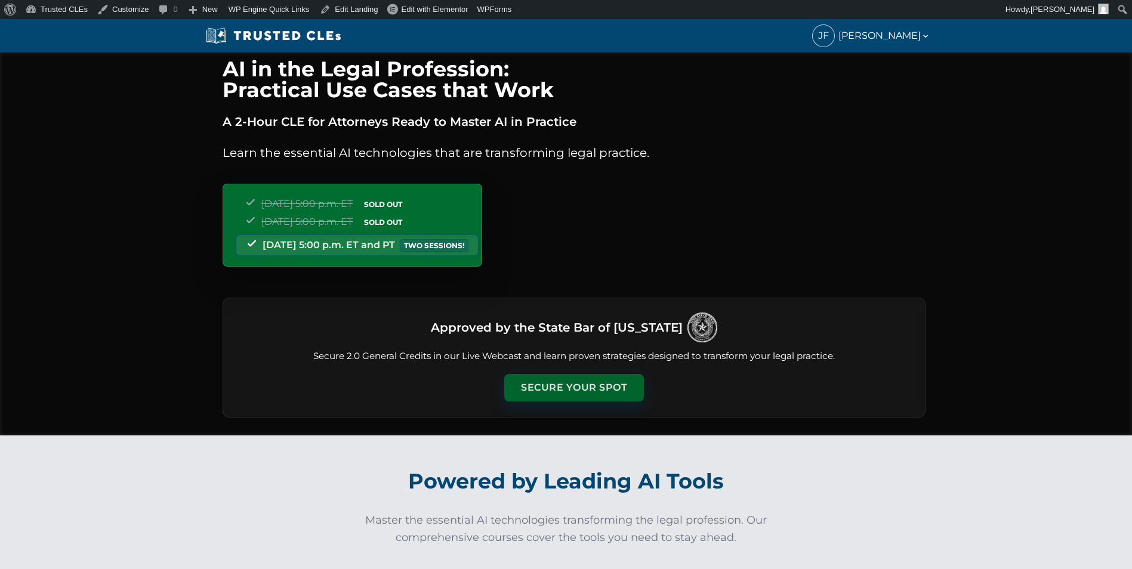
click at [557, 385] on button "Secure Your Spot" at bounding box center [574, 387] width 140 height 27
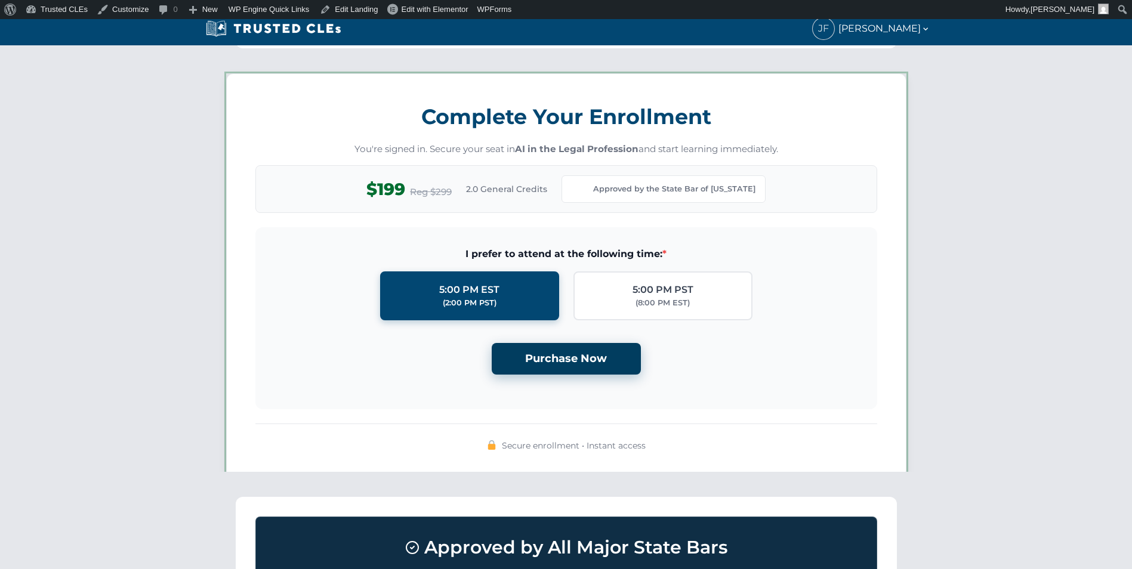
scroll to position [1038, 0]
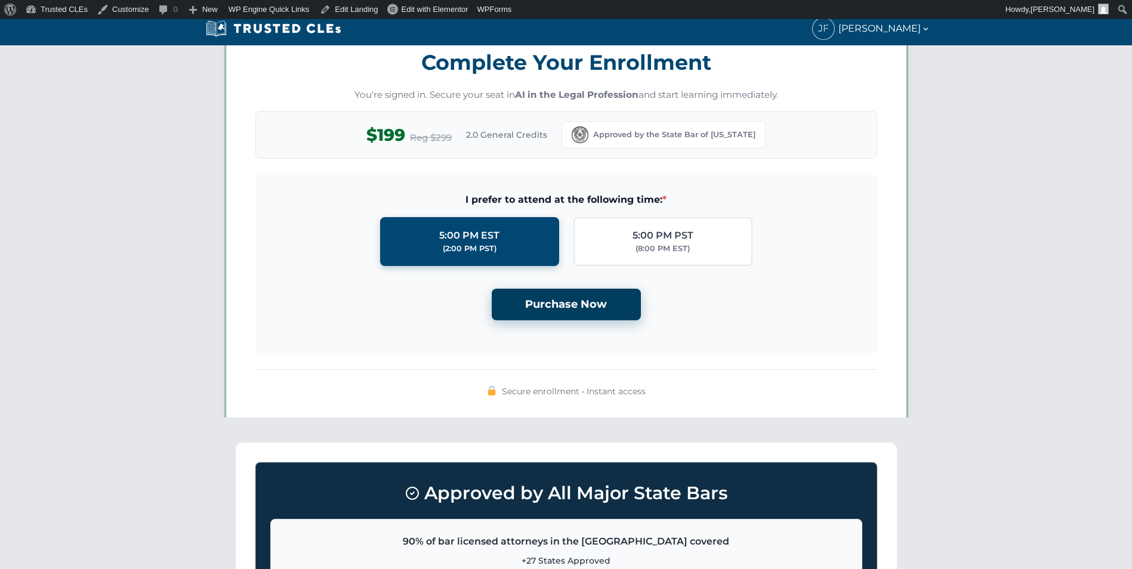
click at [585, 303] on button "Purchase Now" at bounding box center [566, 305] width 149 height 32
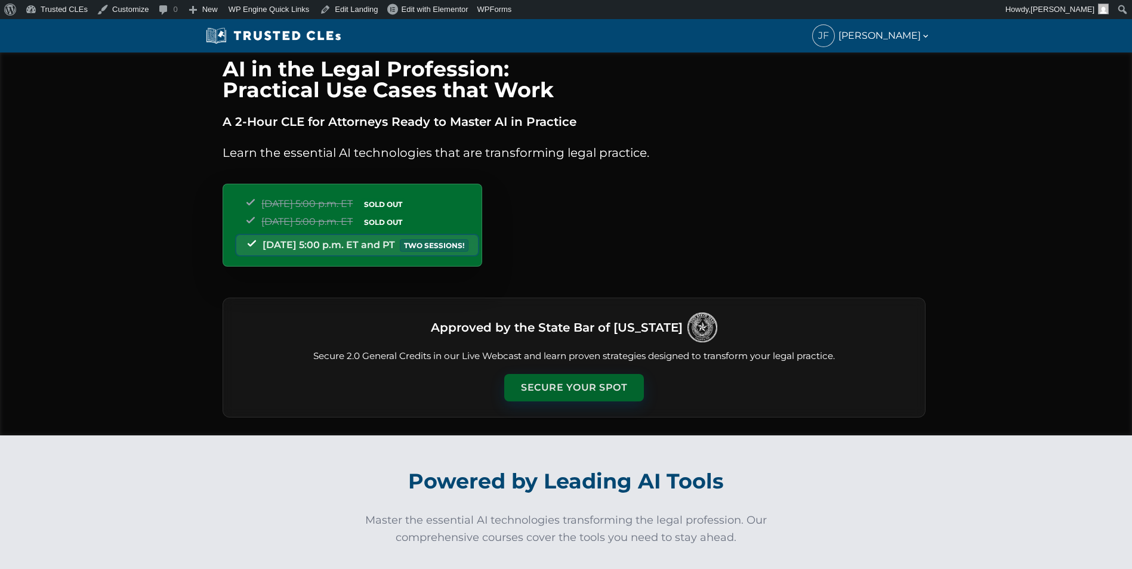
click at [542, 385] on button "Secure Your Spot" at bounding box center [574, 387] width 140 height 27
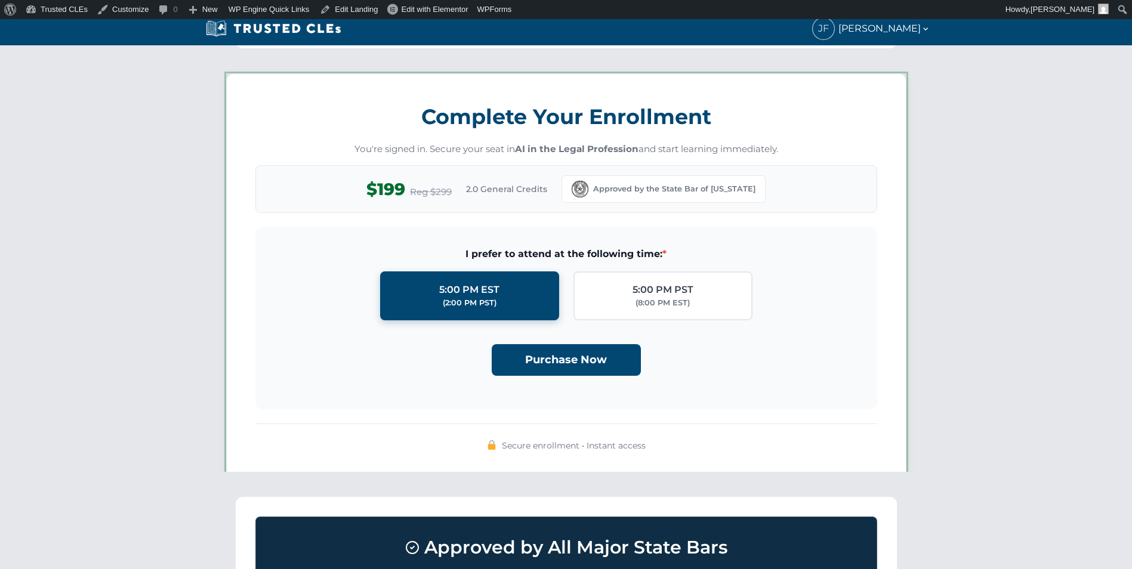
scroll to position [1038, 0]
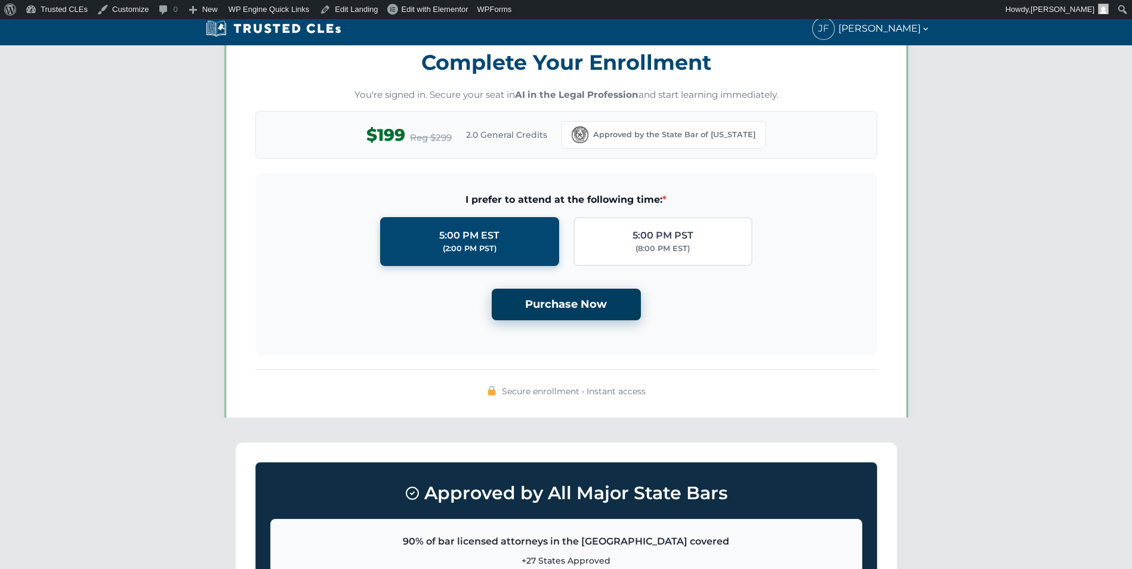
click at [556, 295] on button "Purchase Now" at bounding box center [566, 305] width 149 height 32
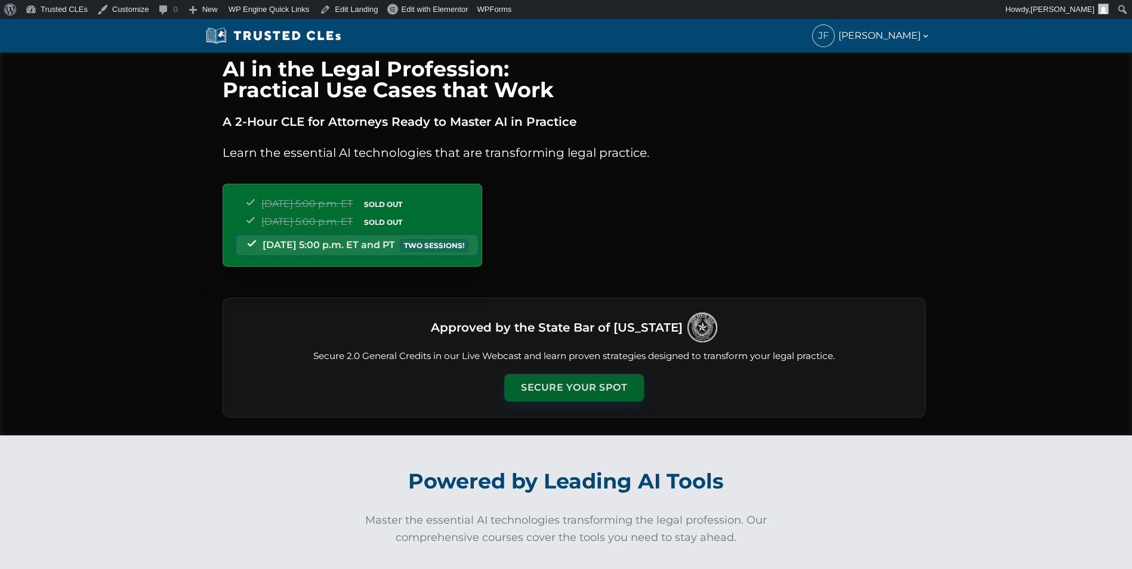
click at [564, 388] on button "Secure Your Spot" at bounding box center [574, 387] width 140 height 27
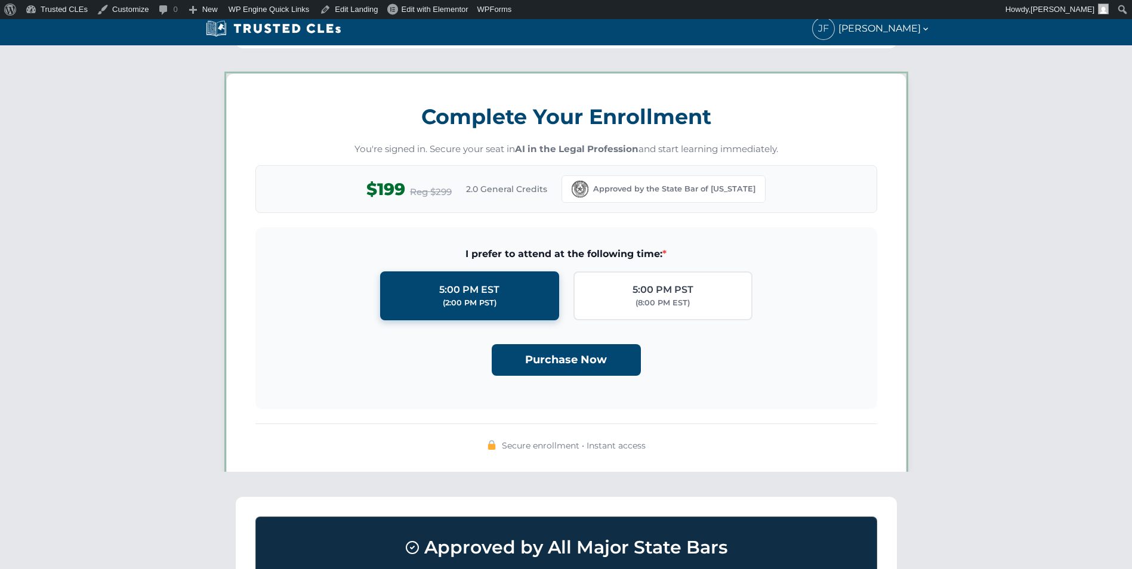
scroll to position [1038, 0]
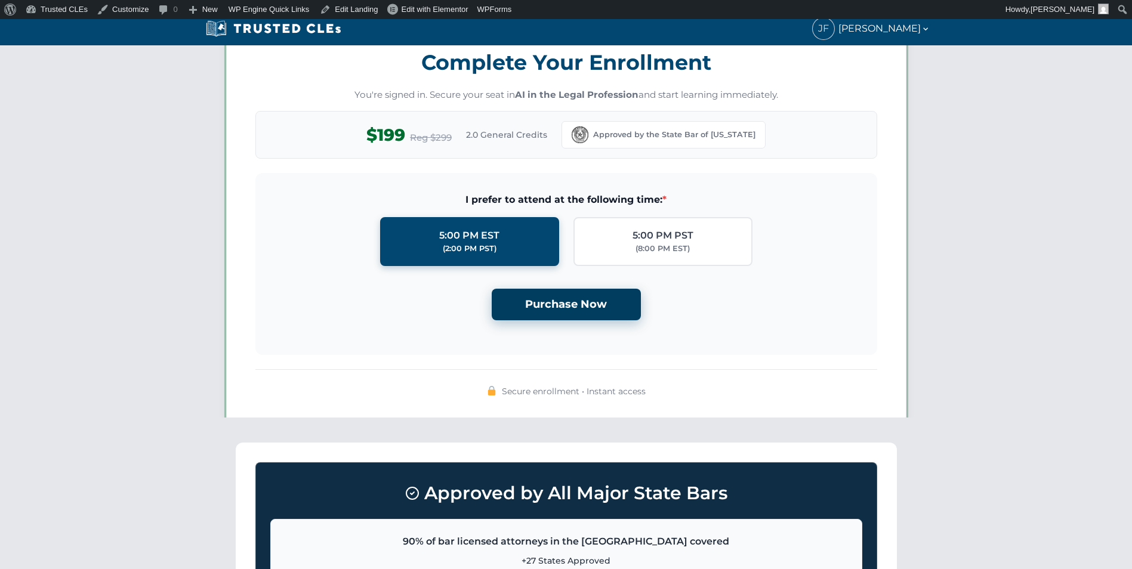
click at [549, 305] on button "Purchase Now" at bounding box center [566, 305] width 149 height 32
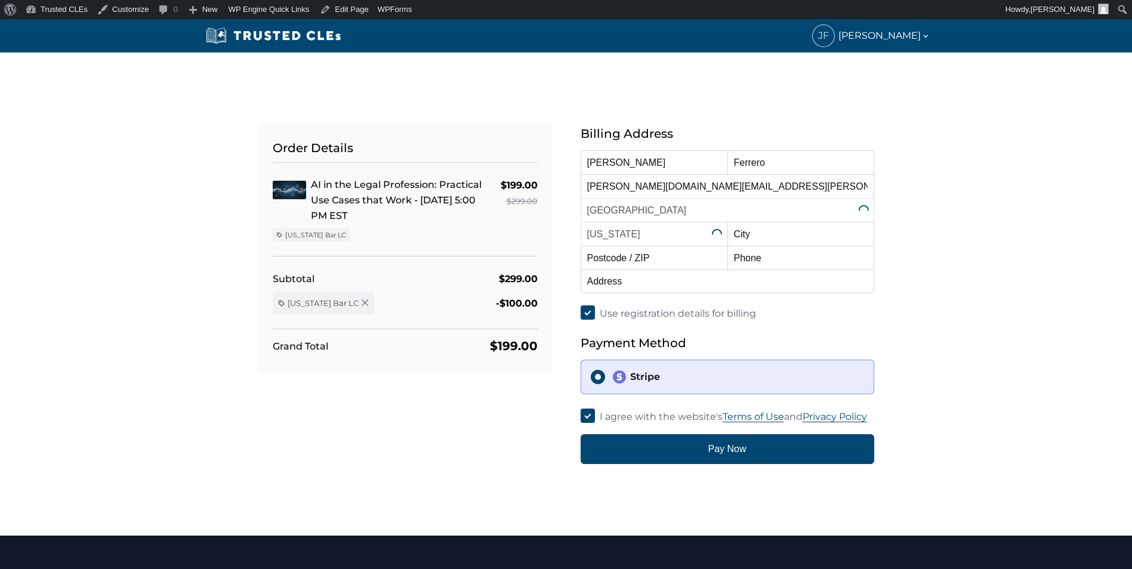
select select "[US_STATE]"
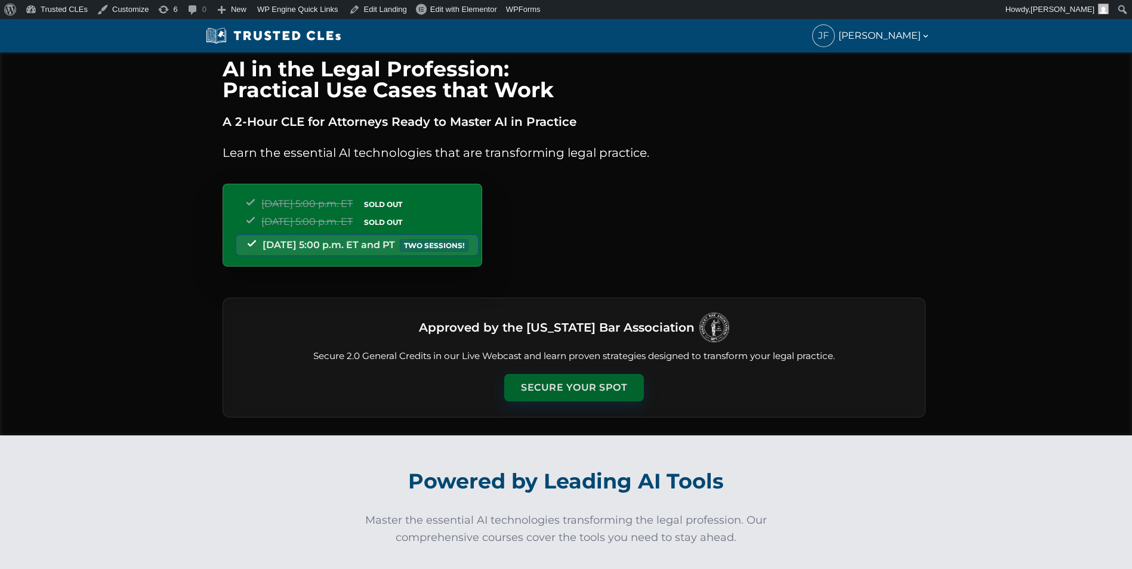
click at [566, 376] on button "Secure Your Spot" at bounding box center [574, 387] width 140 height 27
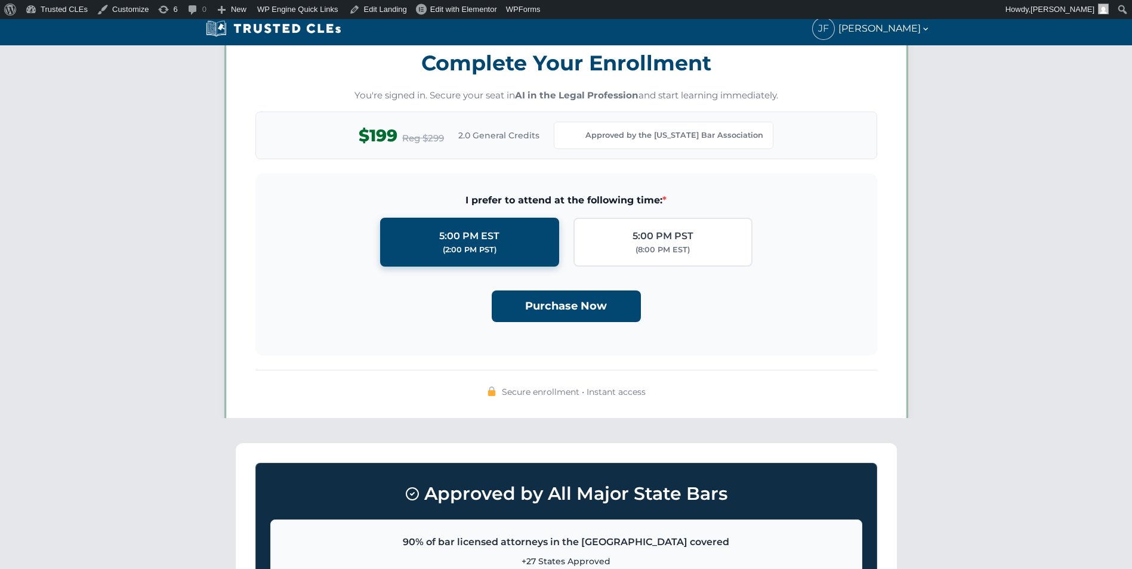
scroll to position [1038, 0]
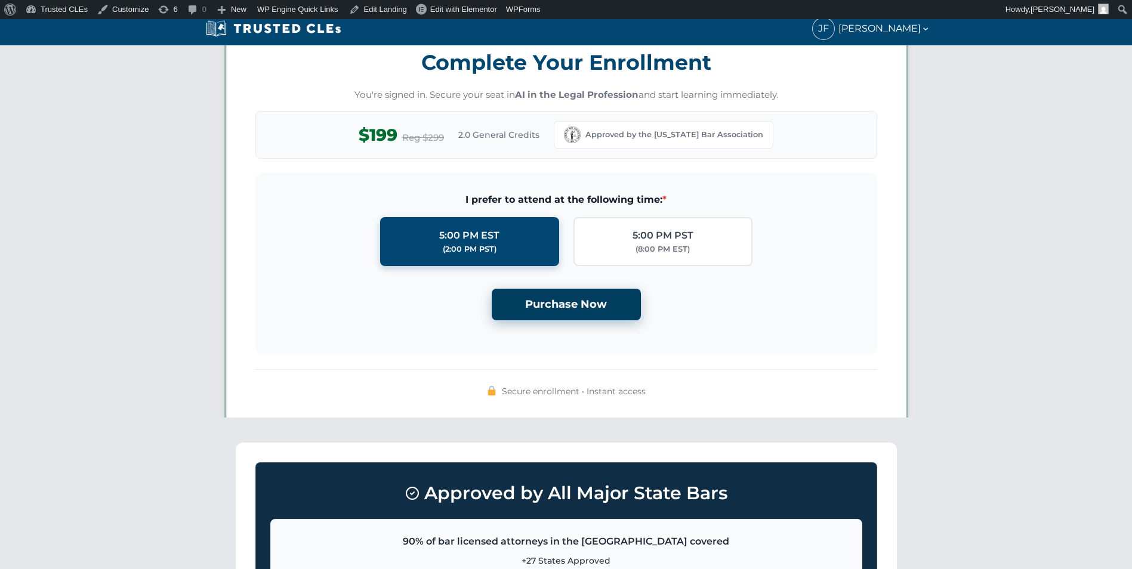
click at [567, 310] on button "Purchase Now" at bounding box center [566, 305] width 149 height 32
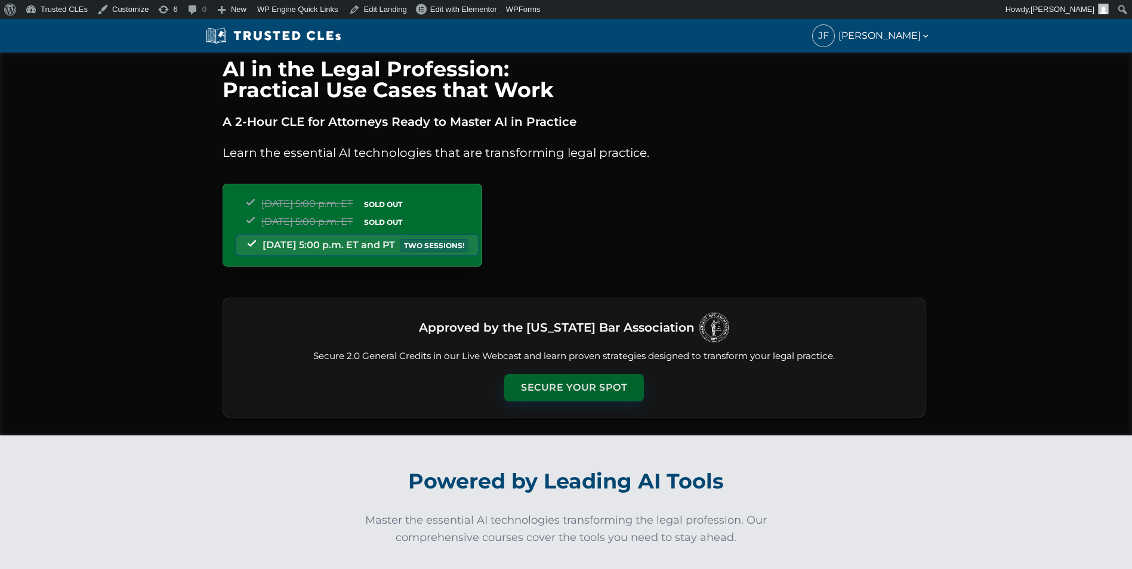
click at [585, 379] on button "Secure Your Spot" at bounding box center [574, 387] width 140 height 27
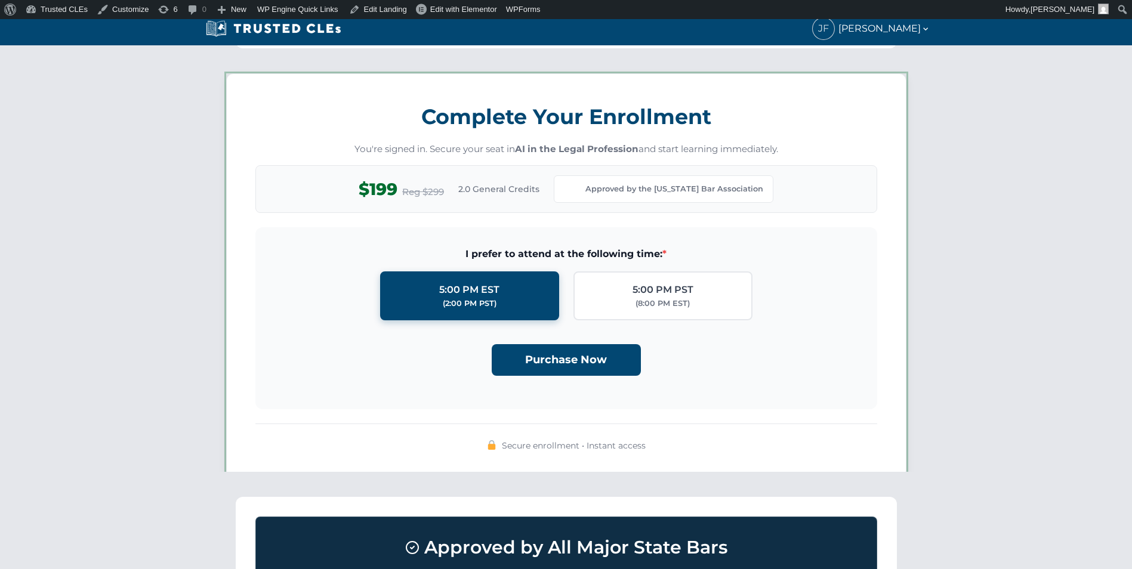
scroll to position [1038, 0]
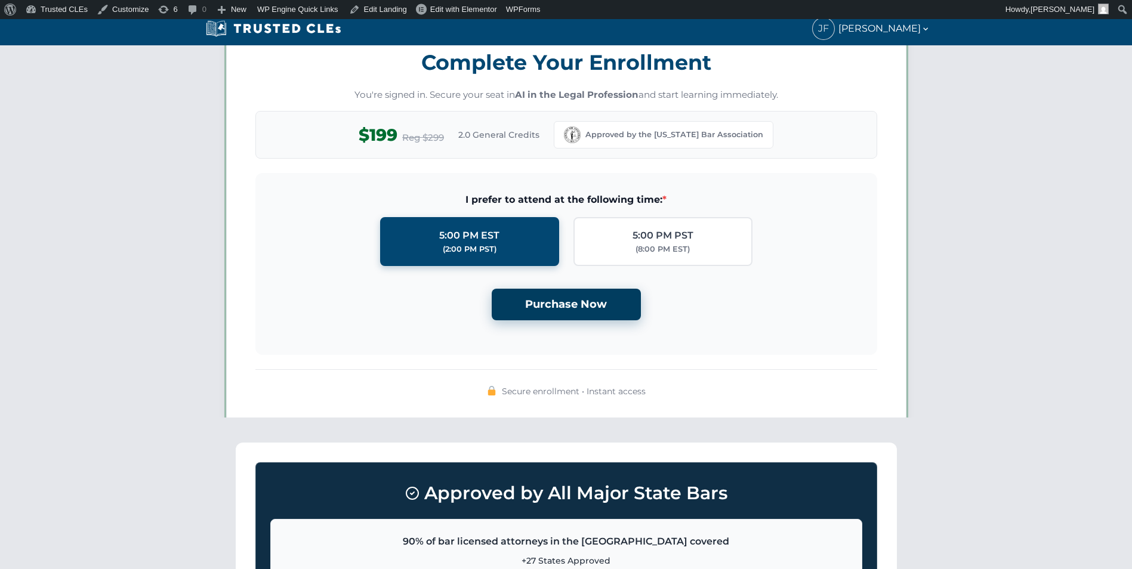
click at [585, 300] on button "Purchase Now" at bounding box center [566, 305] width 149 height 32
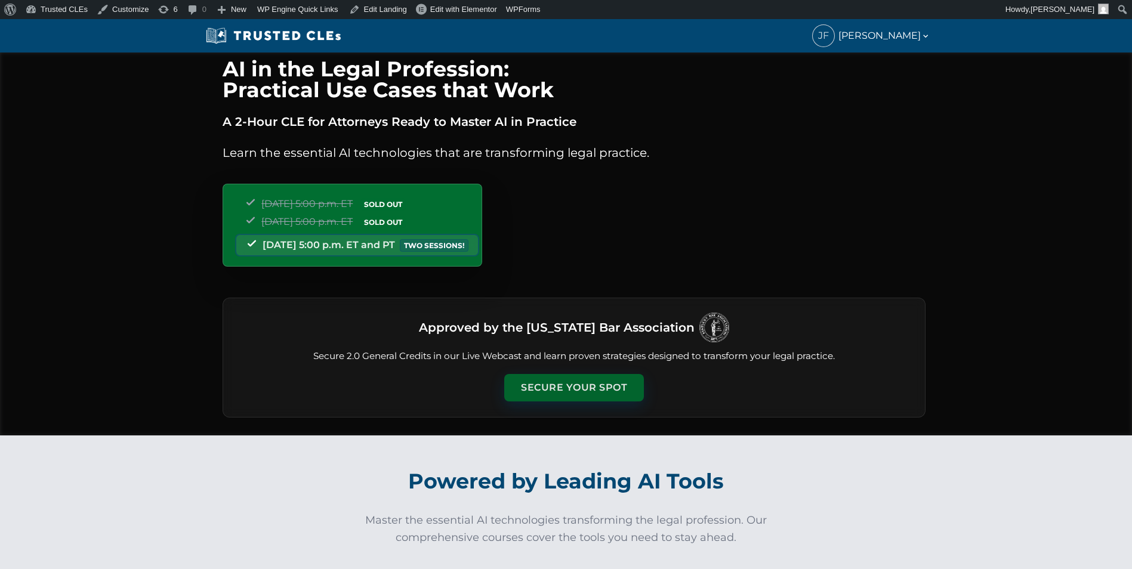
click at [577, 393] on button "Secure Your Spot" at bounding box center [574, 387] width 140 height 27
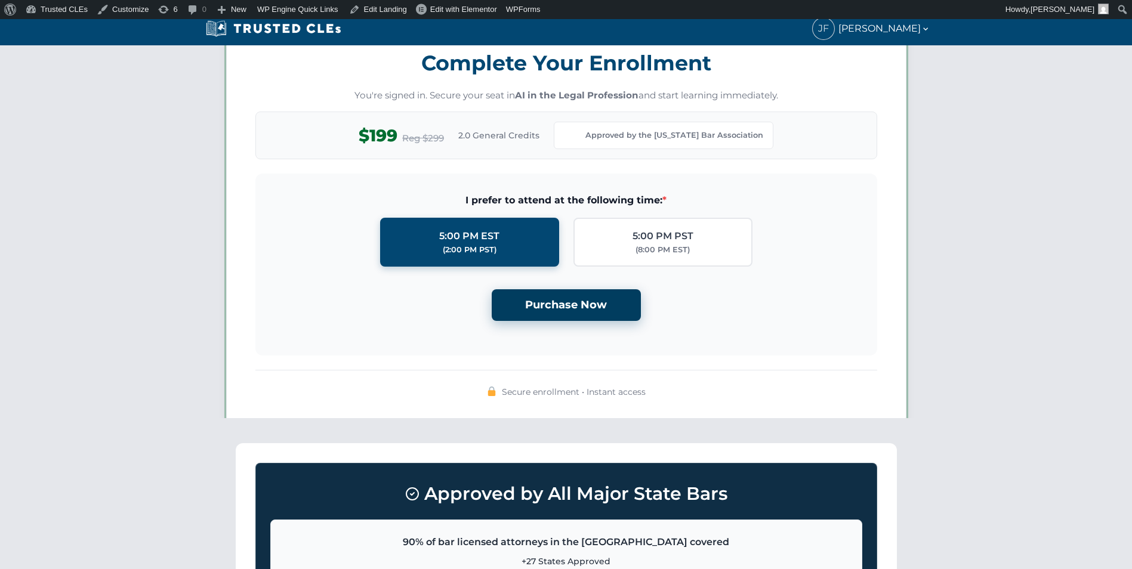
scroll to position [1038, 0]
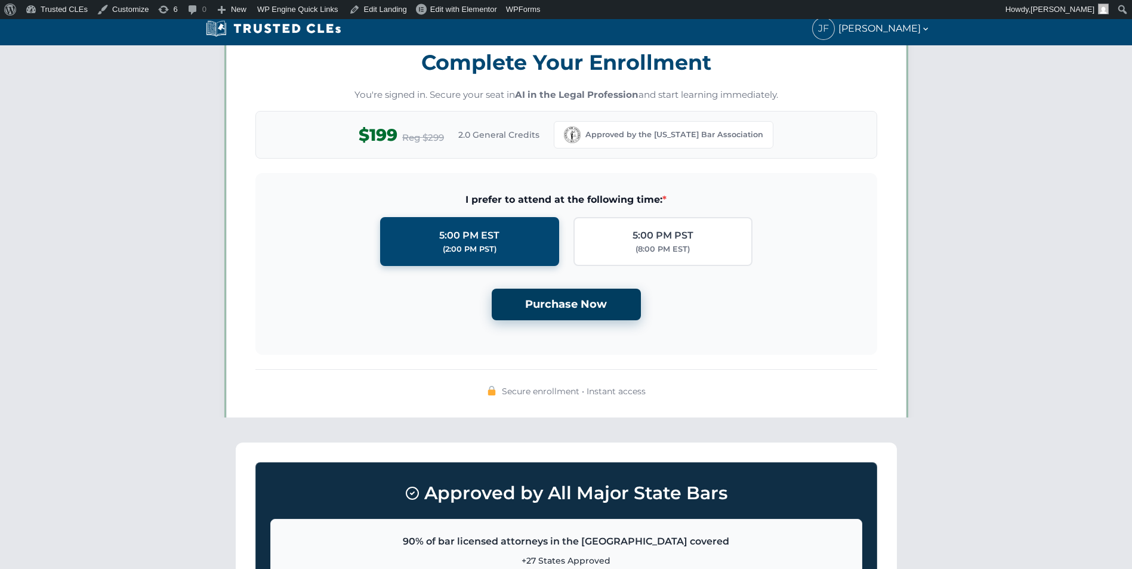
click at [576, 300] on button "Purchase Now" at bounding box center [566, 305] width 149 height 32
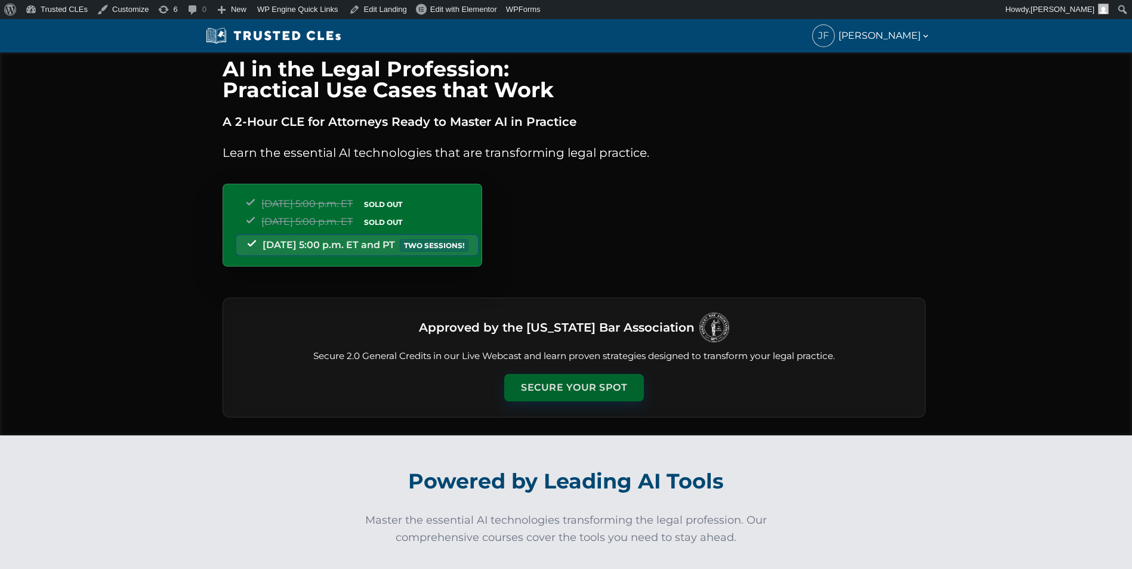
click at [598, 376] on button "Secure Your Spot" at bounding box center [574, 387] width 140 height 27
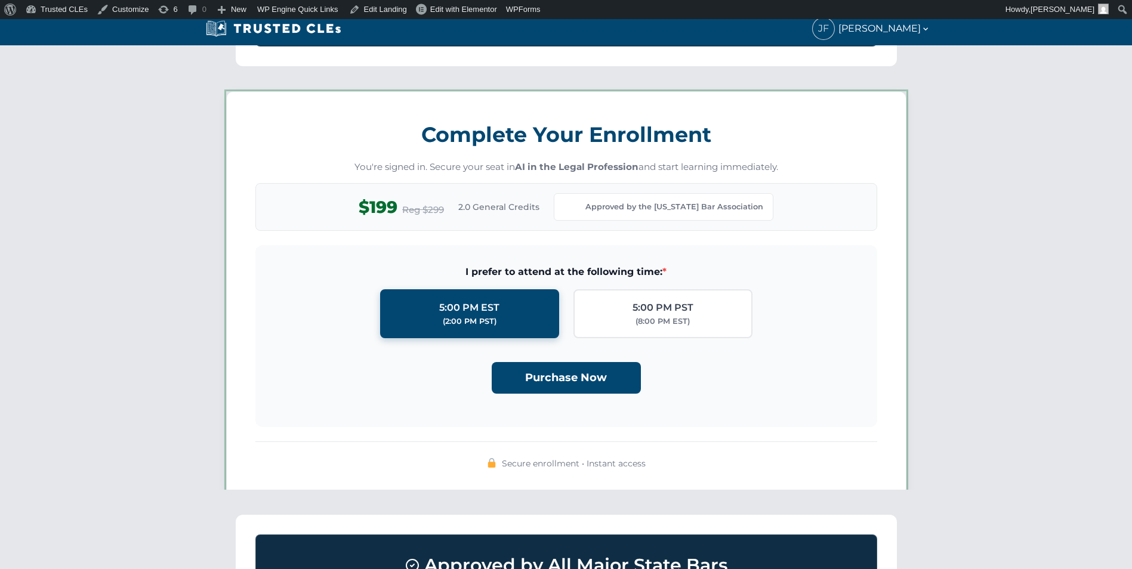
scroll to position [1038, 0]
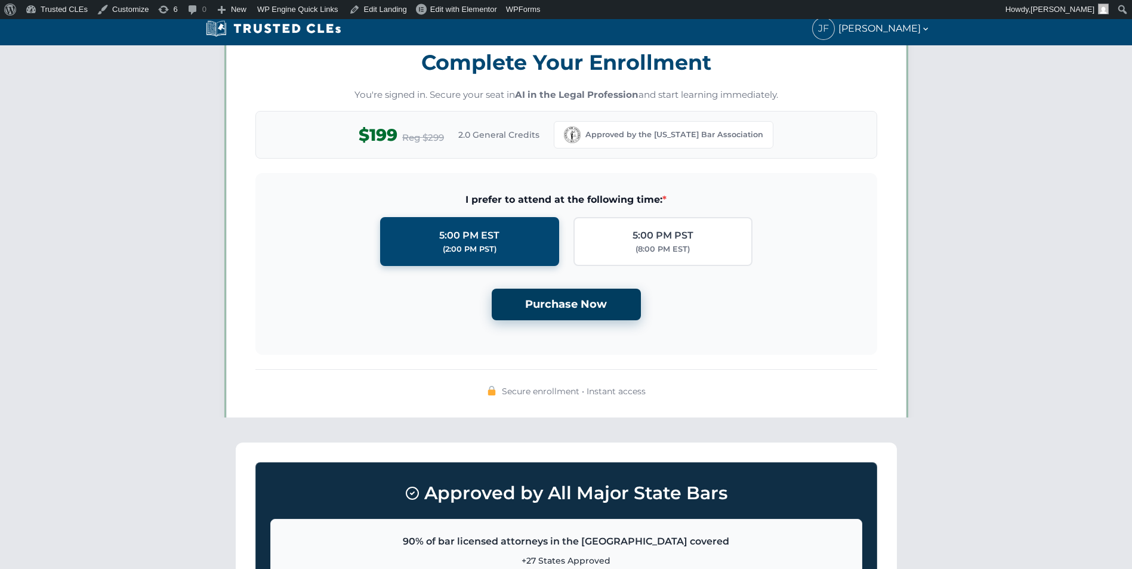
click at [591, 307] on button "Purchase Now" at bounding box center [566, 305] width 149 height 32
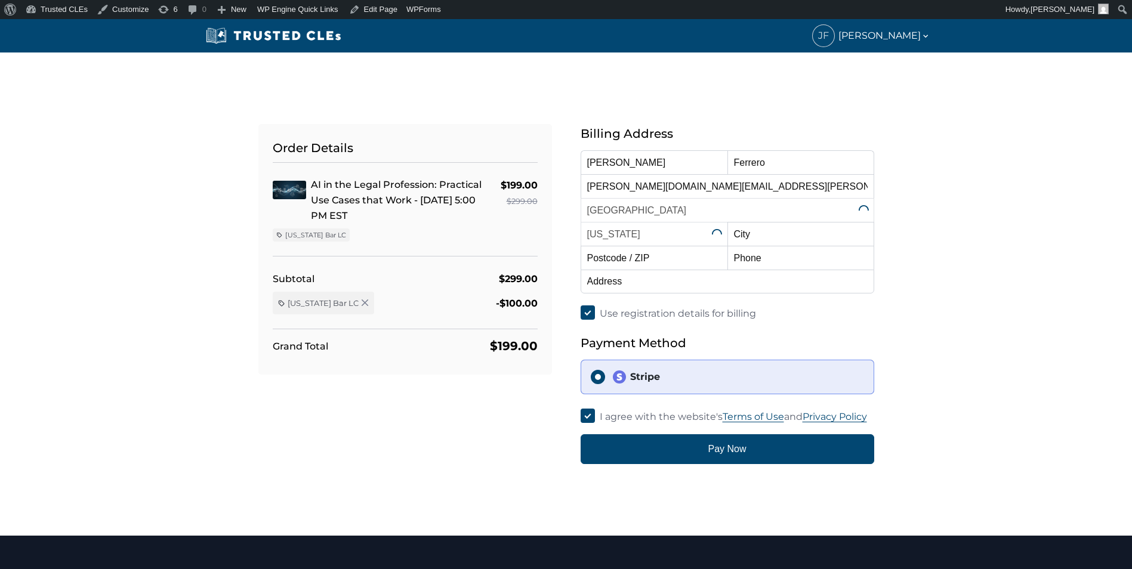
select select "[US_STATE]"
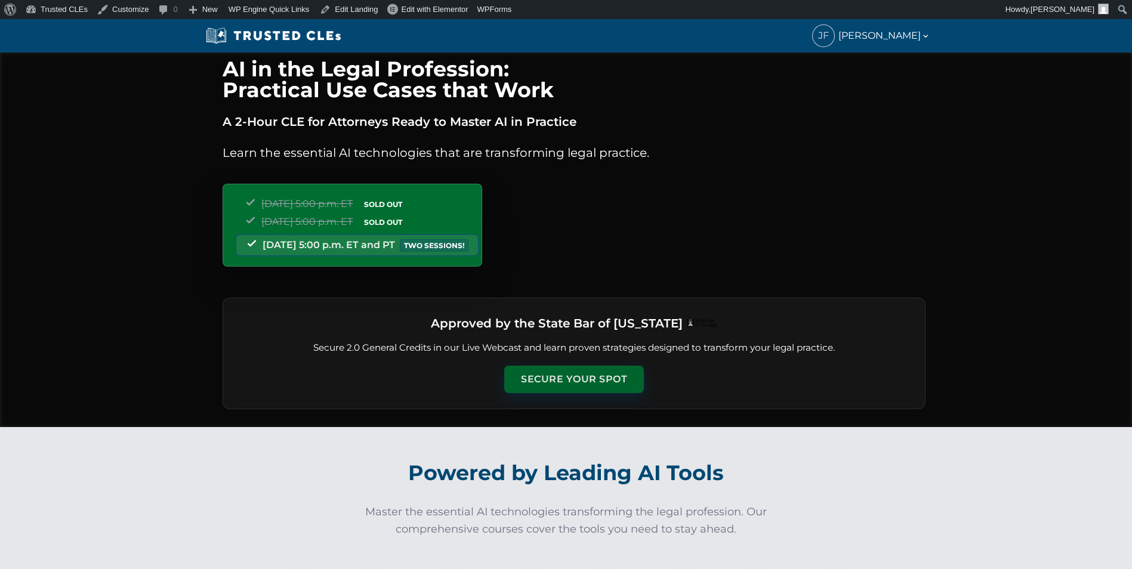
click at [604, 381] on button "Secure Your Spot" at bounding box center [574, 379] width 140 height 27
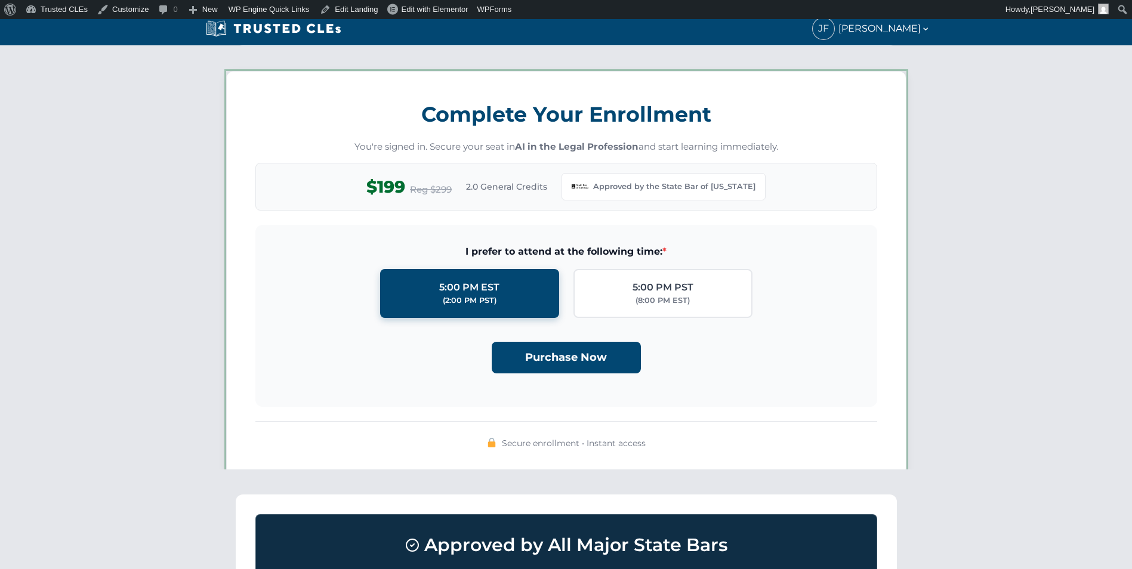
scroll to position [1030, 0]
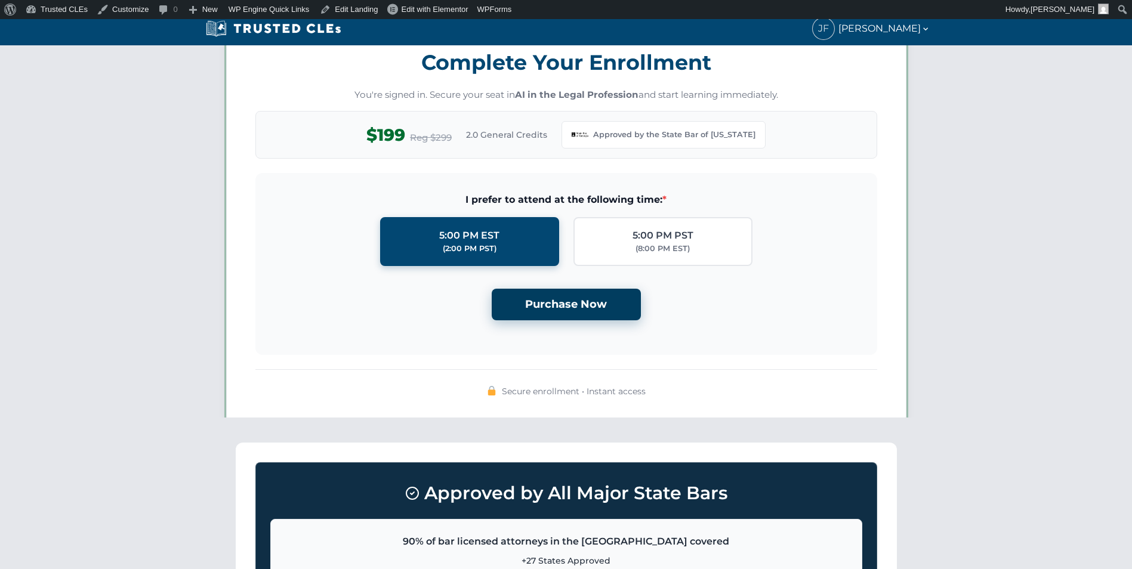
click at [603, 301] on button "Purchase Now" at bounding box center [566, 305] width 149 height 32
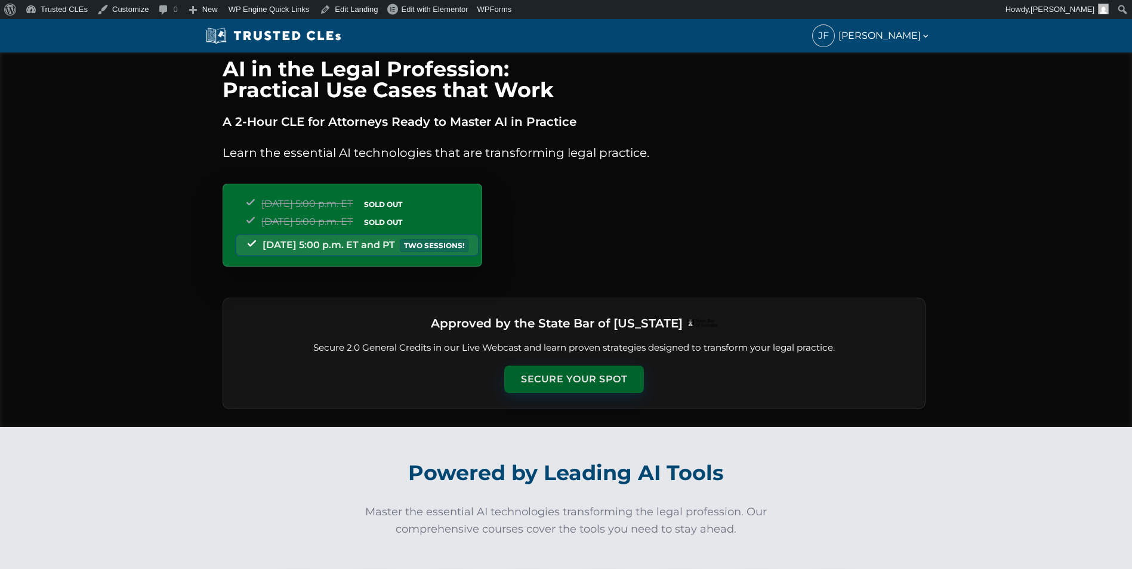
click at [573, 379] on button "Secure Your Spot" at bounding box center [574, 379] width 140 height 27
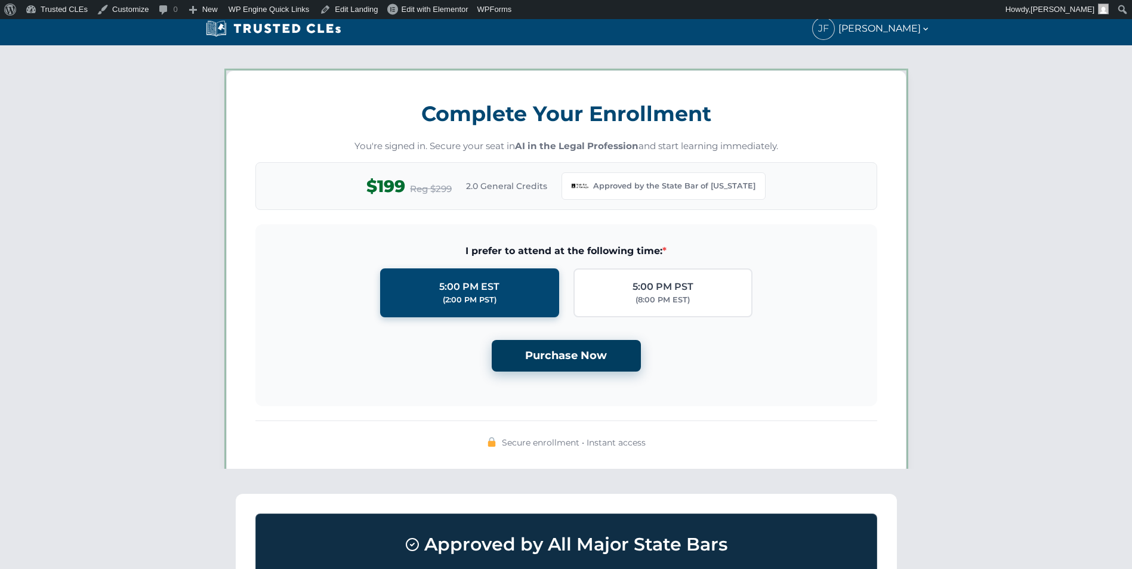
scroll to position [1030, 0]
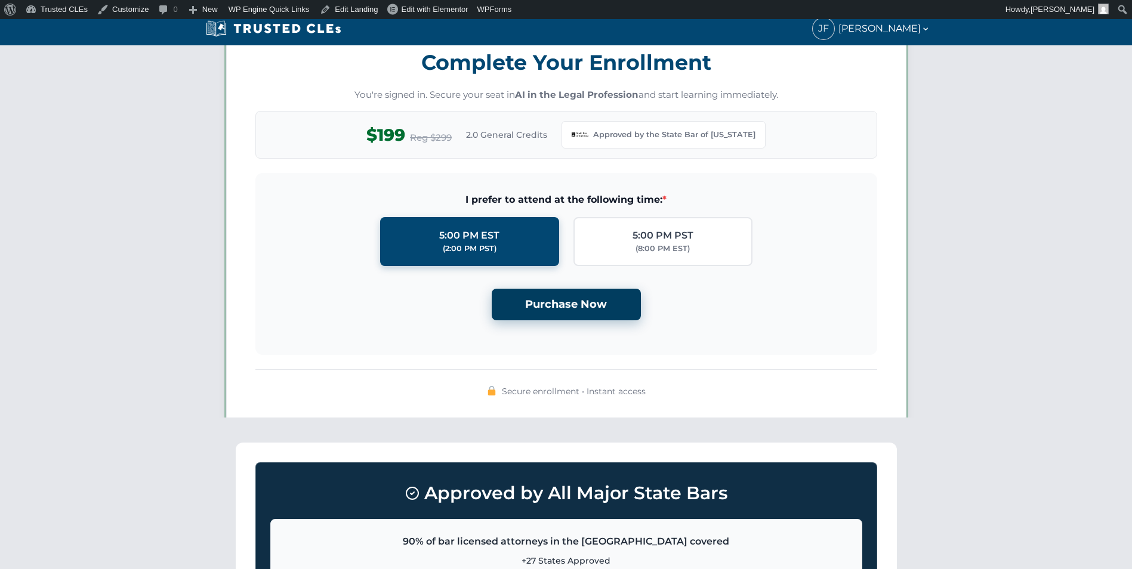
click at [569, 301] on button "Purchase Now" at bounding box center [566, 305] width 149 height 32
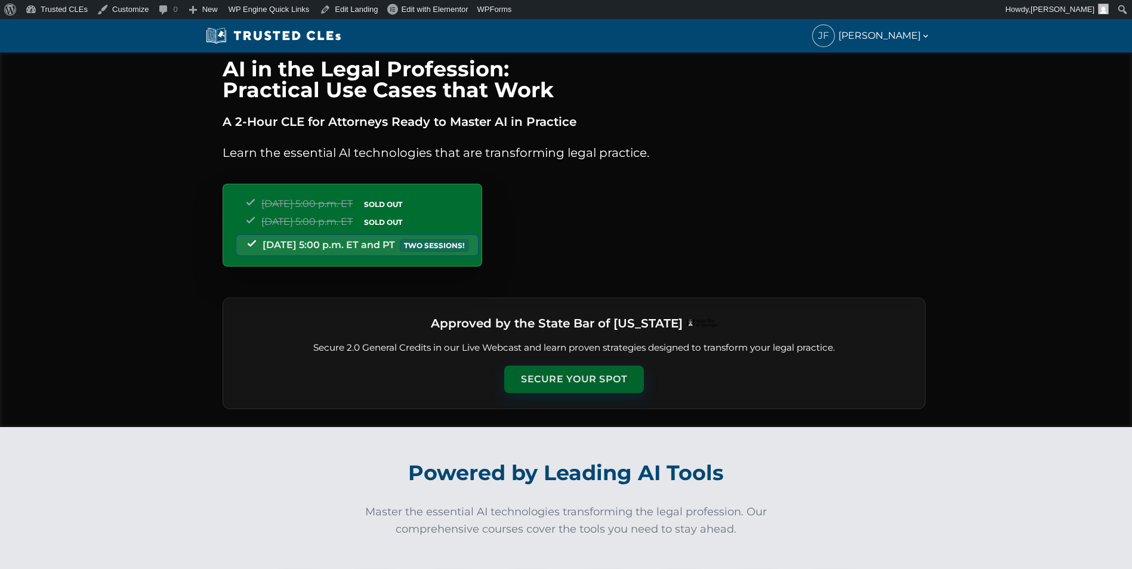
click at [589, 368] on button "Secure Your Spot" at bounding box center [574, 379] width 140 height 27
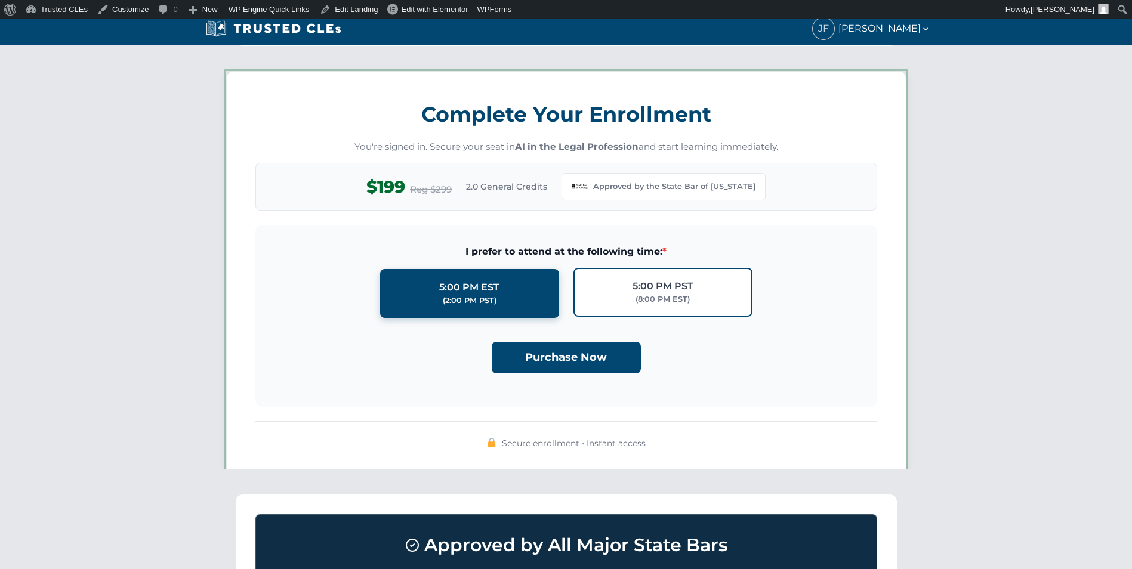
scroll to position [1030, 0]
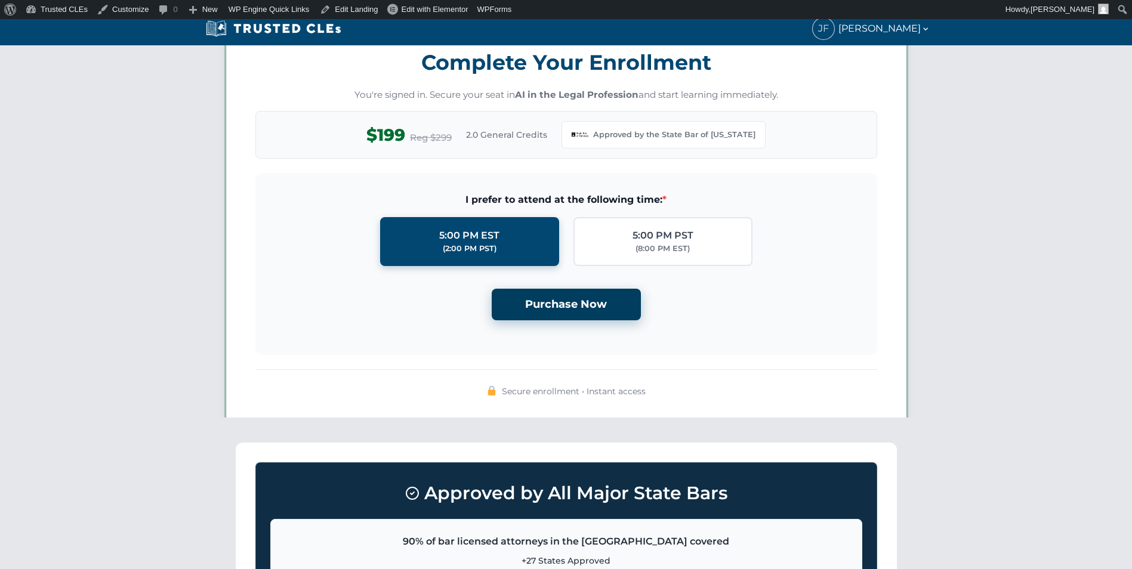
click at [585, 303] on button "Purchase Now" at bounding box center [566, 305] width 149 height 32
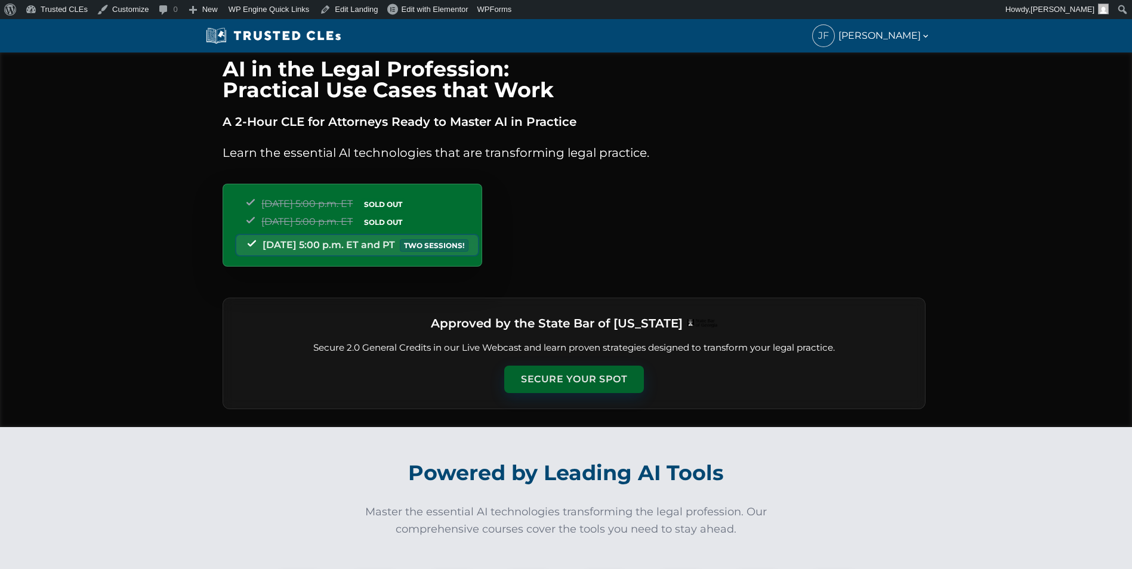
click at [584, 380] on button "Secure Your Spot" at bounding box center [574, 379] width 140 height 27
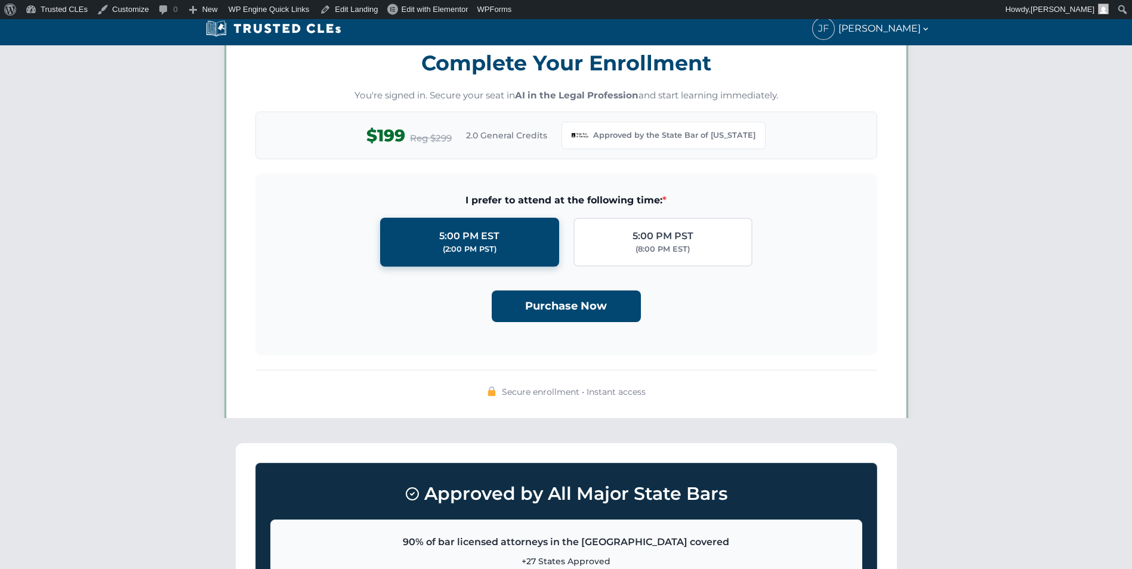
scroll to position [1030, 0]
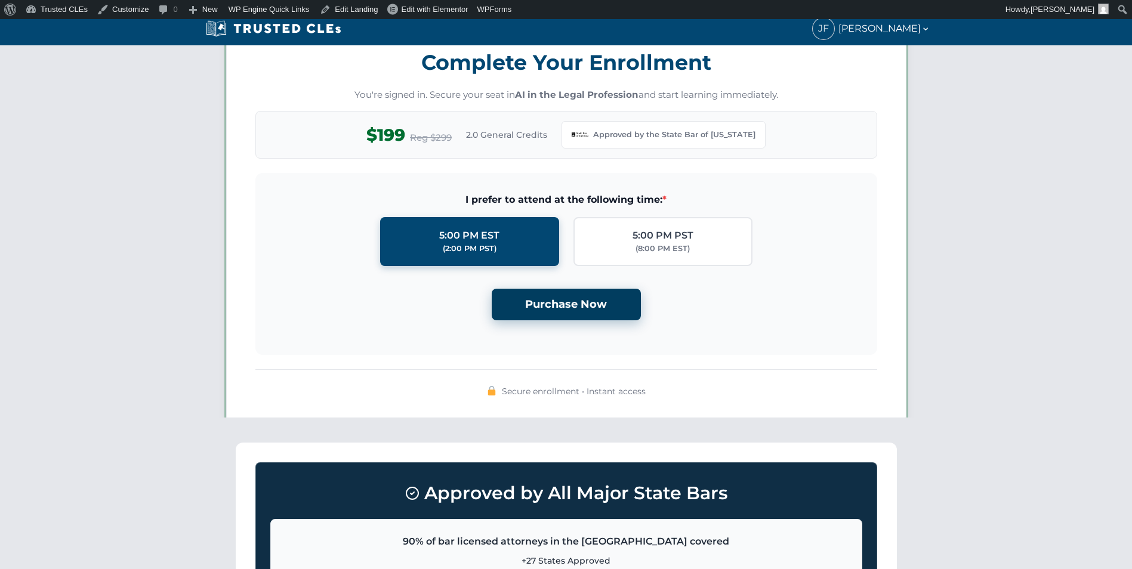
click at [582, 302] on button "Purchase Now" at bounding box center [566, 305] width 149 height 32
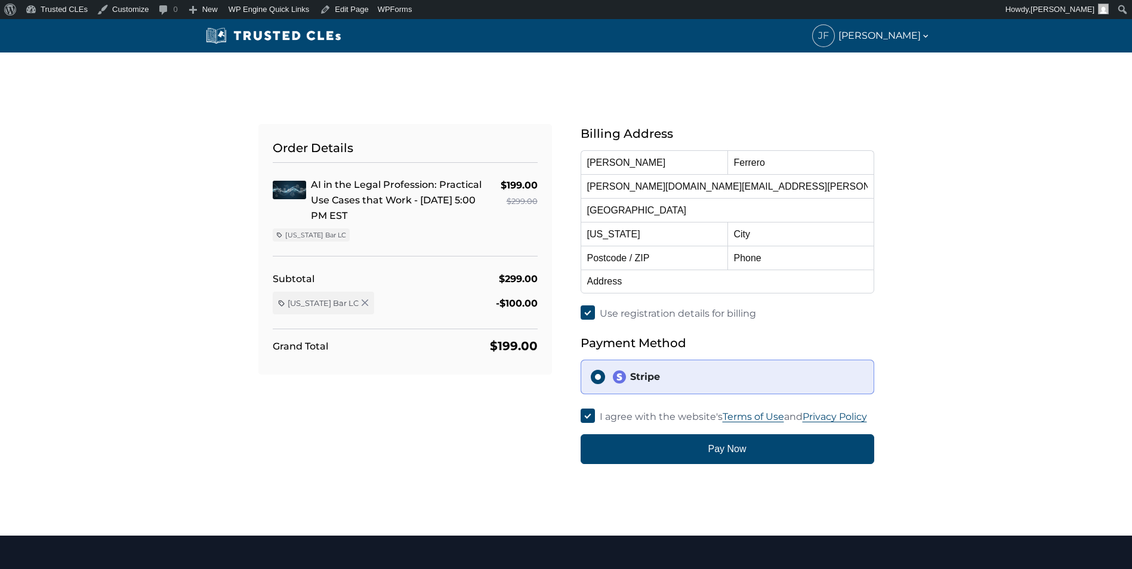
select select "[US_STATE]"
